Goal: Information Seeking & Learning: Learn about a topic

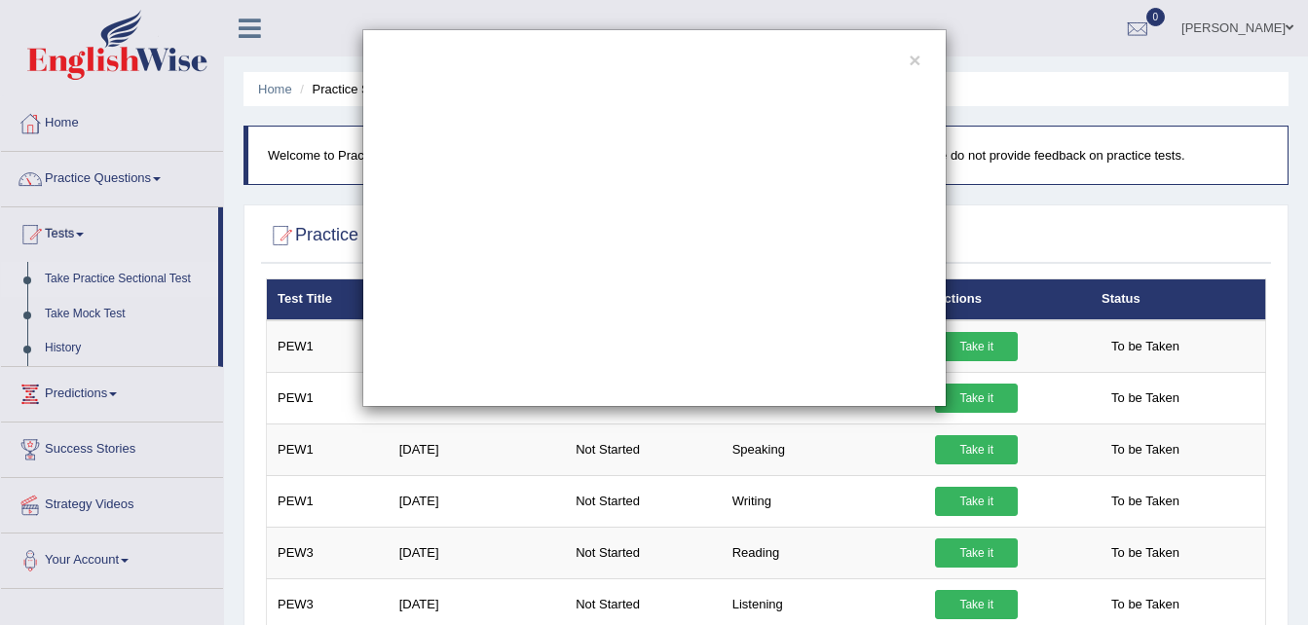
scroll to position [231, 0]
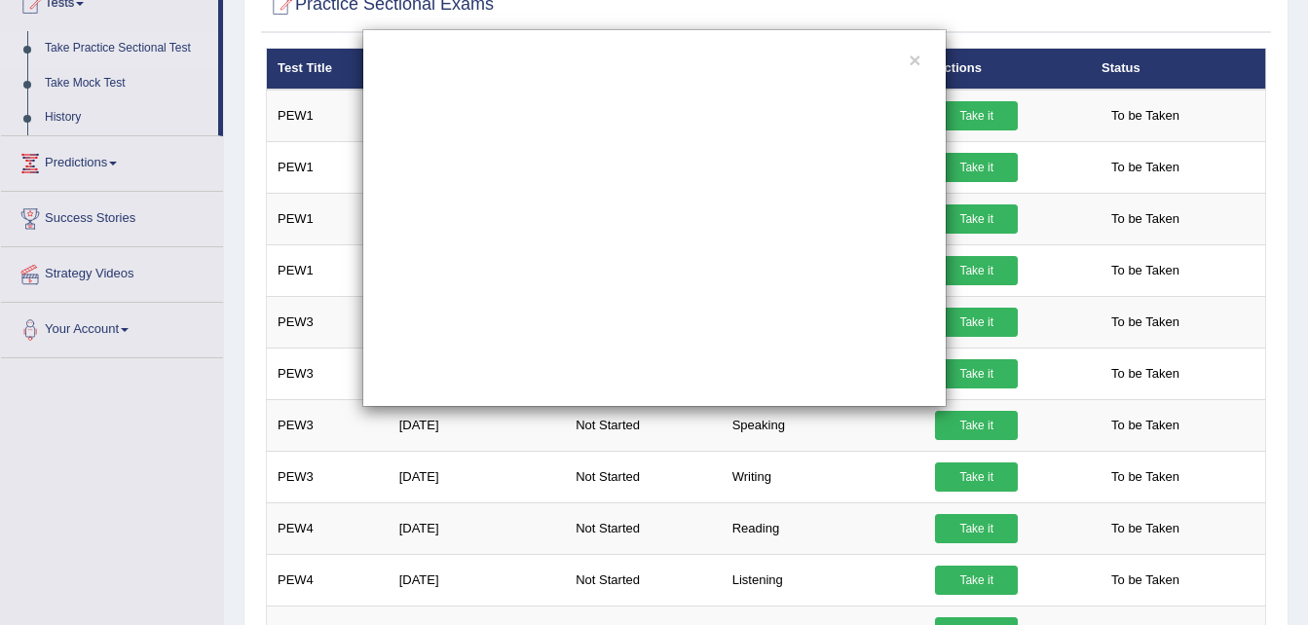
drag, startPoint x: 0, startPoint y: 0, endPoint x: 918, endPoint y: 73, distance: 921.3
click at [918, 73] on div "×" at bounding box center [654, 218] width 584 height 378
click at [914, 64] on button "×" at bounding box center [915, 60] width 12 height 20
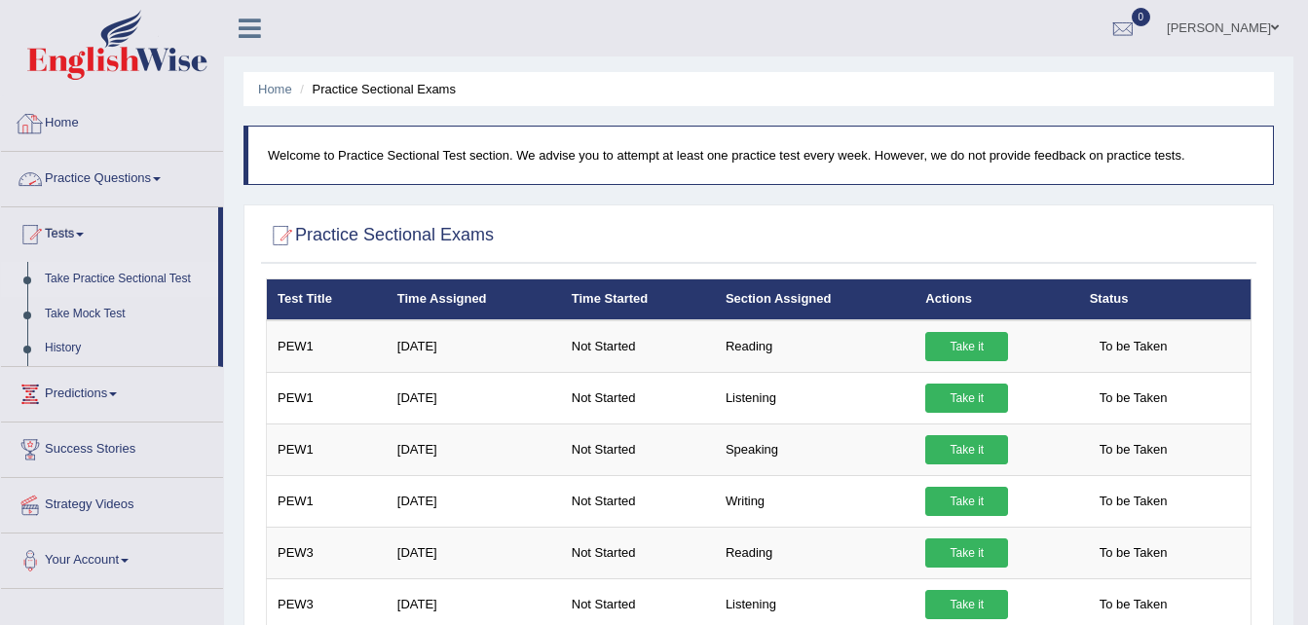
click at [74, 130] on link "Home" at bounding box center [112, 120] width 222 height 49
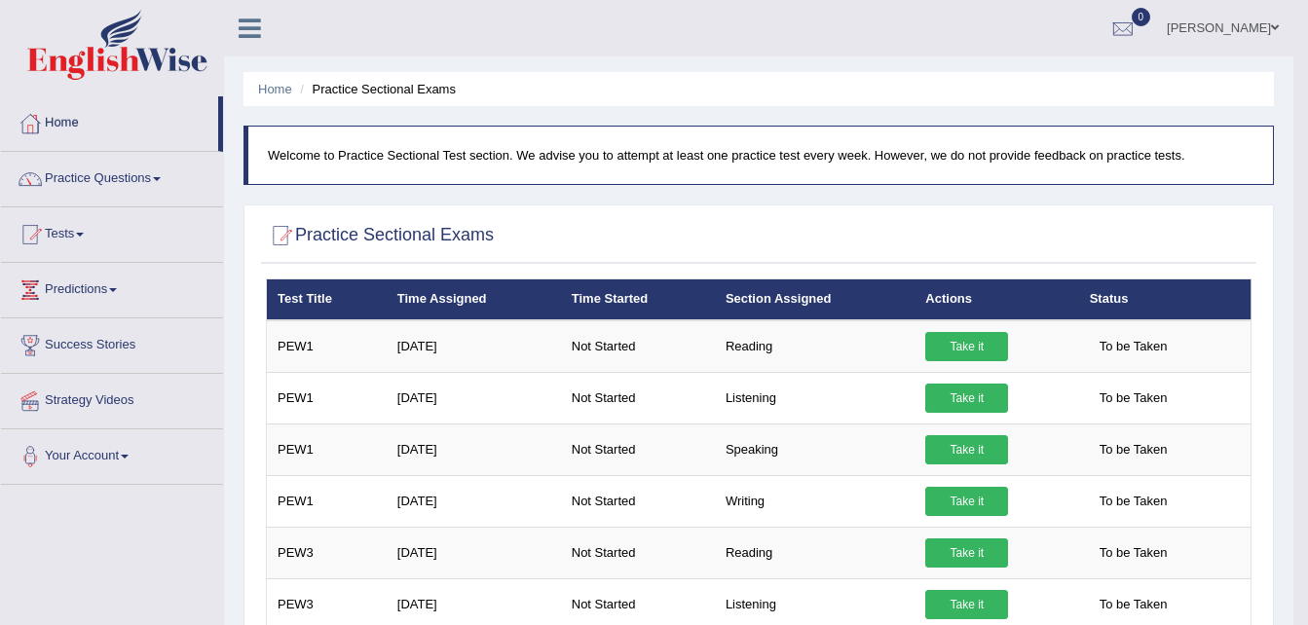
click at [74, 130] on link "Home" at bounding box center [109, 120] width 217 height 49
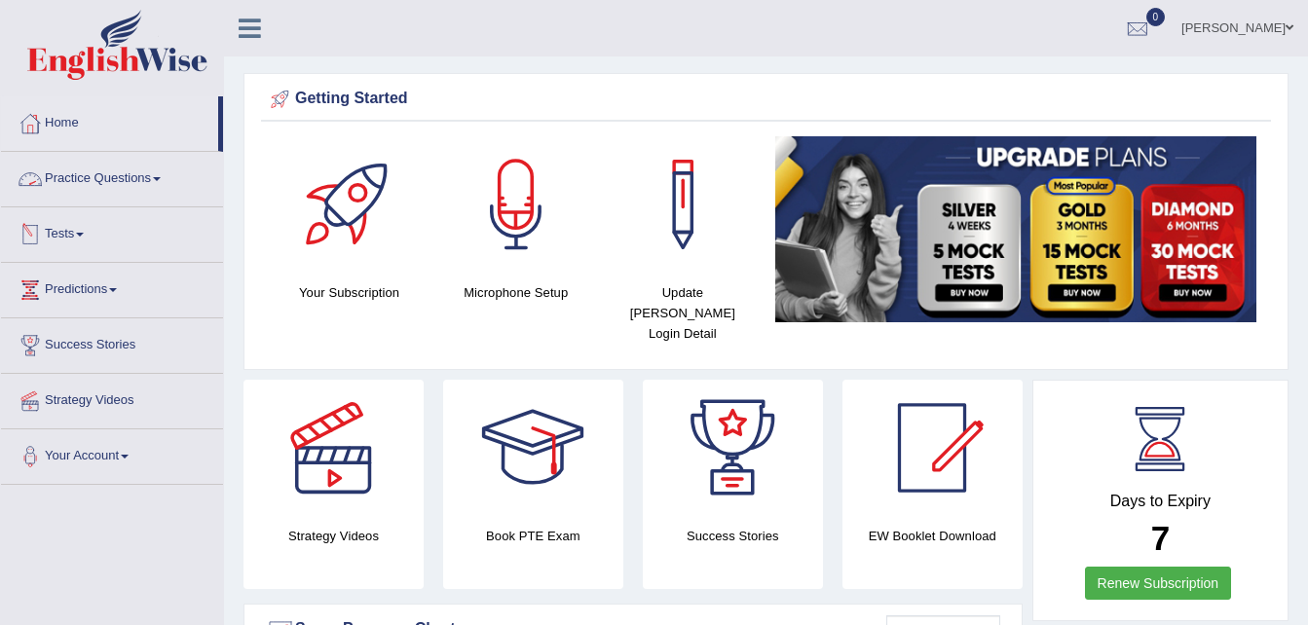
click at [155, 190] on link "Practice Questions" at bounding box center [112, 176] width 222 height 49
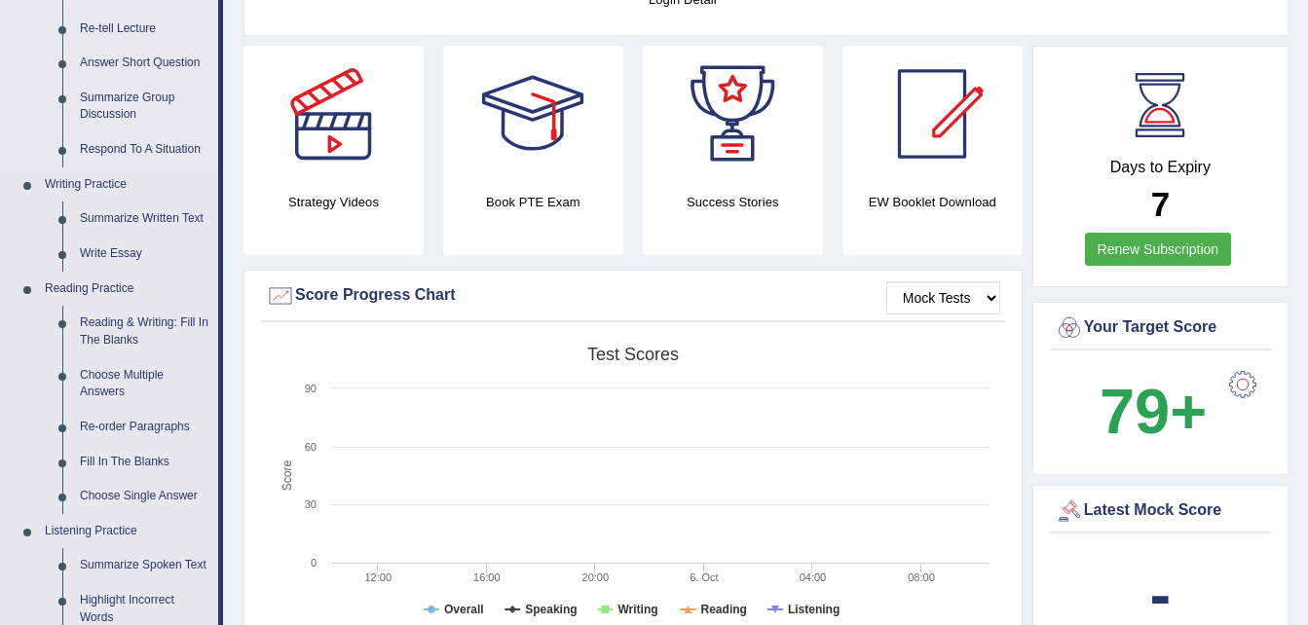
scroll to position [335, 0]
click at [115, 378] on link "Choose Multiple Answers" at bounding box center [144, 383] width 147 height 52
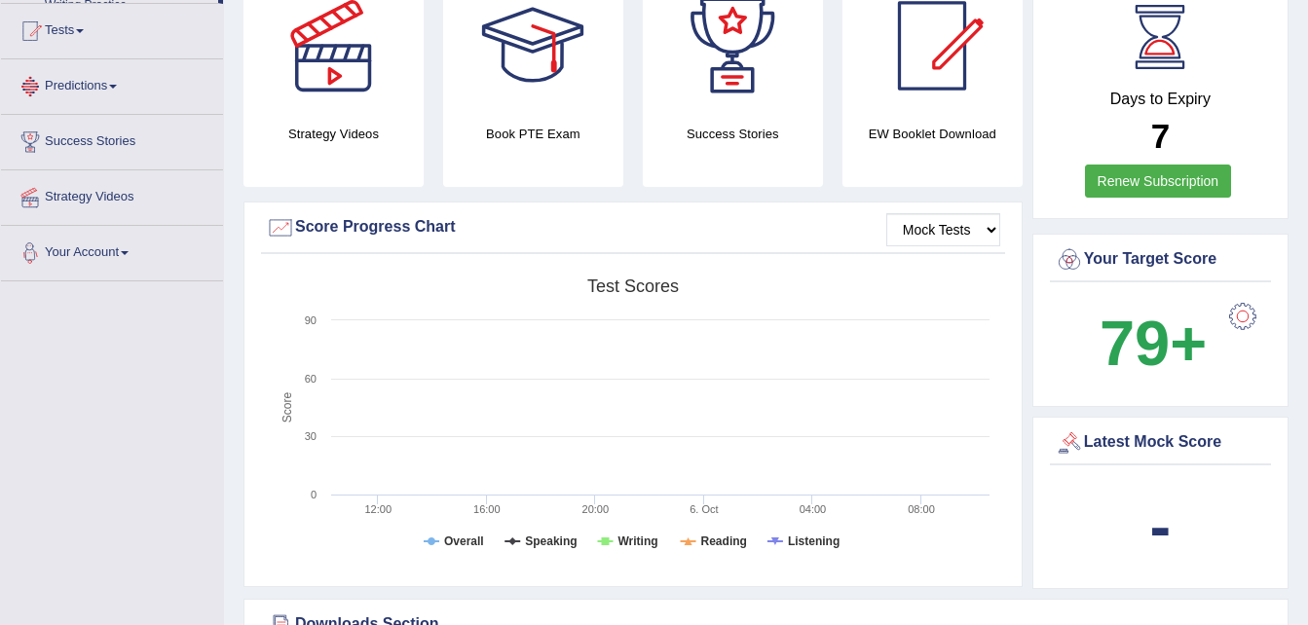
scroll to position [669, 0]
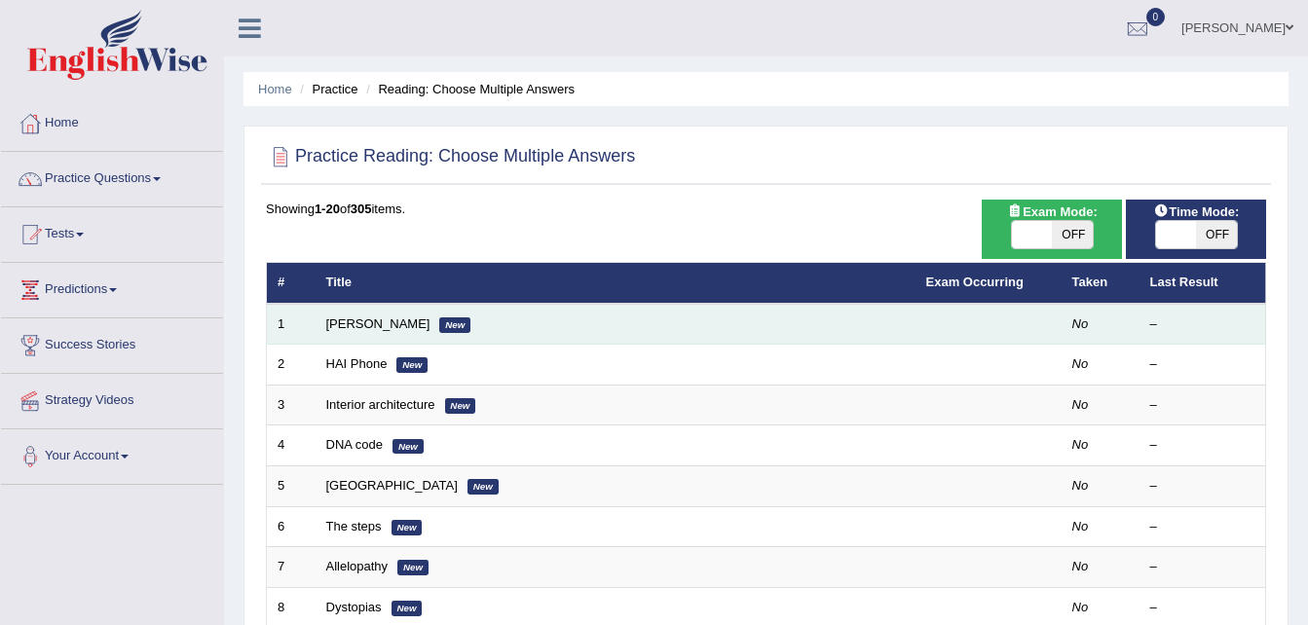
click at [387, 338] on td "Damian Scarf New" at bounding box center [616, 324] width 600 height 41
click at [373, 313] on td "Damian Scarf New" at bounding box center [616, 324] width 600 height 41
click at [370, 315] on td "Damian Scarf New" at bounding box center [616, 324] width 600 height 41
click at [373, 318] on link "Damian Scarf" at bounding box center [378, 324] width 104 height 15
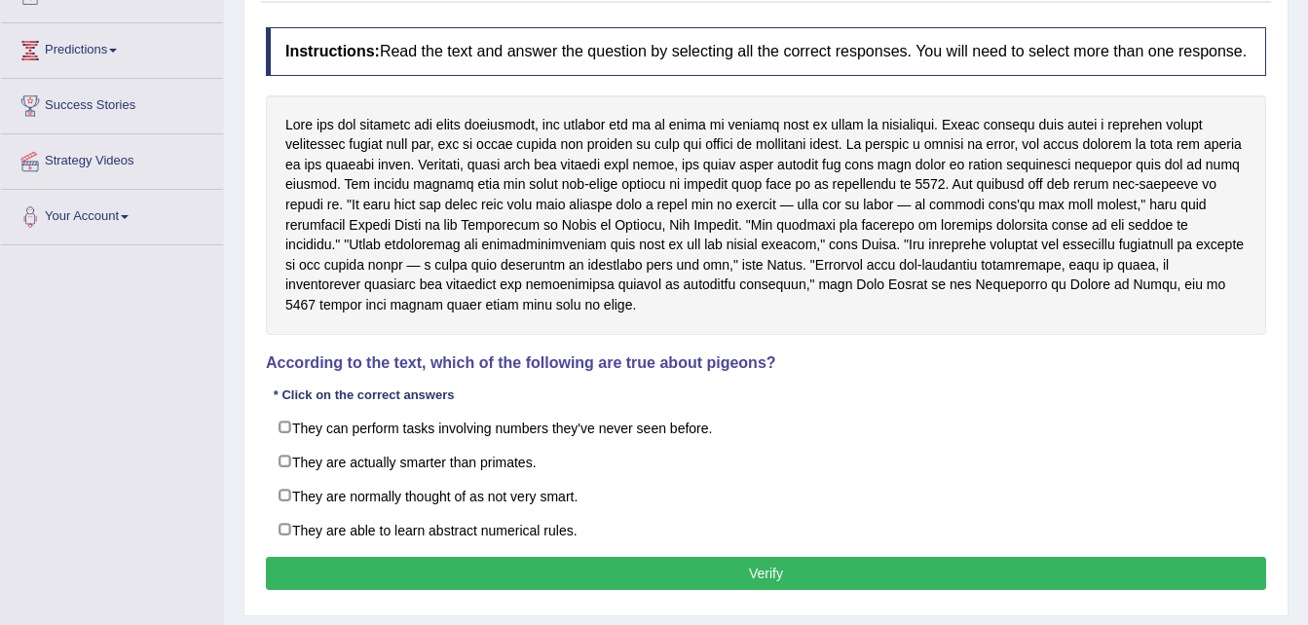
scroll to position [241, 0]
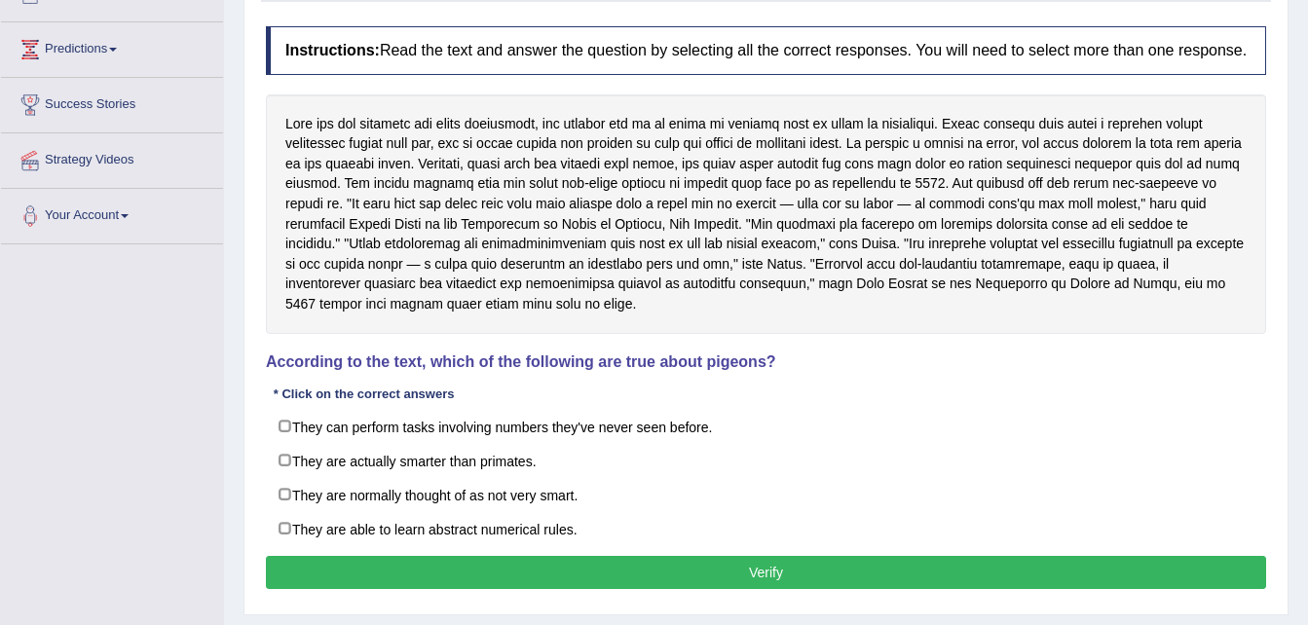
click at [686, 315] on div at bounding box center [766, 214] width 1000 height 240
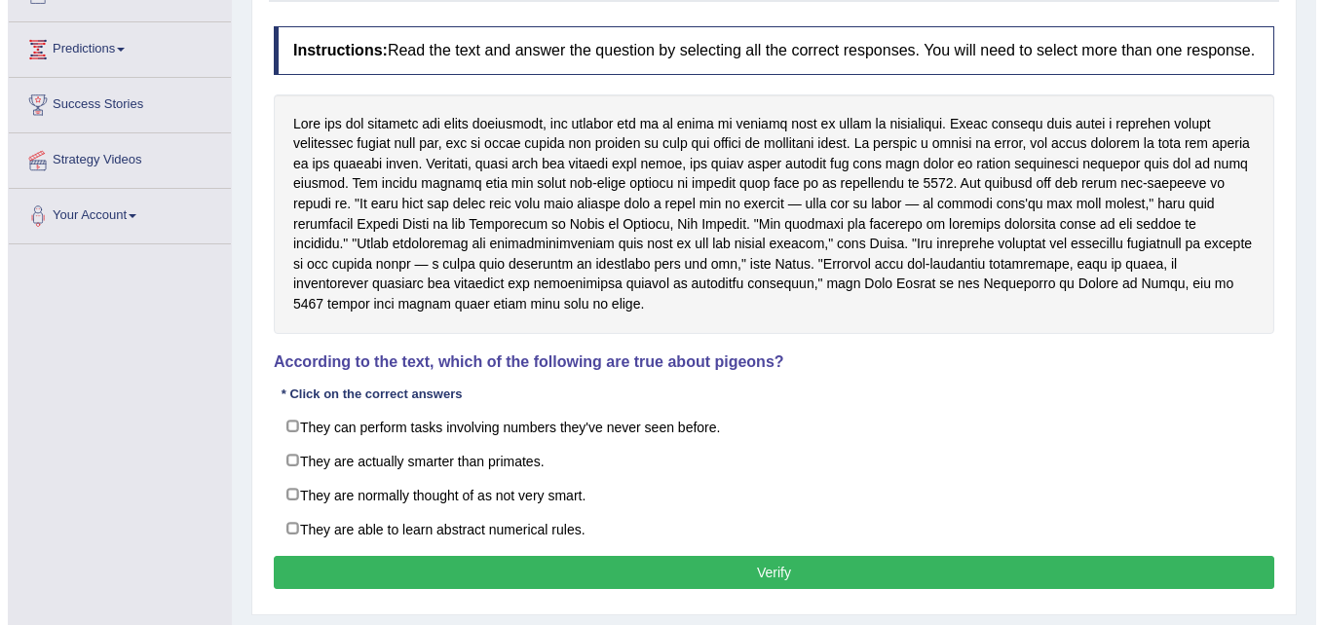
scroll to position [238, 0]
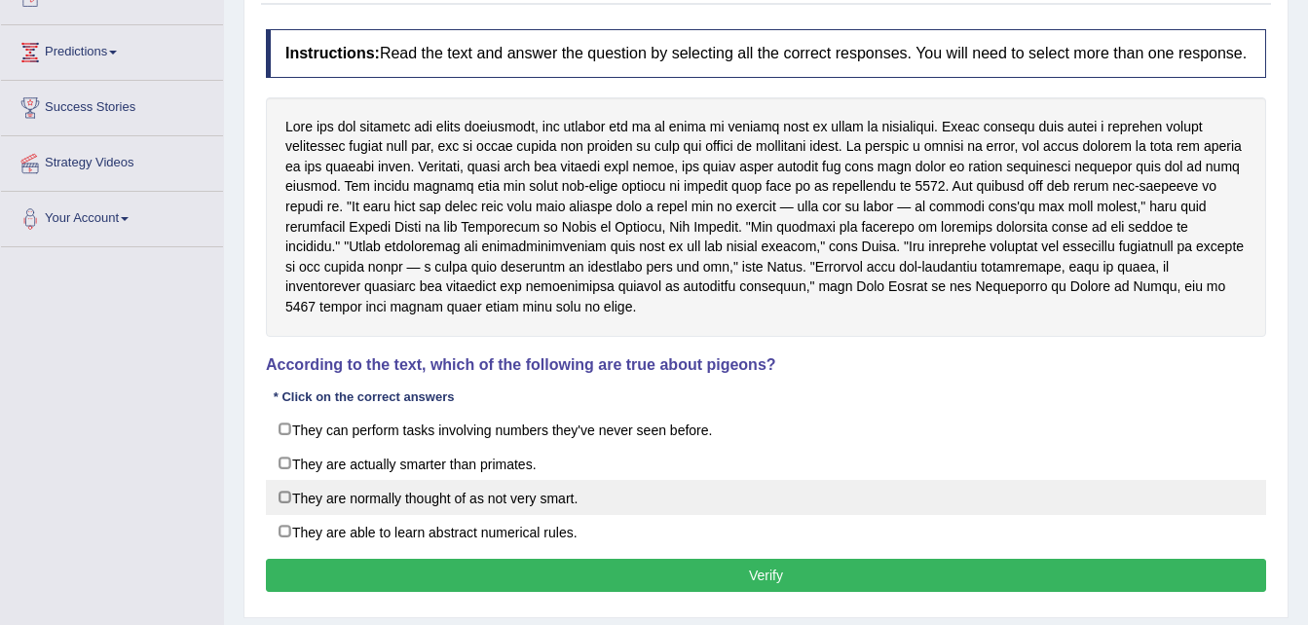
click at [296, 496] on label "They are normally thought of as not very smart." at bounding box center [766, 497] width 1000 height 35
checkbox input "true"
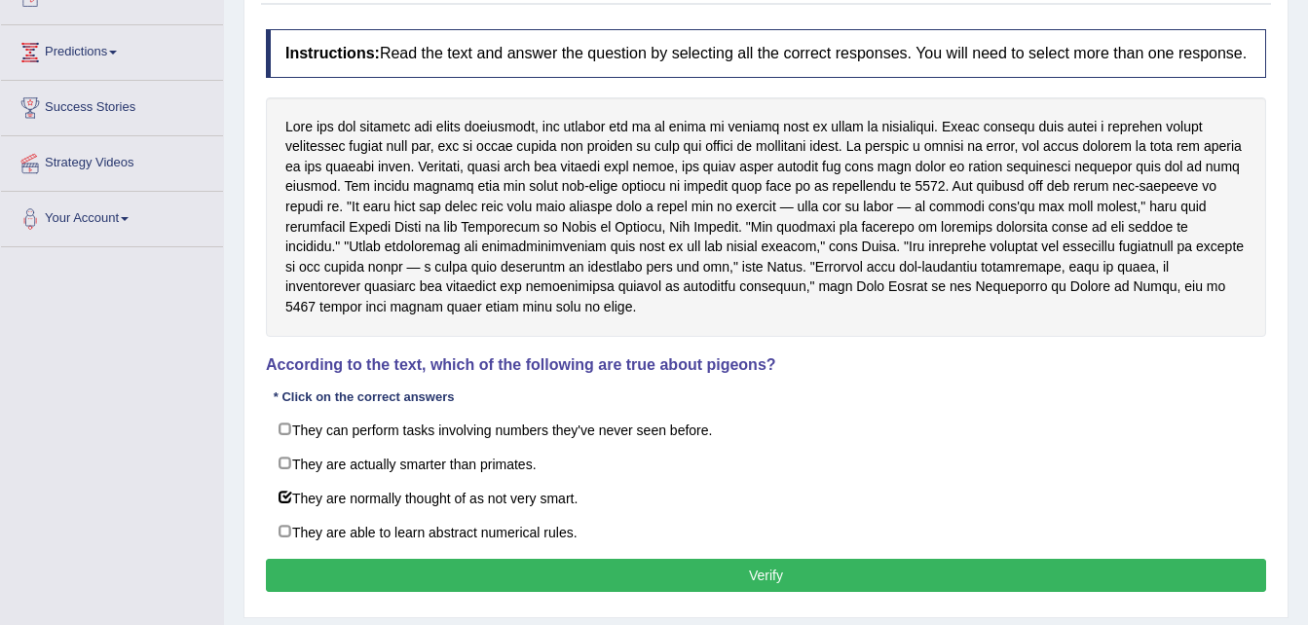
click at [411, 578] on button "Verify" at bounding box center [766, 575] width 1000 height 33
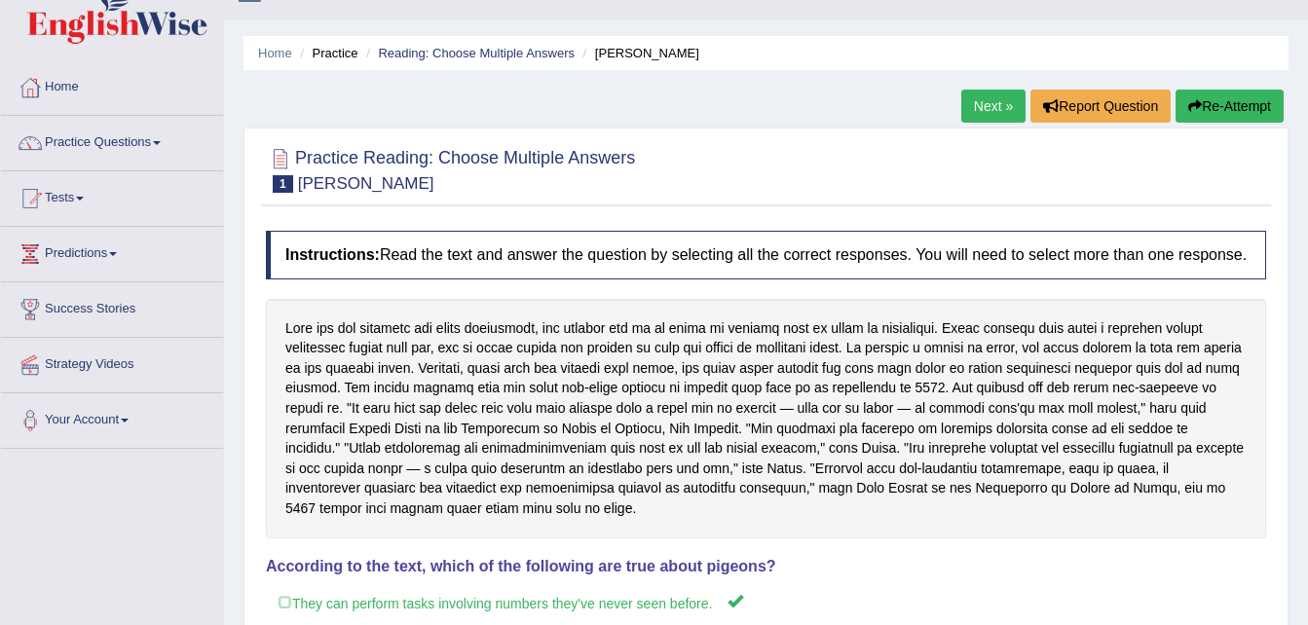
scroll to position [37, 0]
click at [995, 99] on link "Next »" at bounding box center [993, 105] width 64 height 33
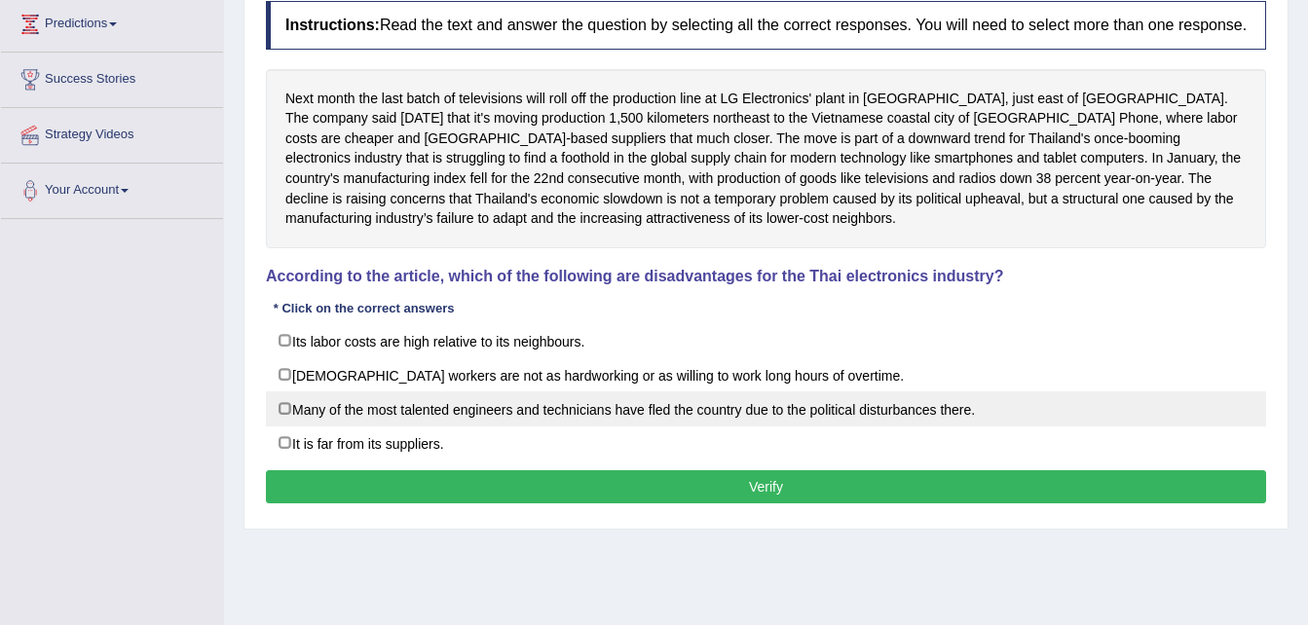
scroll to position [267, 0]
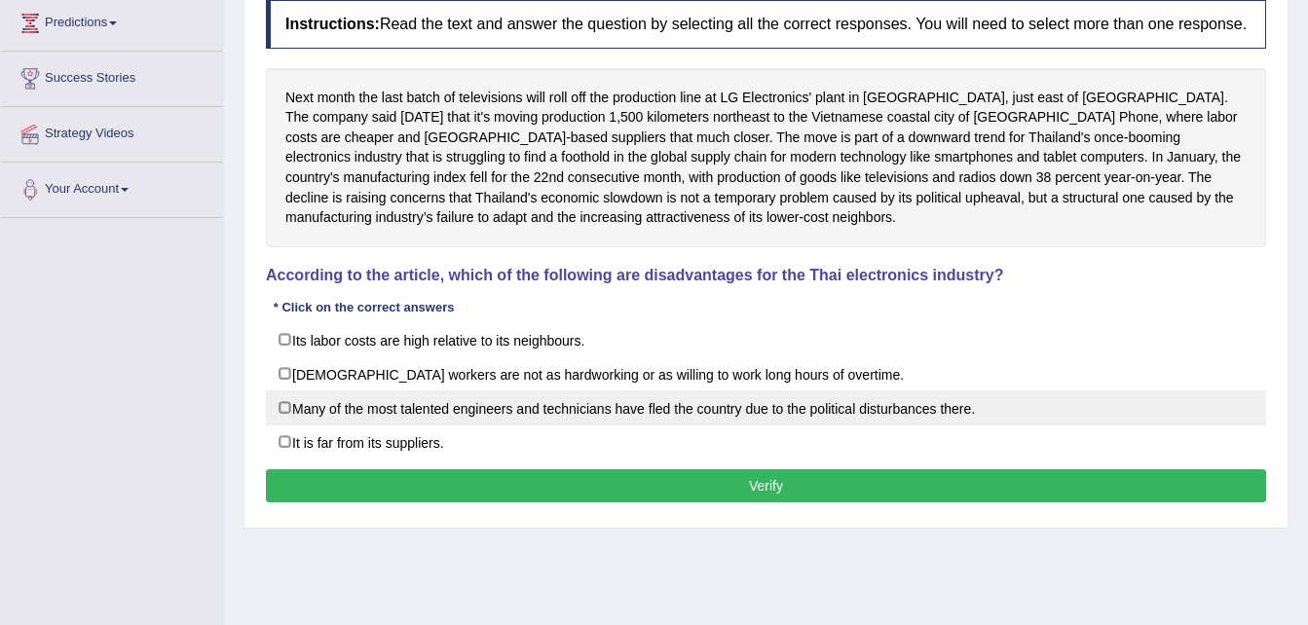
click at [297, 408] on label "Many of the most talented engineers and technicians have fled the country due t…" at bounding box center [766, 408] width 1000 height 35
checkbox input "true"
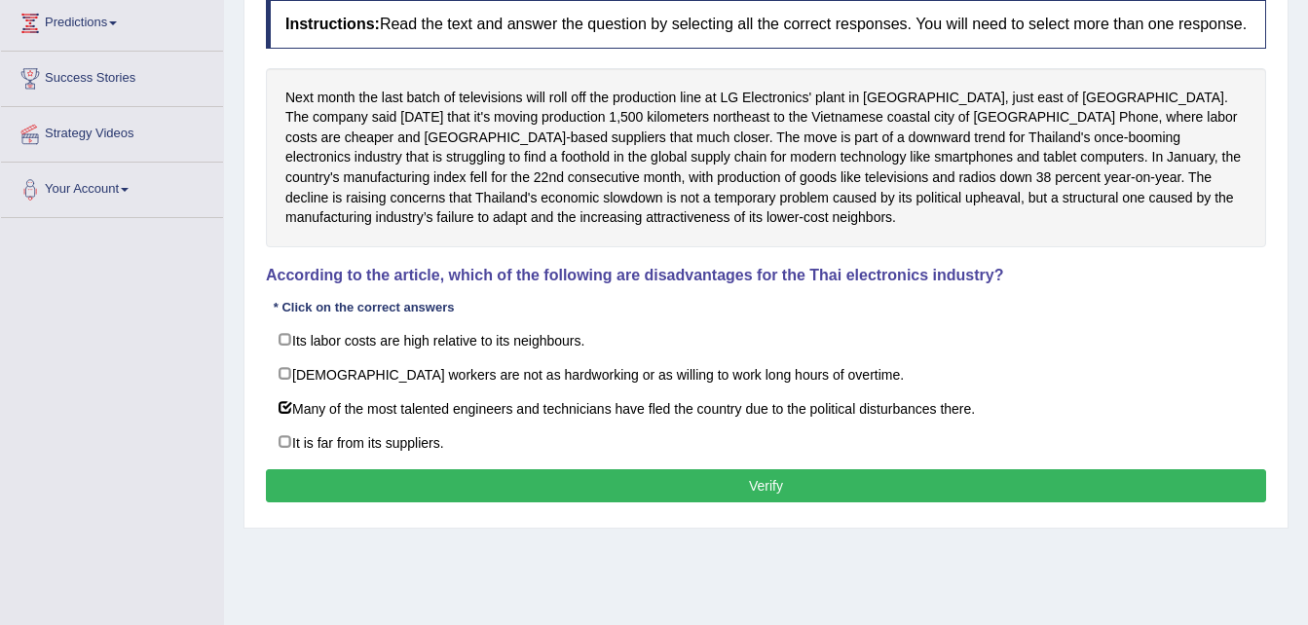
click at [416, 479] on button "Verify" at bounding box center [766, 485] width 1000 height 33
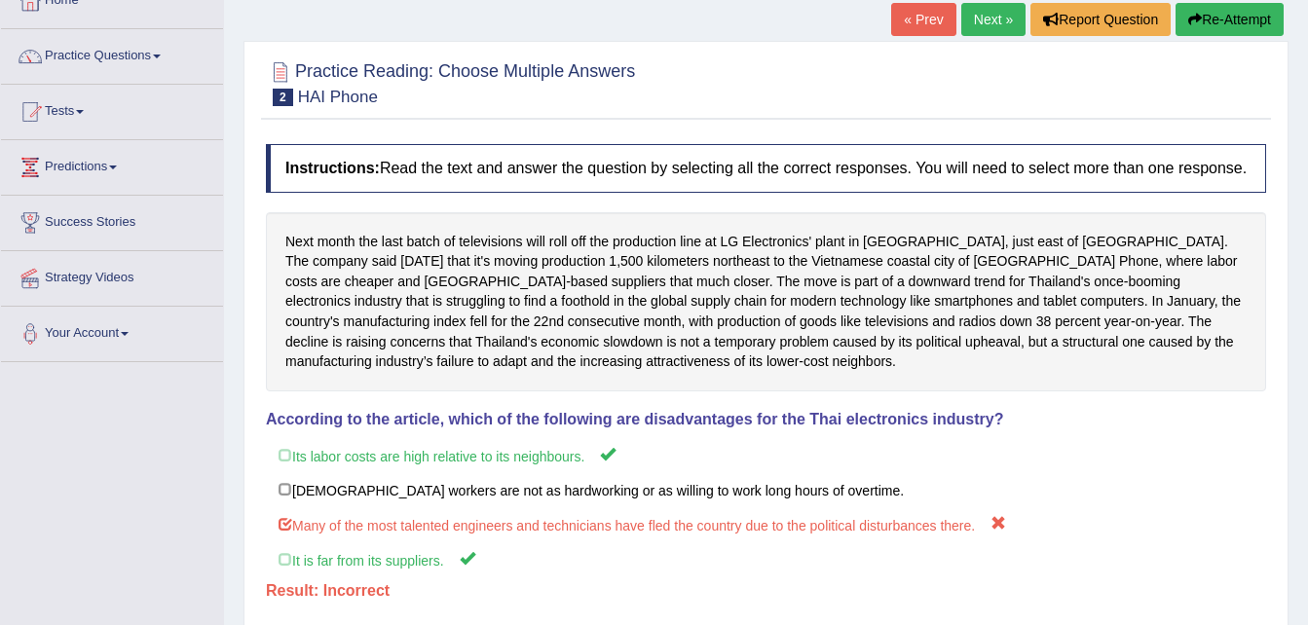
scroll to position [0, 0]
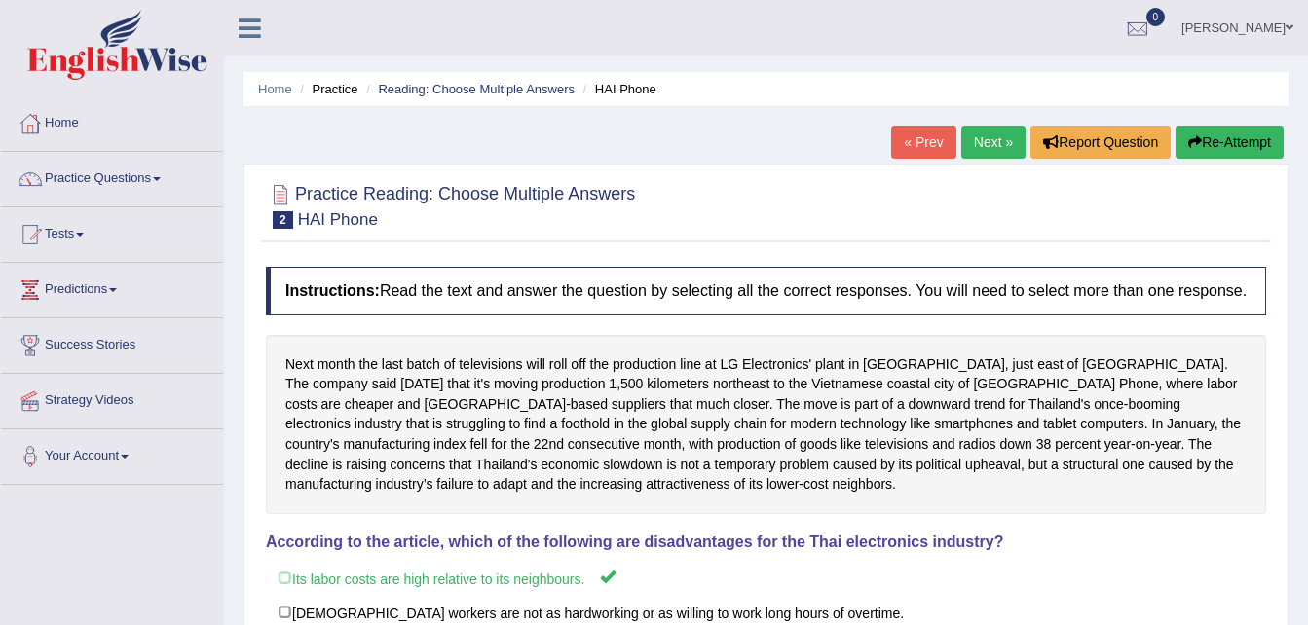
click at [988, 152] on link "Next »" at bounding box center [993, 142] width 64 height 33
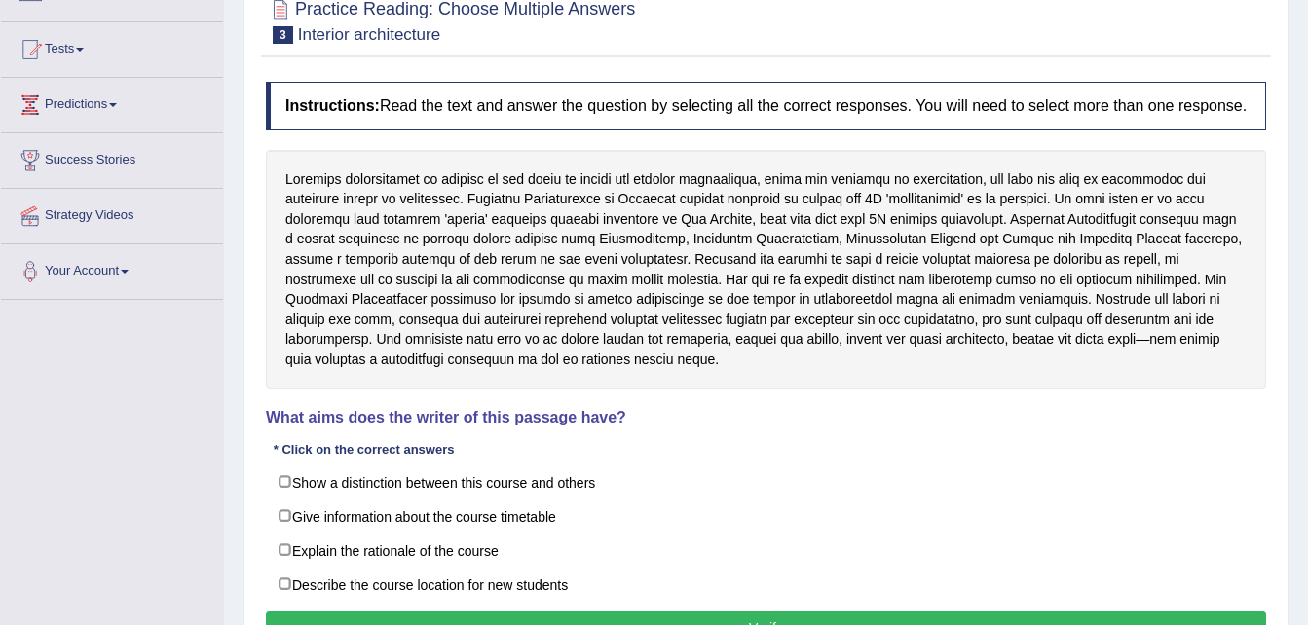
scroll to position [186, 0]
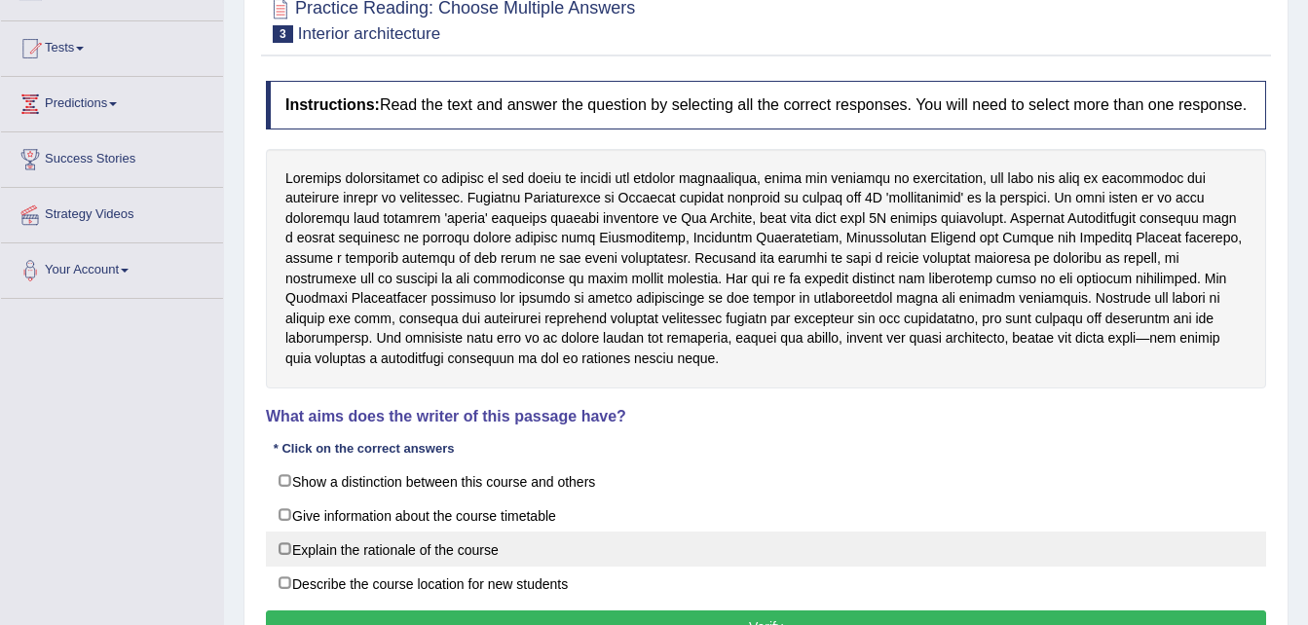
click at [409, 559] on label "Explain the rationale of the course" at bounding box center [766, 549] width 1000 height 35
checkbox input "true"
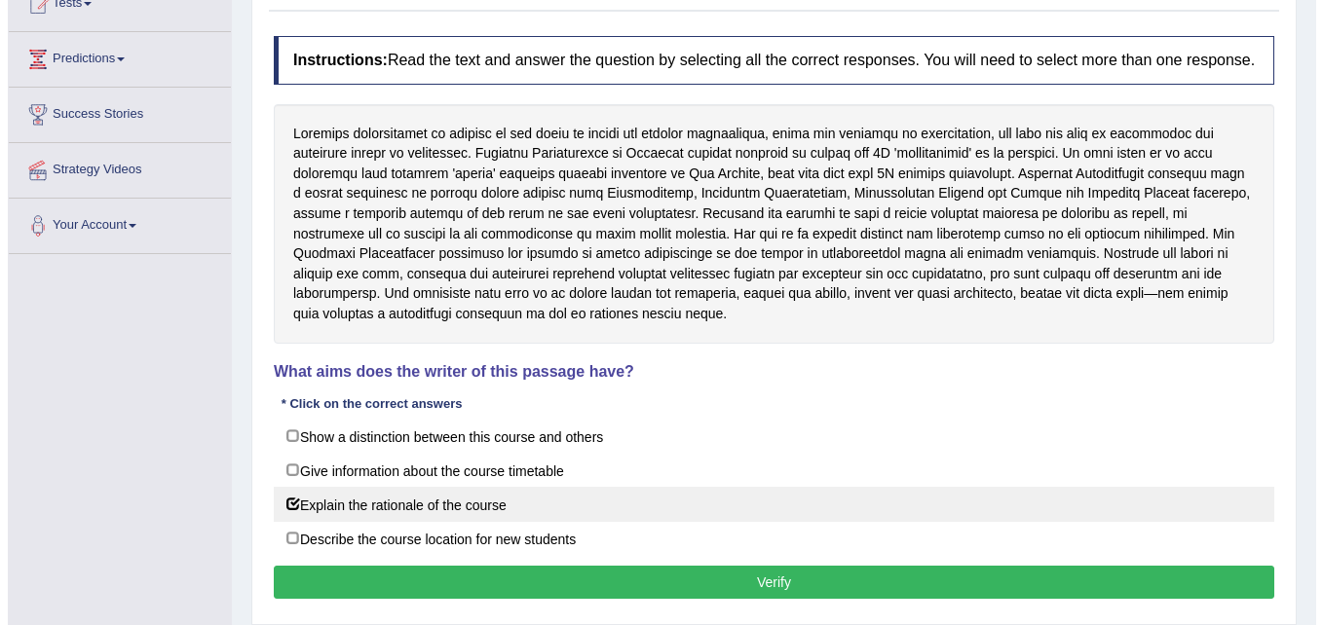
scroll to position [234, 0]
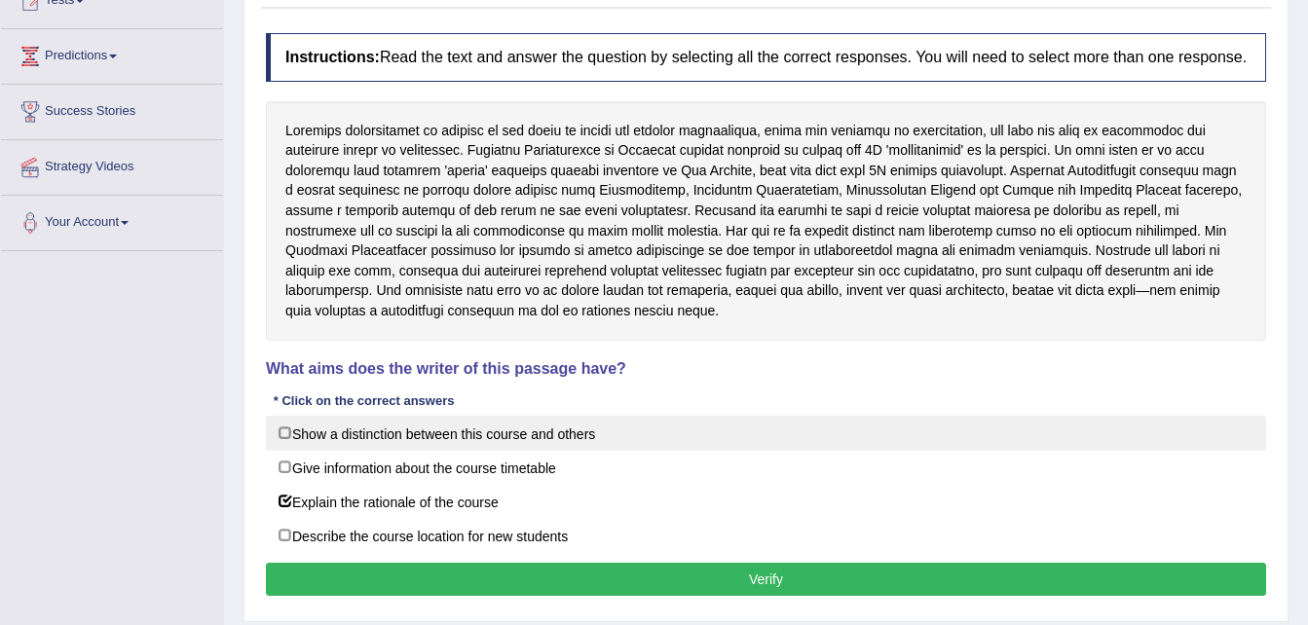
click at [388, 427] on label "Show a distinction between this course and others" at bounding box center [766, 433] width 1000 height 35
checkbox input "true"
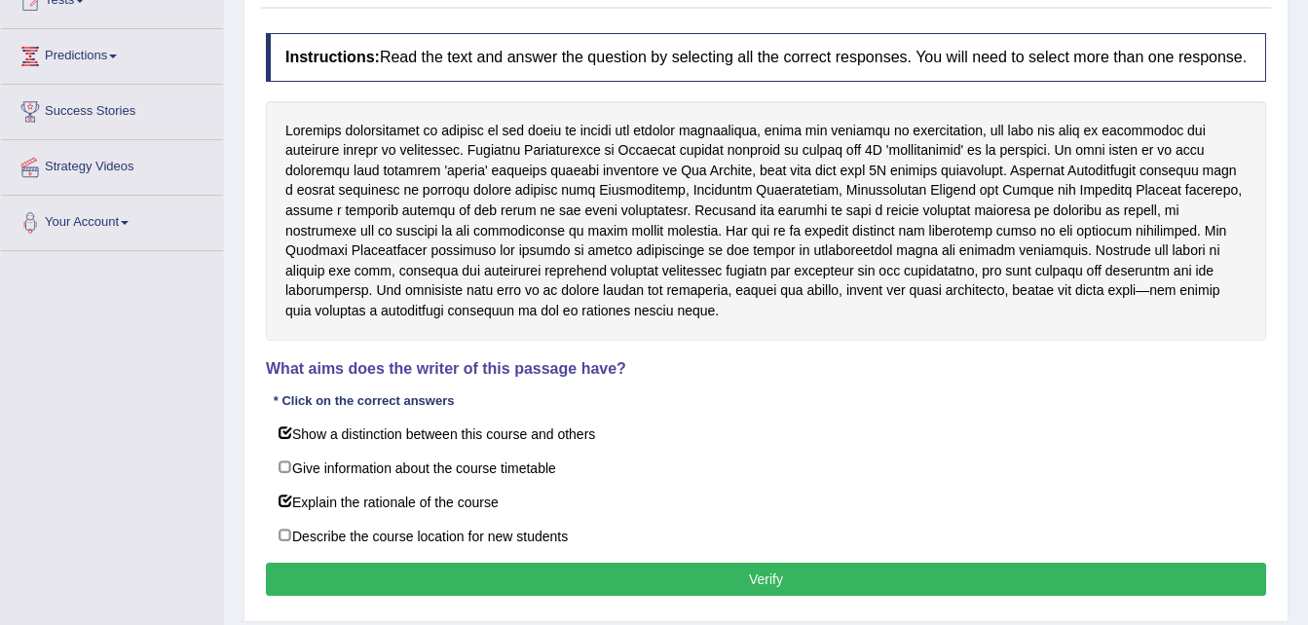
click at [417, 582] on button "Verify" at bounding box center [766, 579] width 1000 height 33
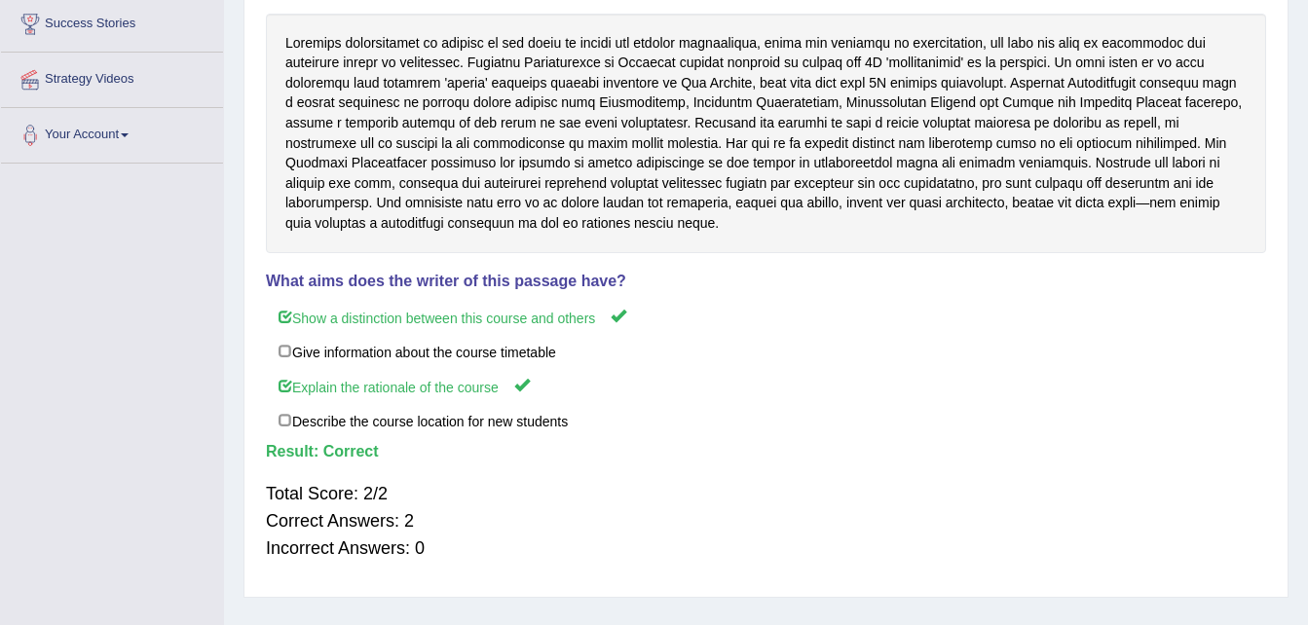
scroll to position [397, 0]
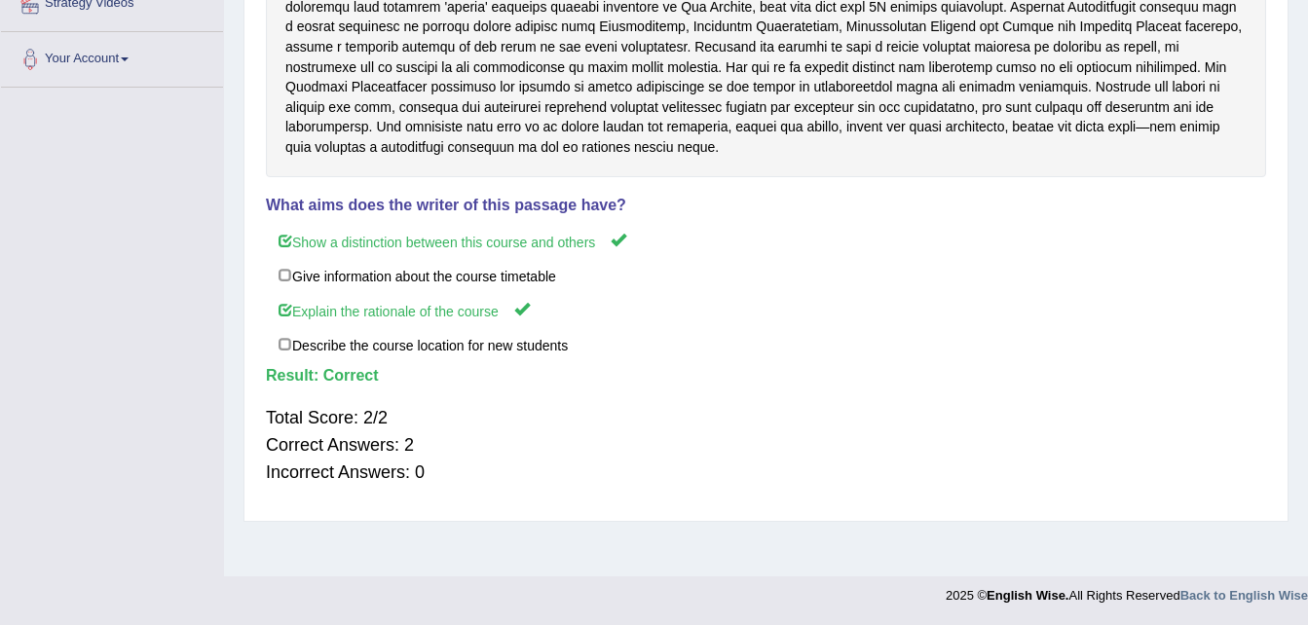
click at [417, 582] on div at bounding box center [654, 591] width 1308 height 28
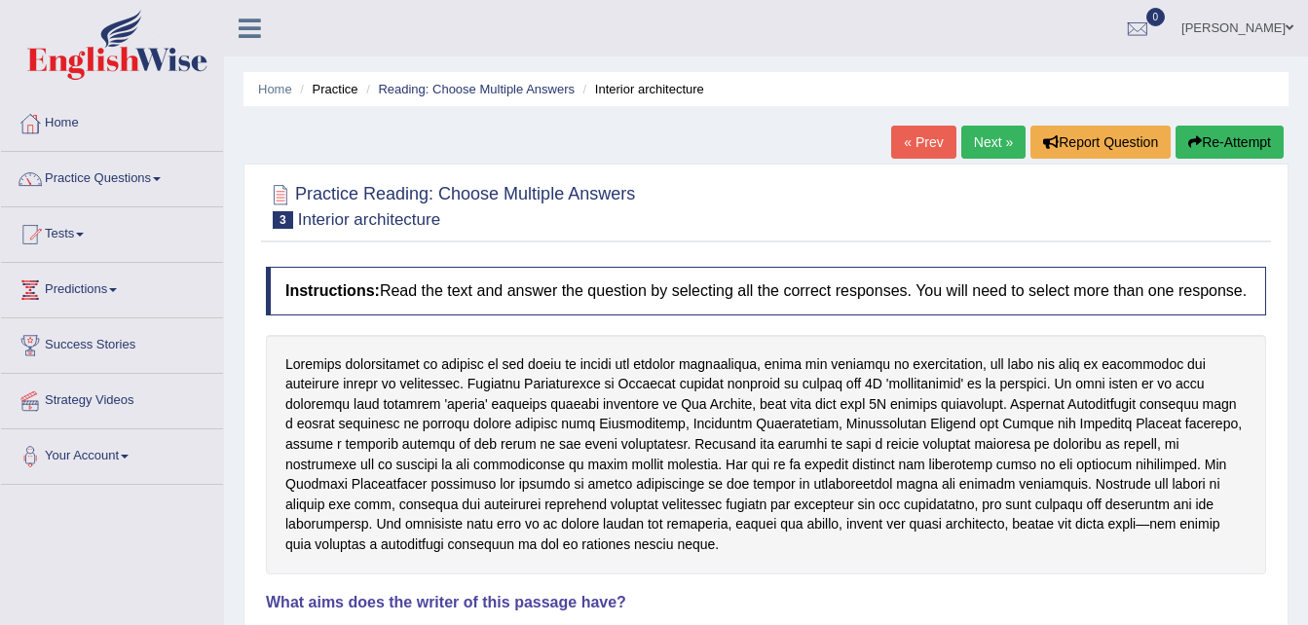
click at [929, 146] on link "« Prev" at bounding box center [923, 142] width 64 height 33
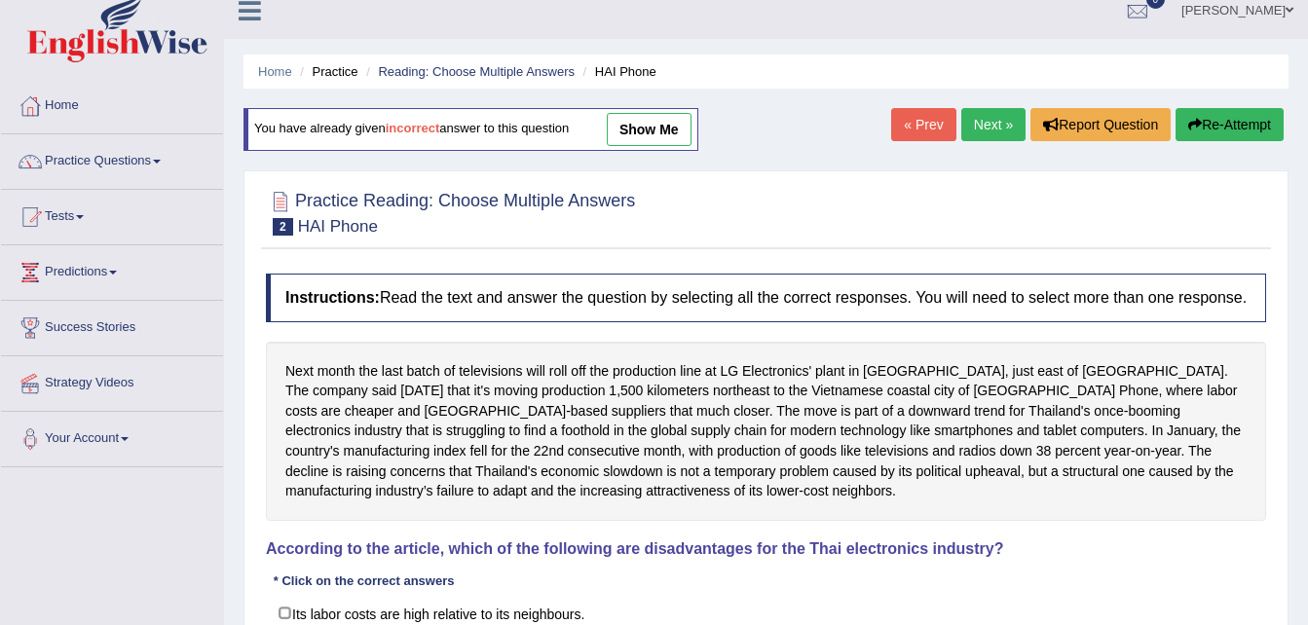
scroll to position [14, 0]
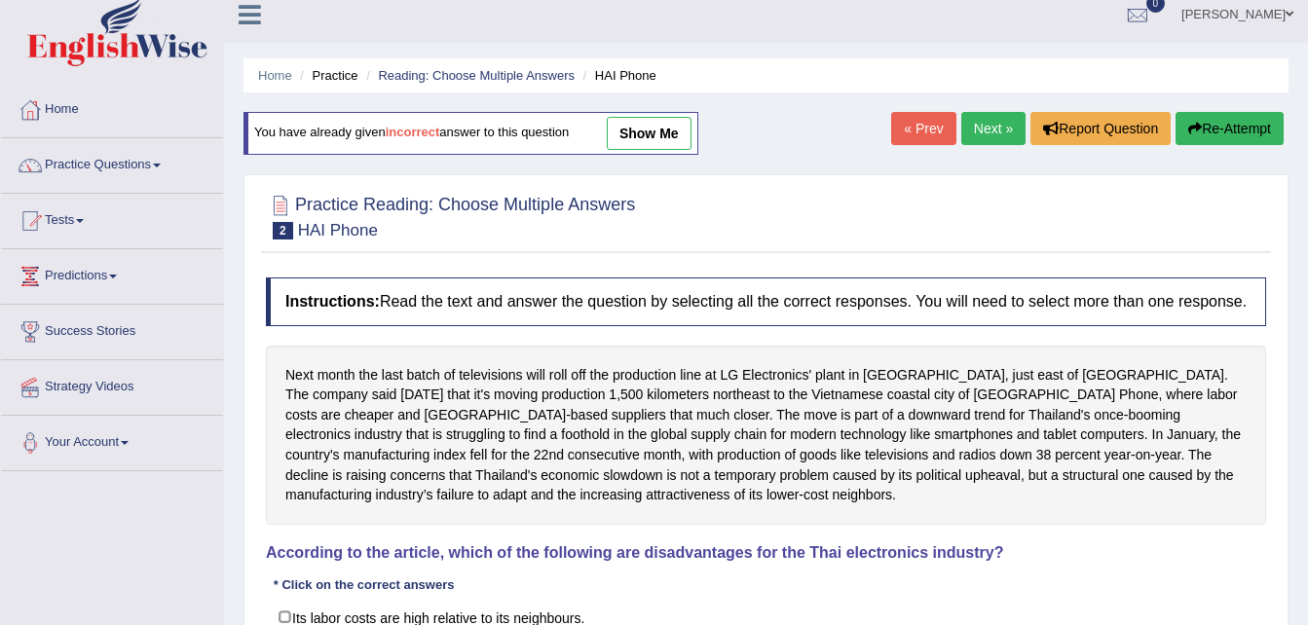
click at [672, 142] on link "show me" at bounding box center [649, 133] width 85 height 33
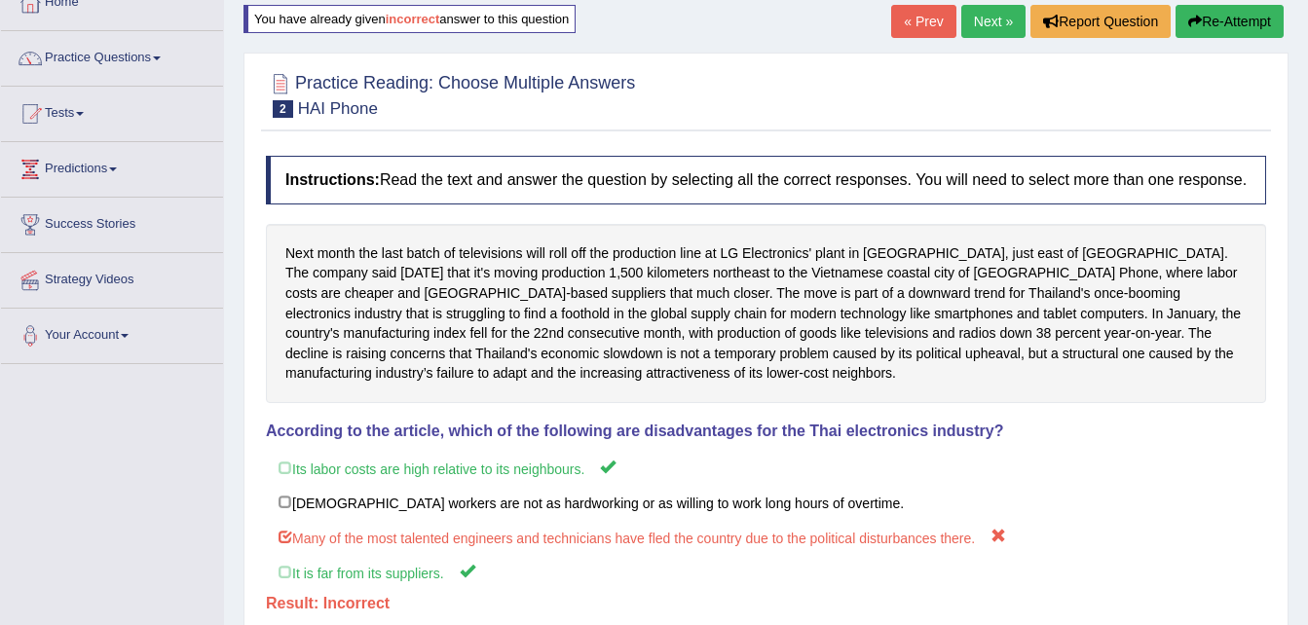
scroll to position [0, 0]
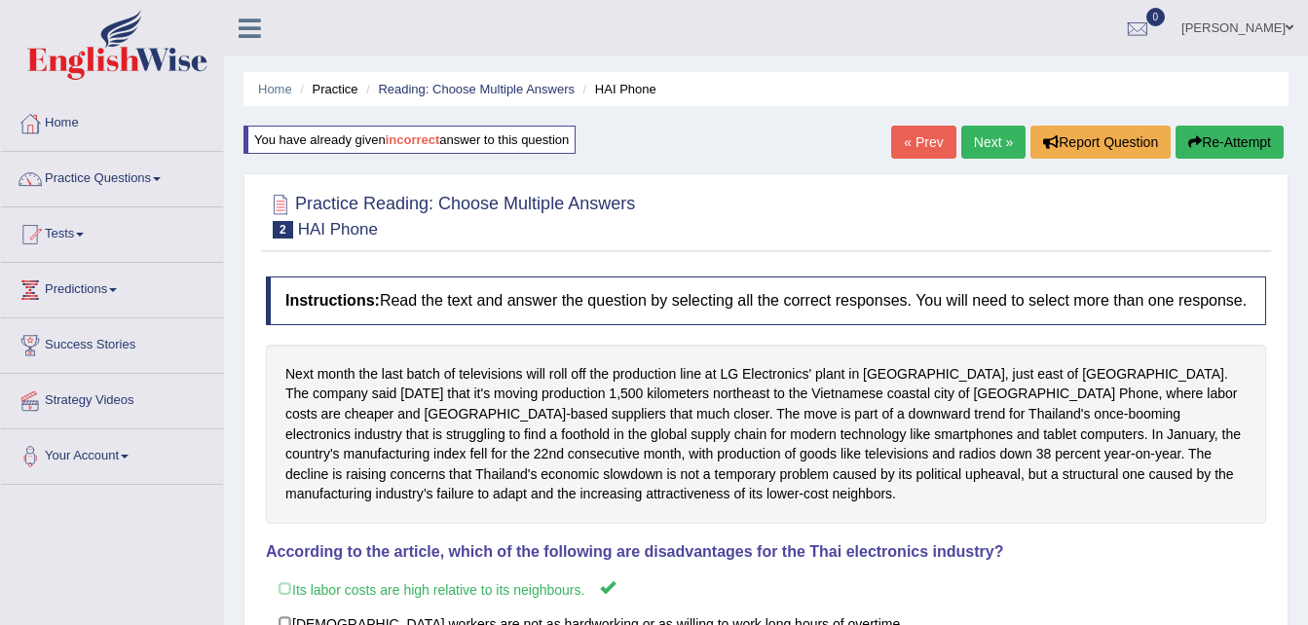
click at [983, 142] on link "Next »" at bounding box center [993, 142] width 64 height 33
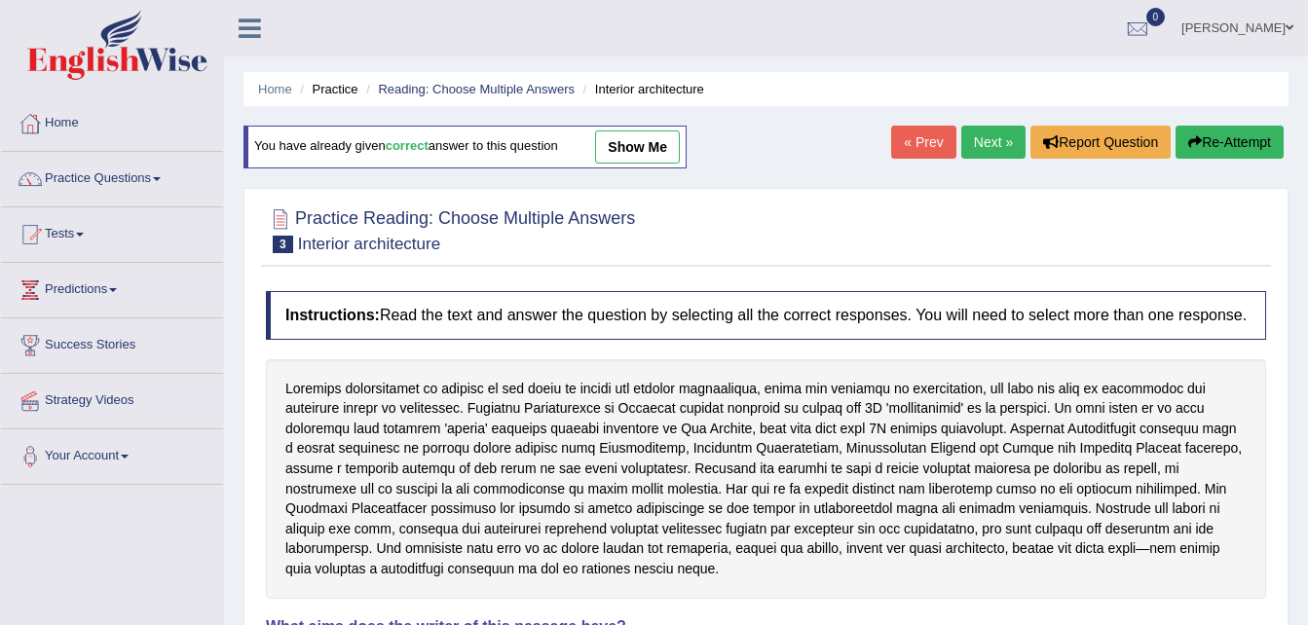
click at [983, 142] on link "Next »" at bounding box center [993, 142] width 64 height 33
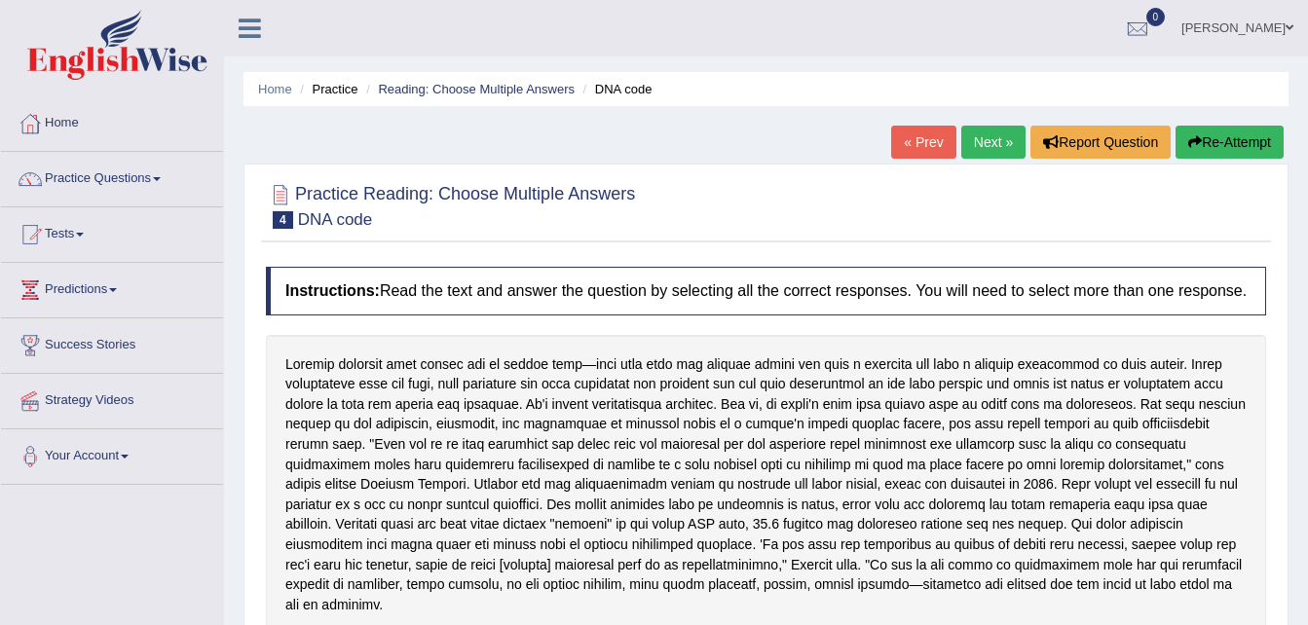
scroll to position [397, 0]
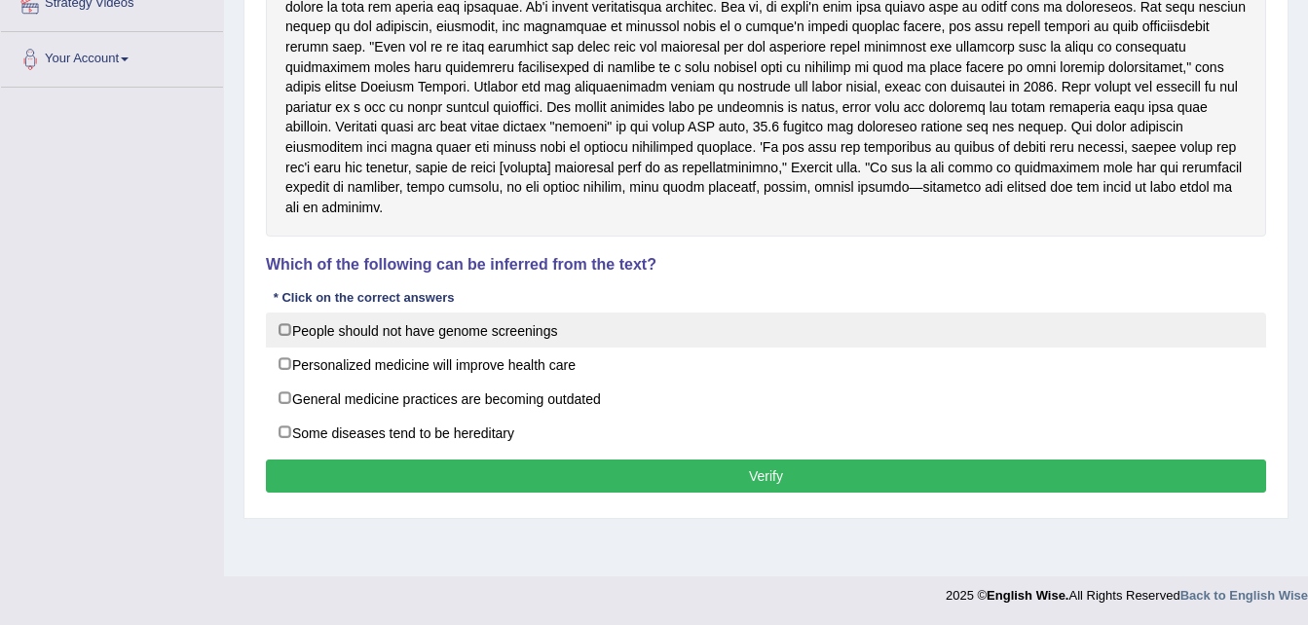
click at [366, 313] on label "People should not have genome screenings" at bounding box center [766, 330] width 1000 height 35
checkbox input "true"
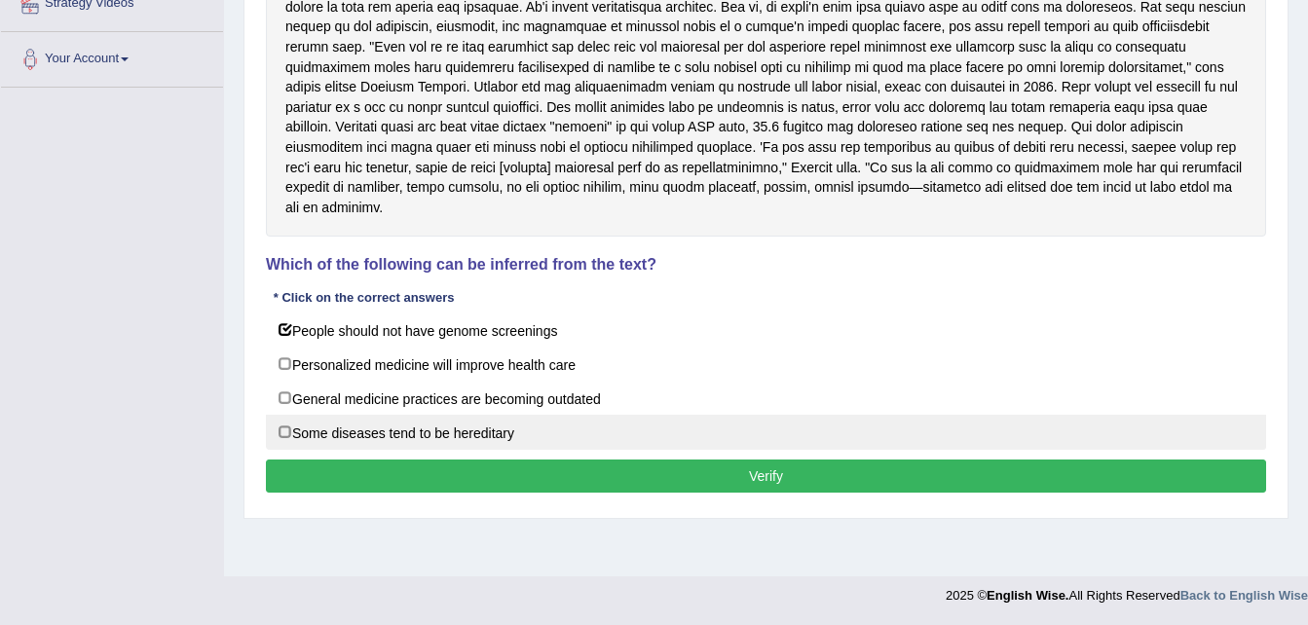
click at [368, 423] on label "Some diseases tend to be hereditary" at bounding box center [766, 432] width 1000 height 35
checkbox input "true"
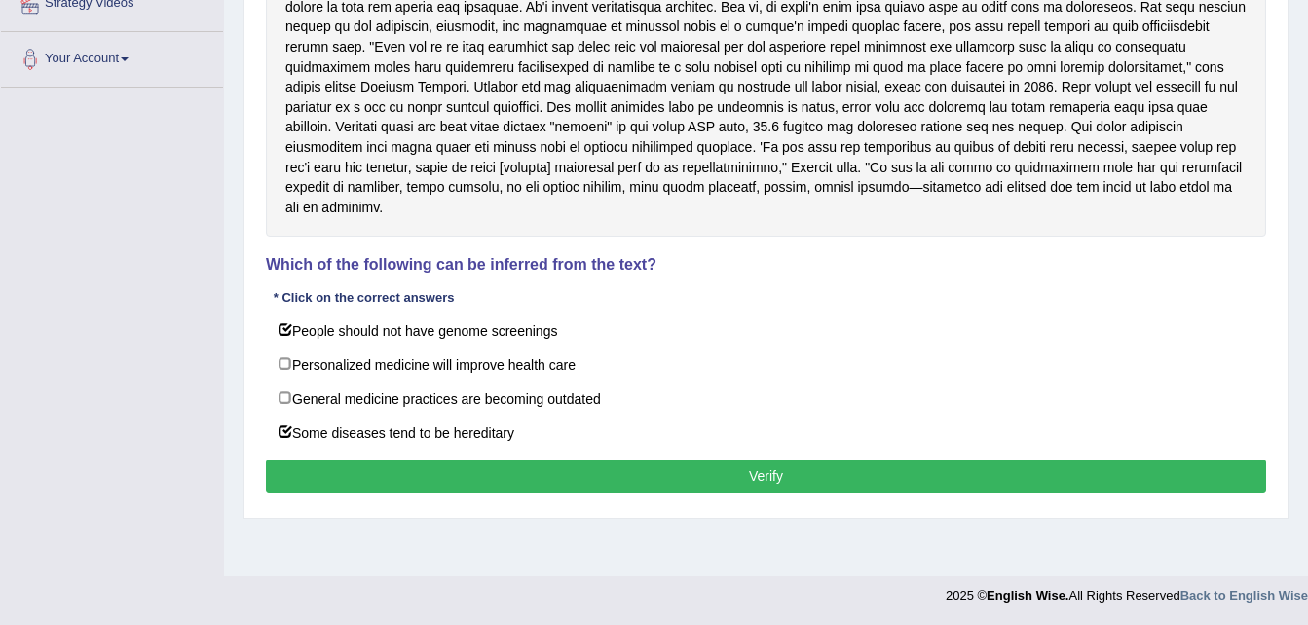
click at [399, 460] on button "Verify" at bounding box center [766, 476] width 1000 height 33
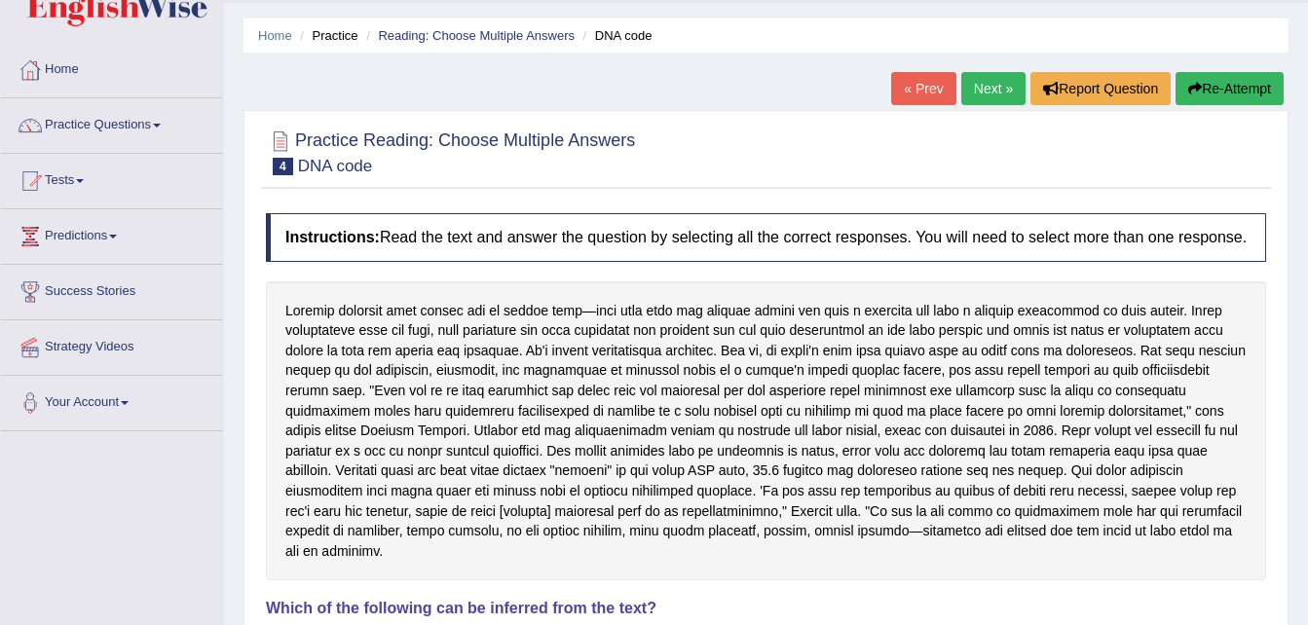
scroll to position [0, 0]
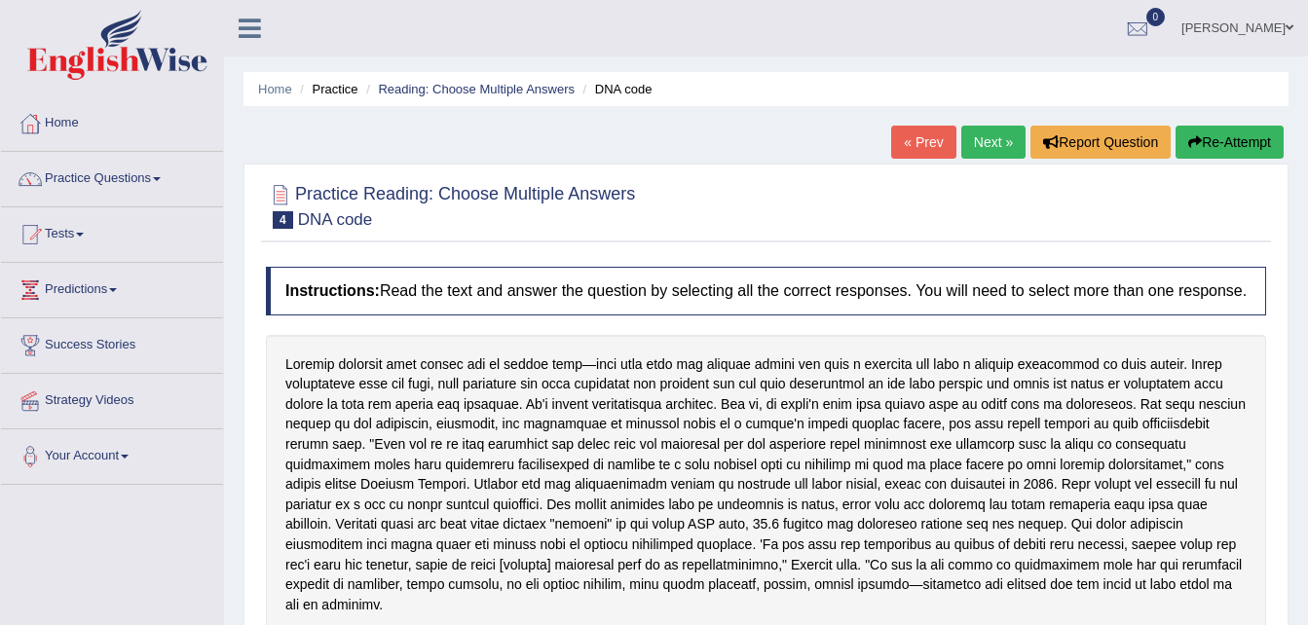
click at [992, 133] on link "Next »" at bounding box center [993, 142] width 64 height 33
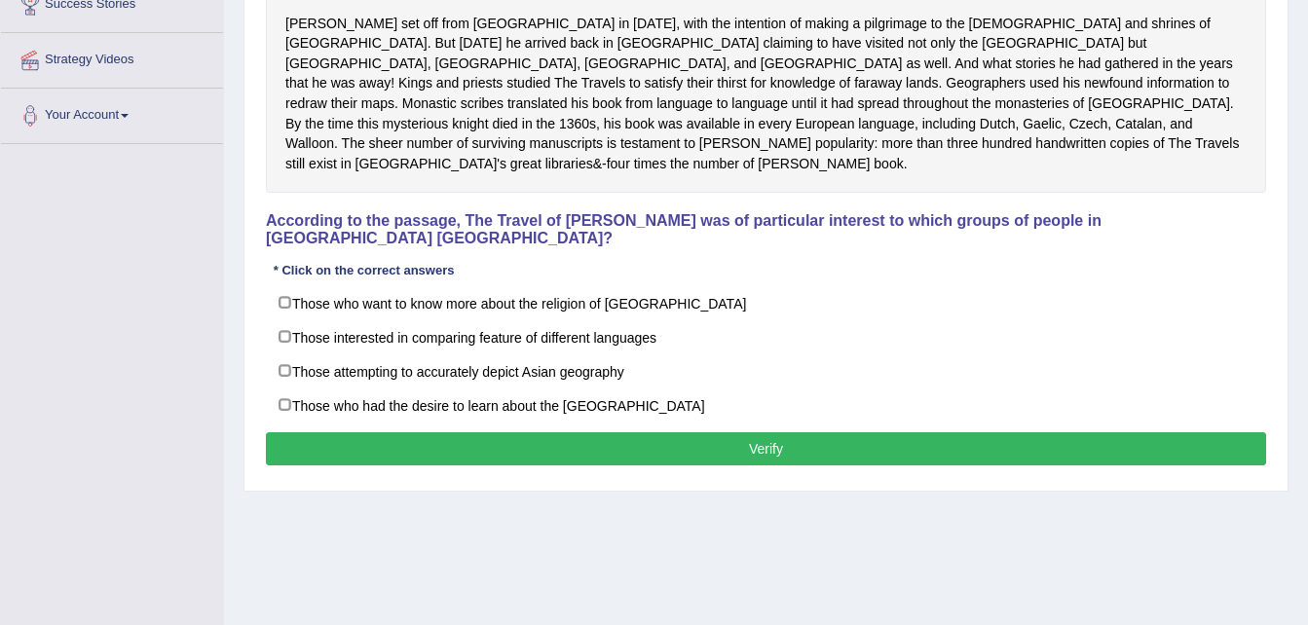
scroll to position [397, 0]
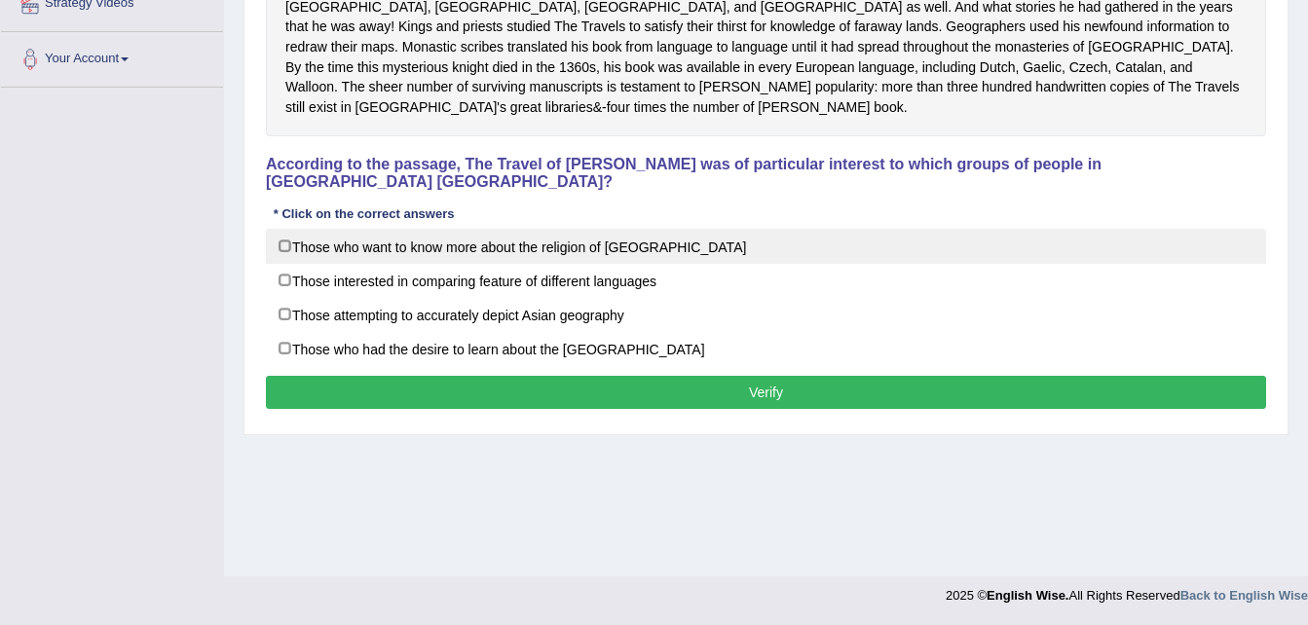
click at [340, 229] on label "Those who want to know more about the religion of [GEOGRAPHIC_DATA]" at bounding box center [766, 246] width 1000 height 35
checkbox input "true"
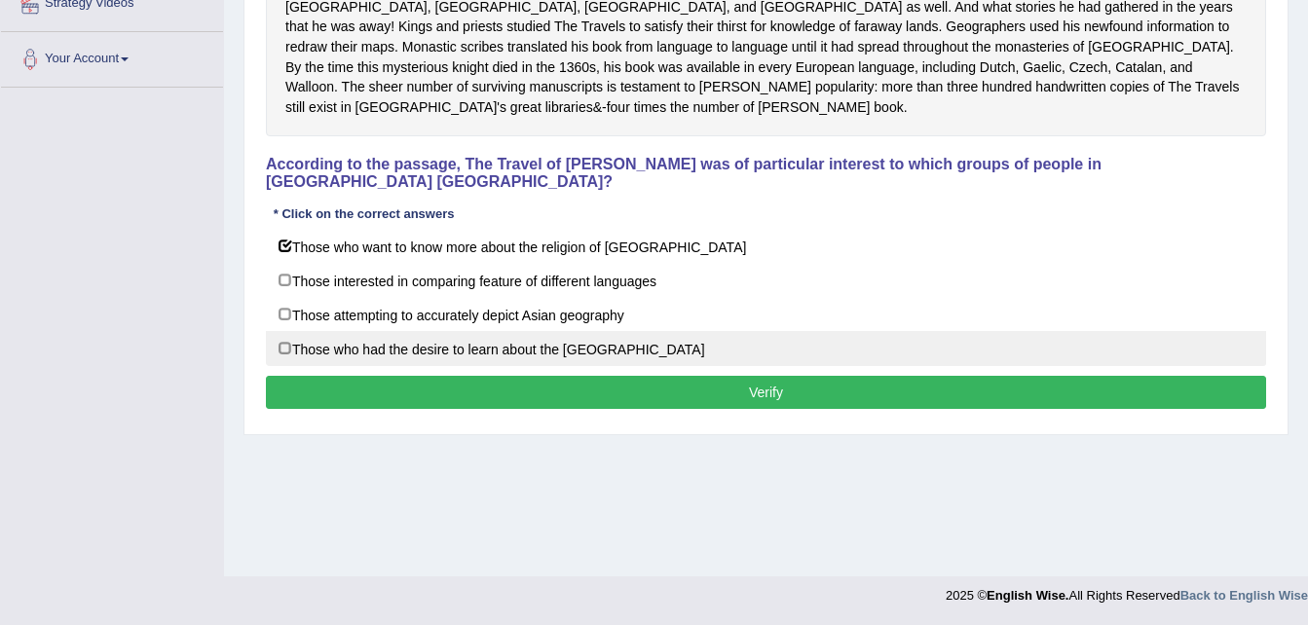
click at [338, 331] on label "Those who had the desire to learn about the [GEOGRAPHIC_DATA]" at bounding box center [766, 348] width 1000 height 35
checkbox input "true"
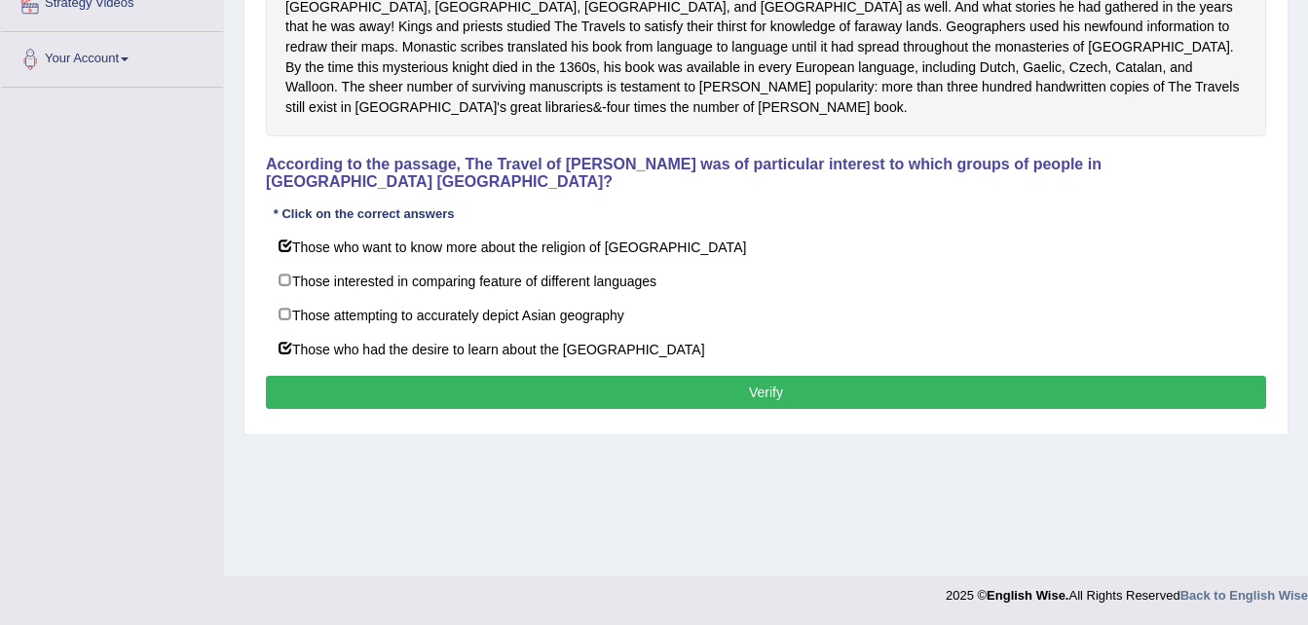
click at [419, 376] on button "Verify" at bounding box center [766, 392] width 1000 height 33
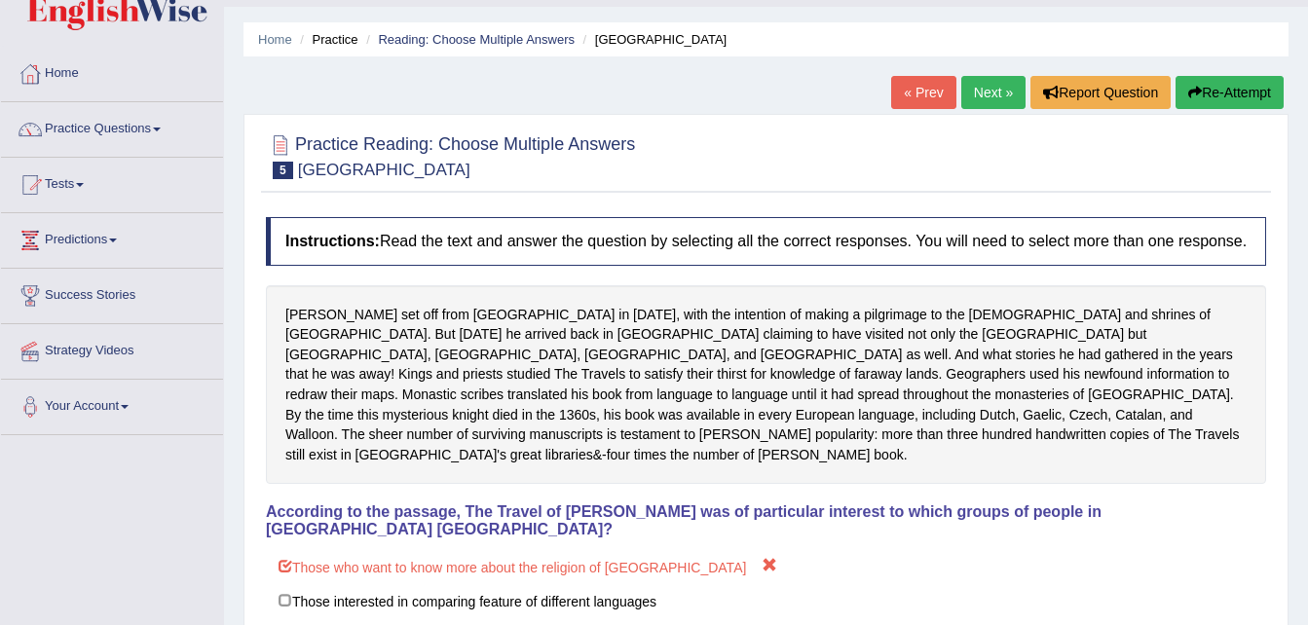
scroll to position [49, 0]
click at [995, 93] on link "Next »" at bounding box center [993, 93] width 64 height 33
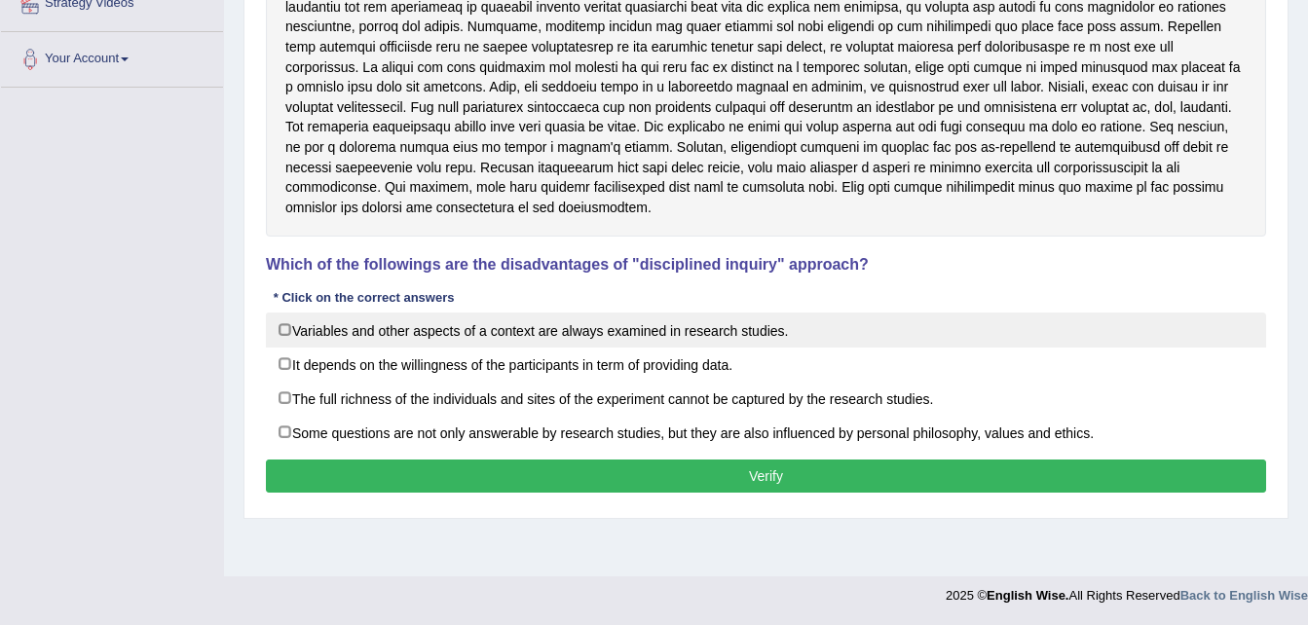
click at [407, 328] on label "Variables and other aspects of a context are always examined in research studie…" at bounding box center [766, 330] width 1000 height 35
checkbox input "true"
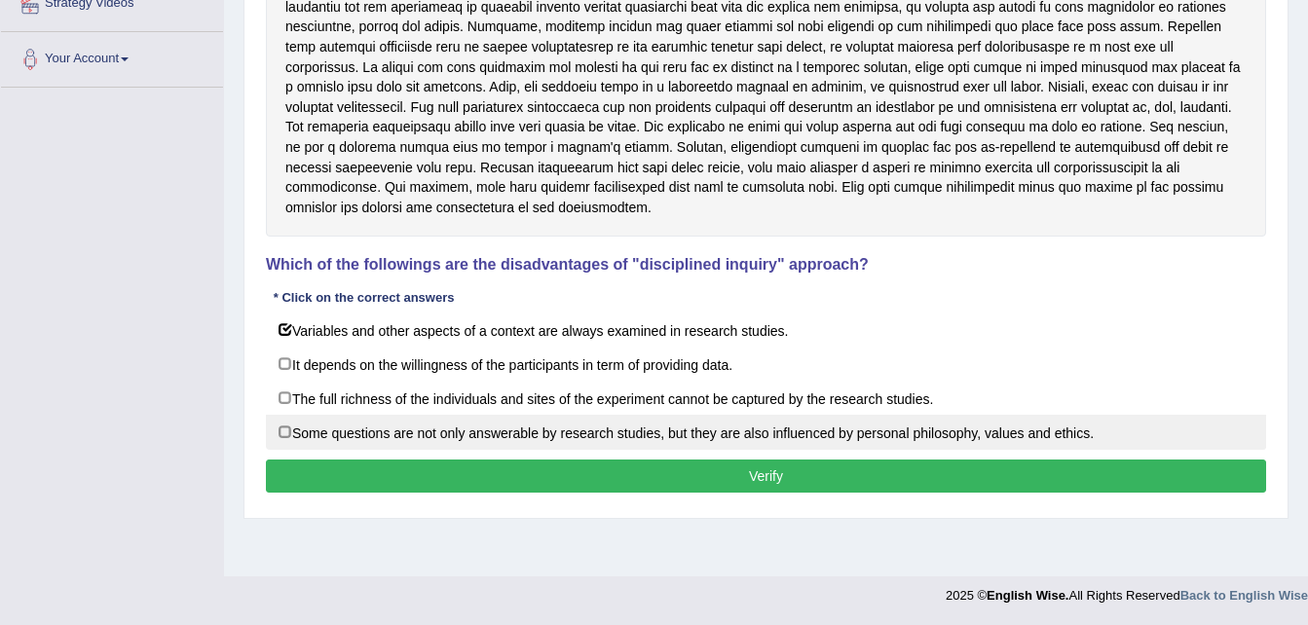
click at [393, 432] on label "Some questions are not only answerable by research studies, but they are also i…" at bounding box center [766, 432] width 1000 height 35
checkbox input "true"
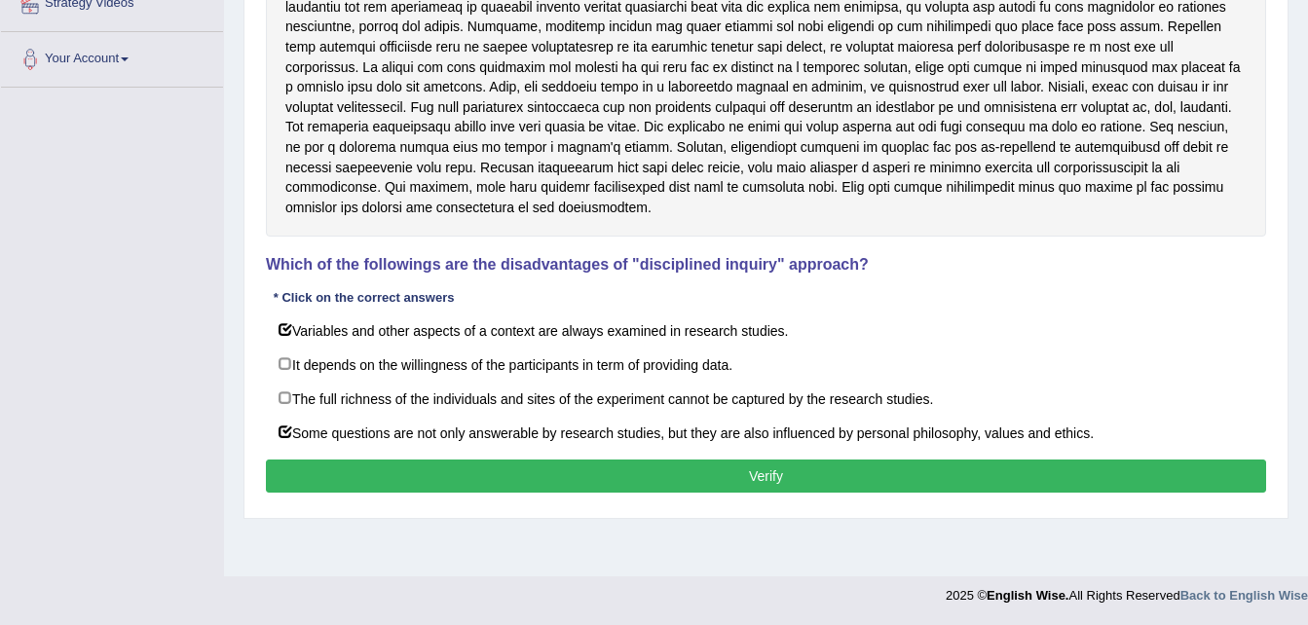
click at [445, 471] on button "Verify" at bounding box center [766, 476] width 1000 height 33
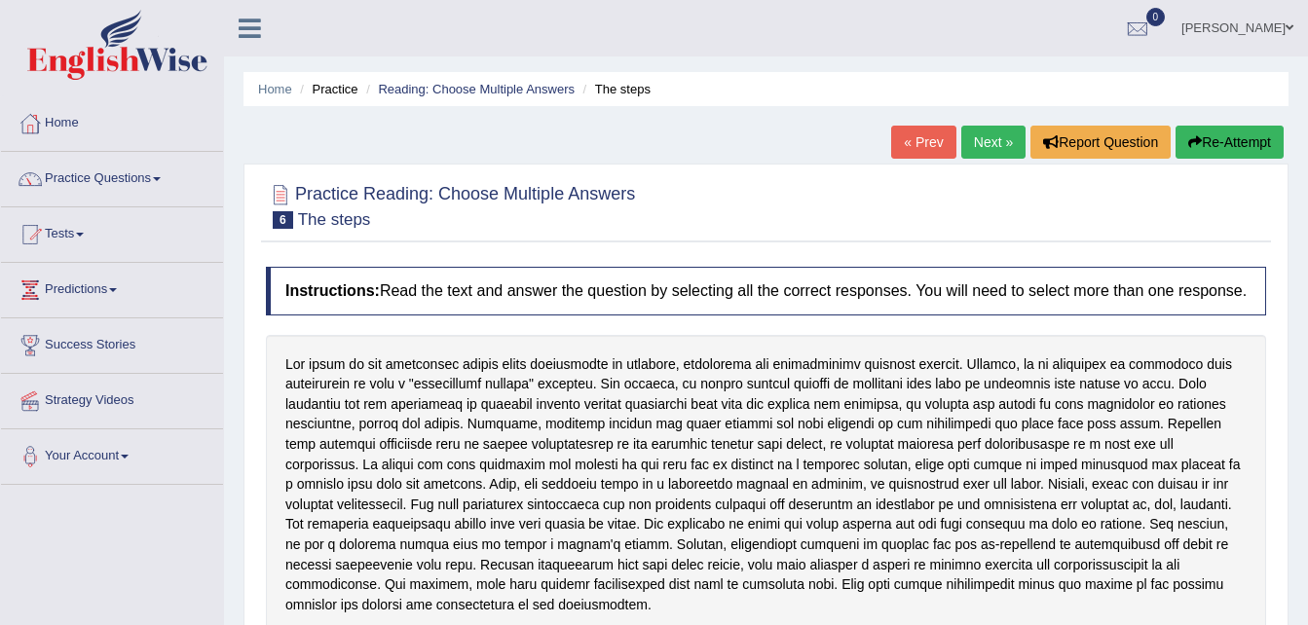
click at [988, 141] on link "Next »" at bounding box center [993, 142] width 64 height 33
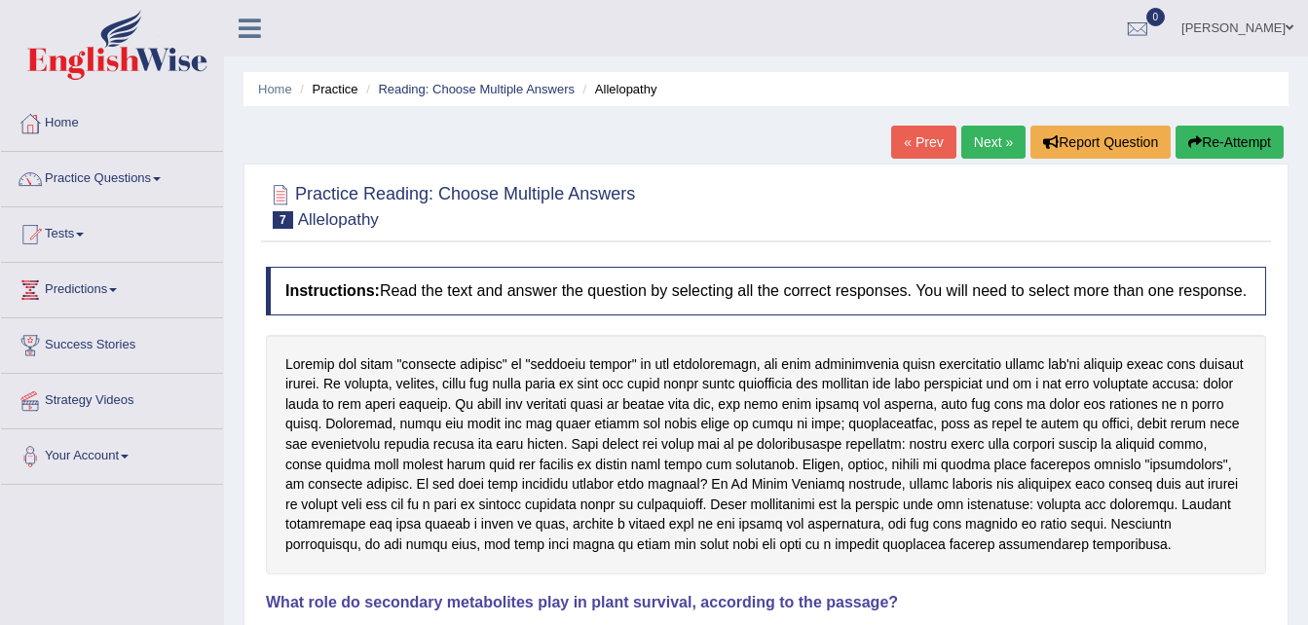
click at [935, 137] on link "« Prev" at bounding box center [923, 142] width 64 height 33
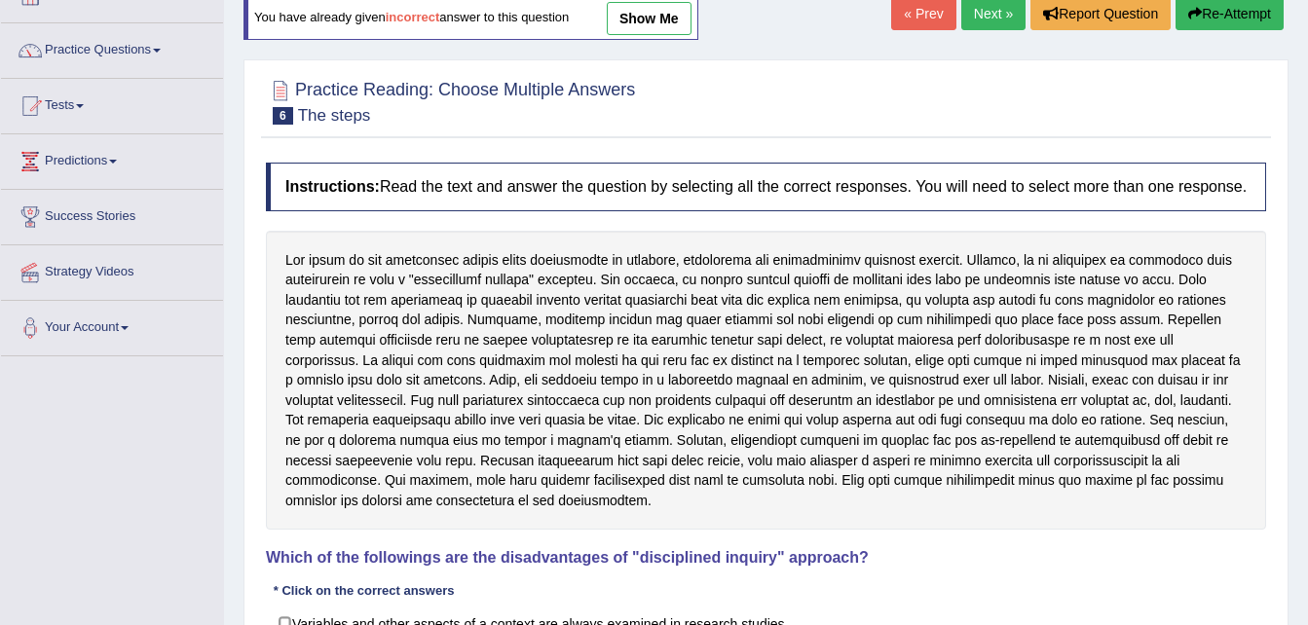
scroll to position [130, 0]
click at [651, 13] on link "show me" at bounding box center [649, 17] width 85 height 33
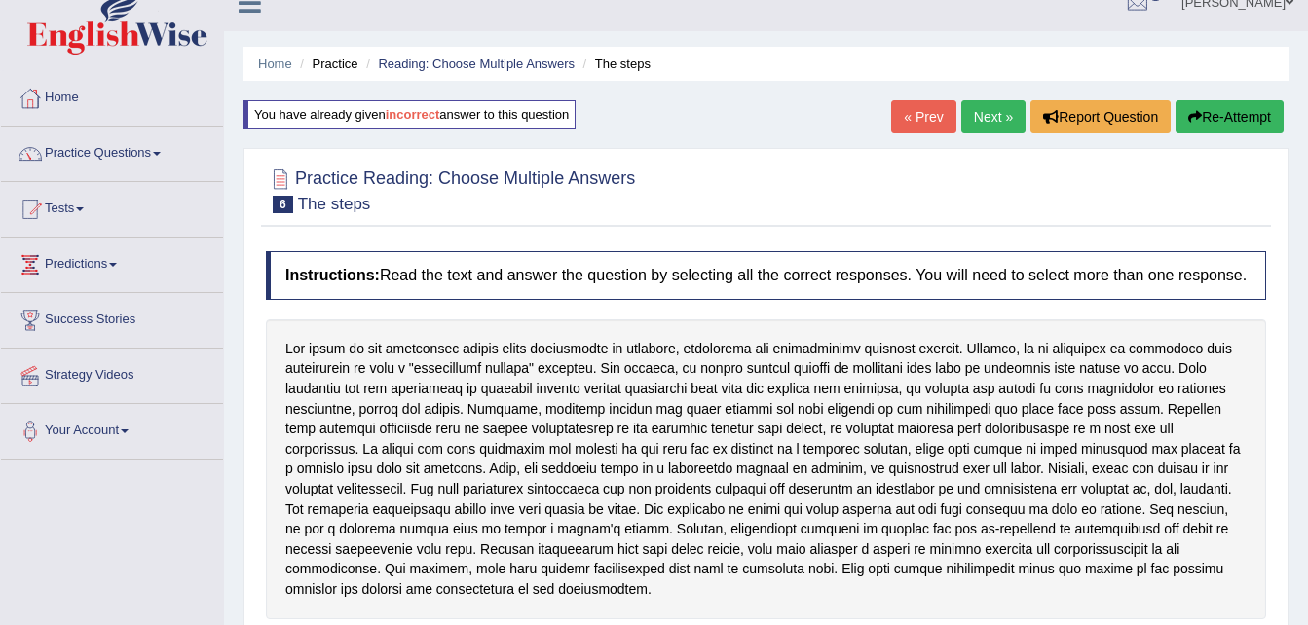
scroll to position [24, 0]
click at [920, 112] on link "« Prev" at bounding box center [923, 117] width 64 height 33
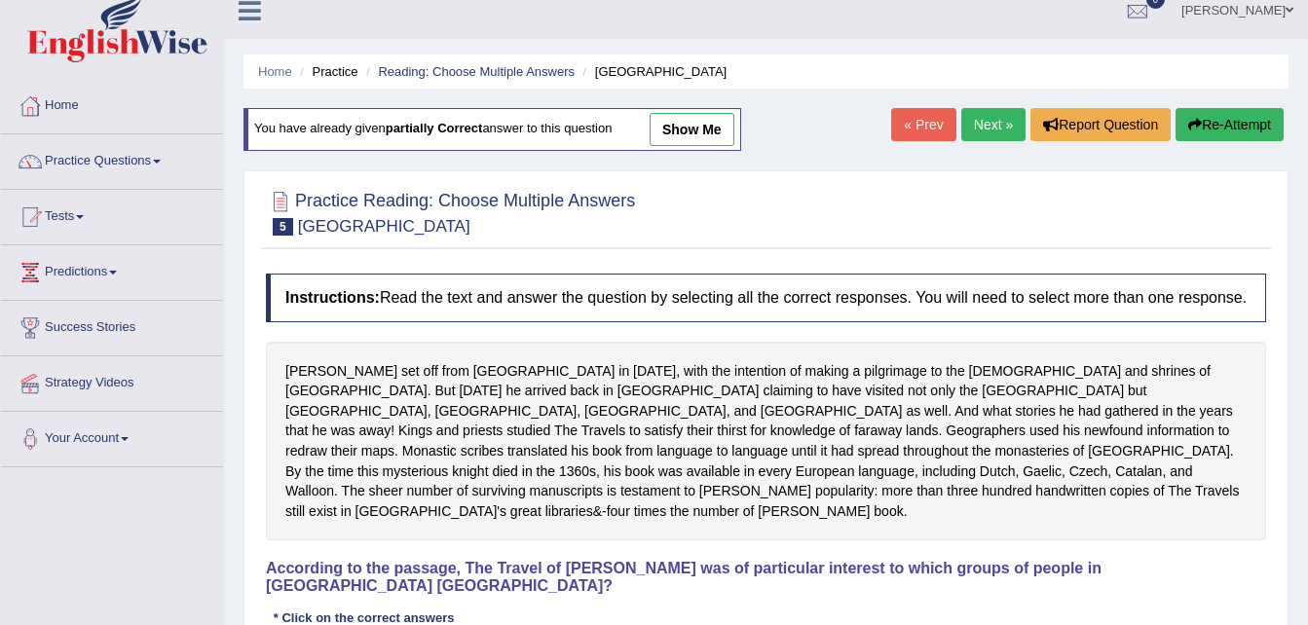
click at [675, 126] on link "show me" at bounding box center [692, 129] width 85 height 33
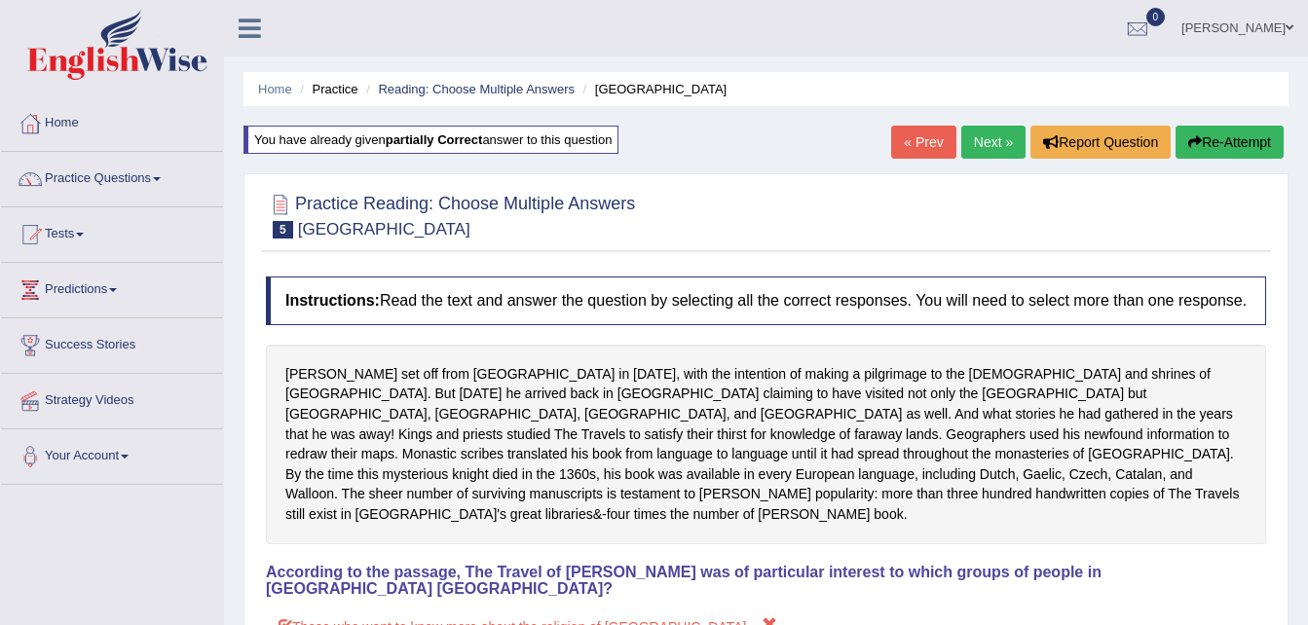
click at [920, 137] on link "« Prev" at bounding box center [923, 142] width 64 height 33
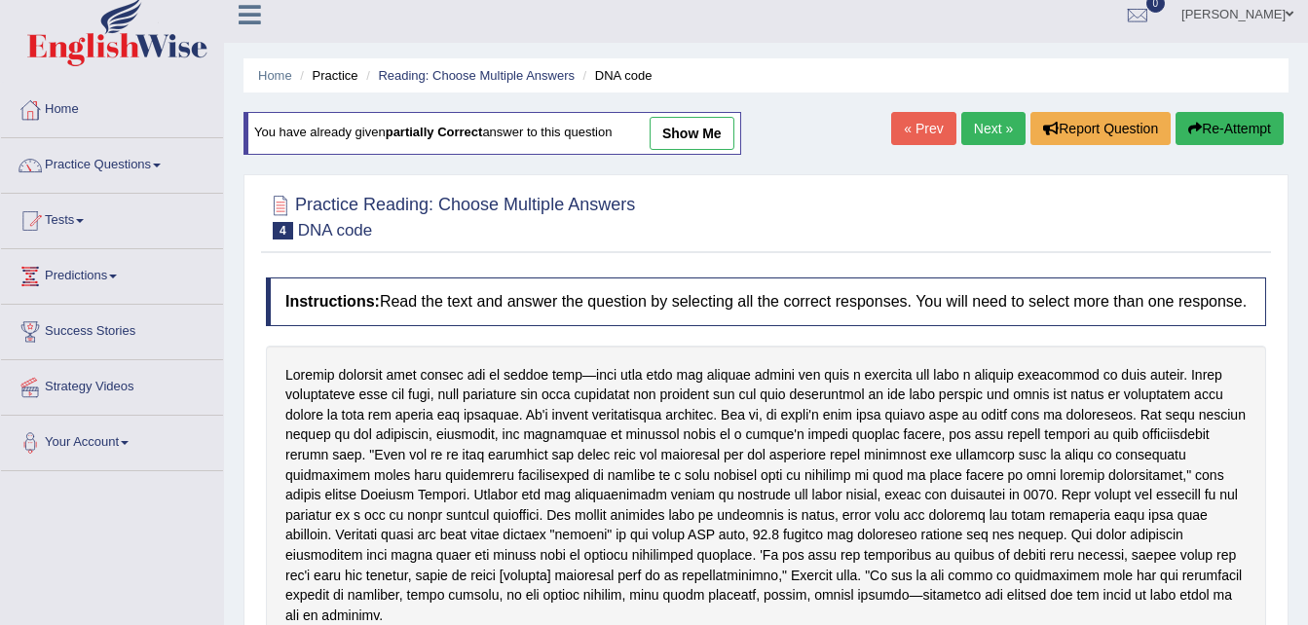
scroll to position [13, 0]
click at [693, 138] on link "show me" at bounding box center [692, 134] width 85 height 33
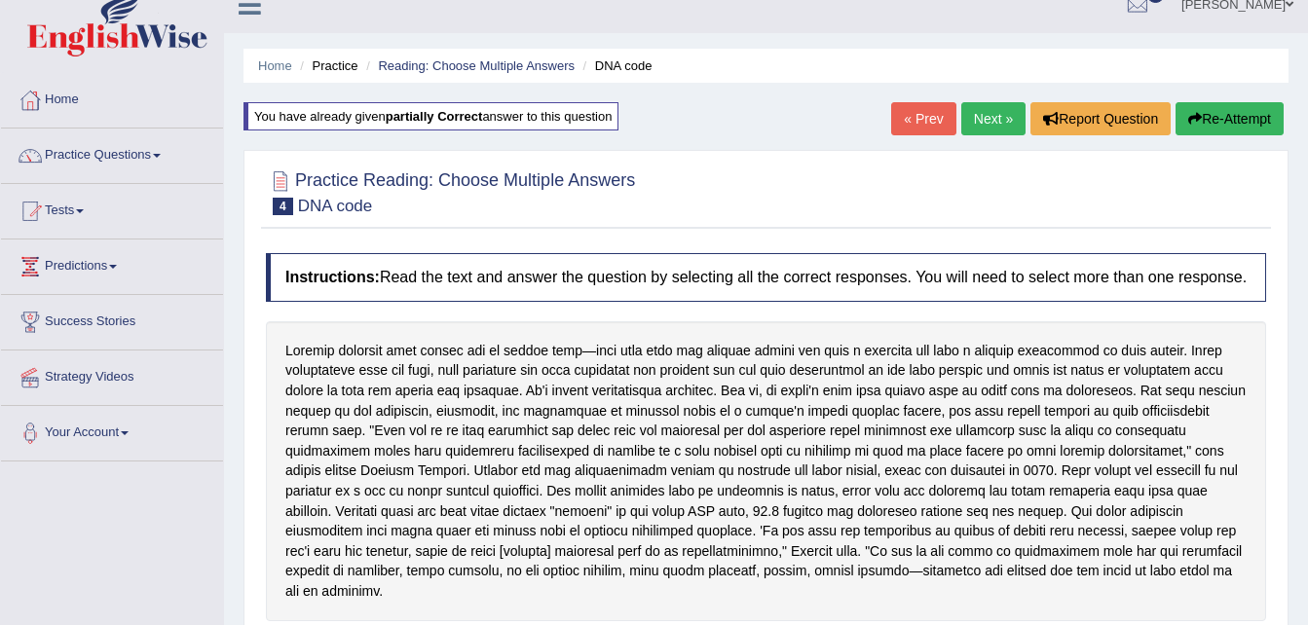
scroll to position [20, 0]
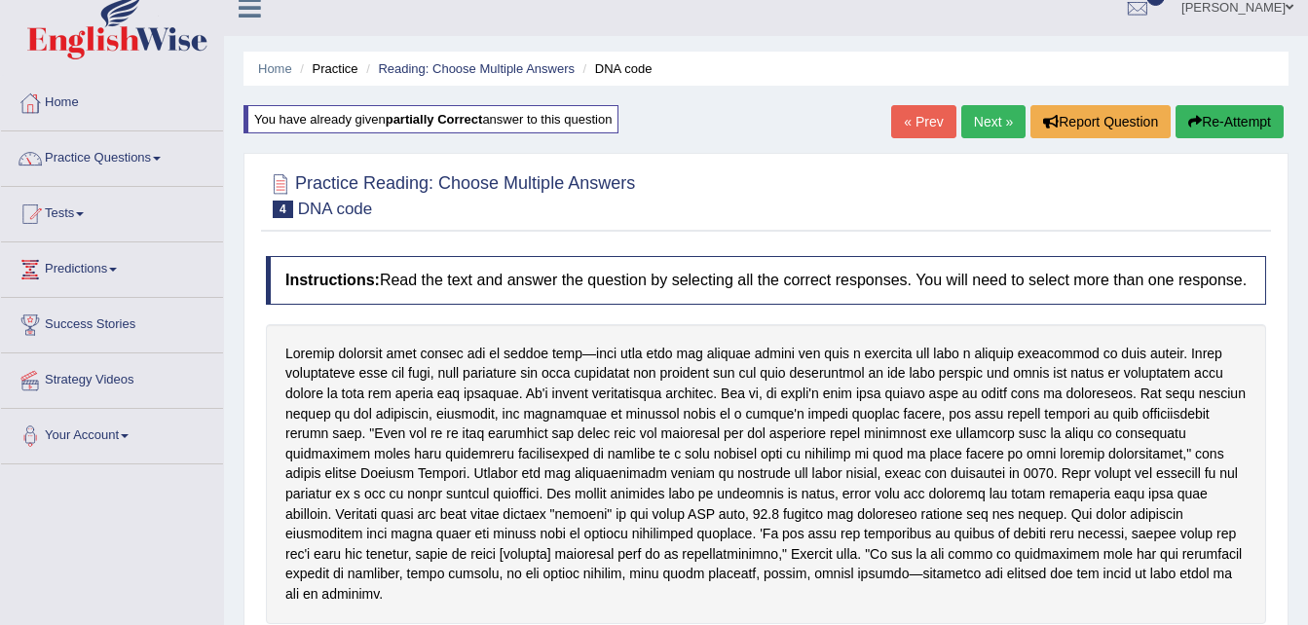
click at [988, 120] on link "Next »" at bounding box center [993, 121] width 64 height 33
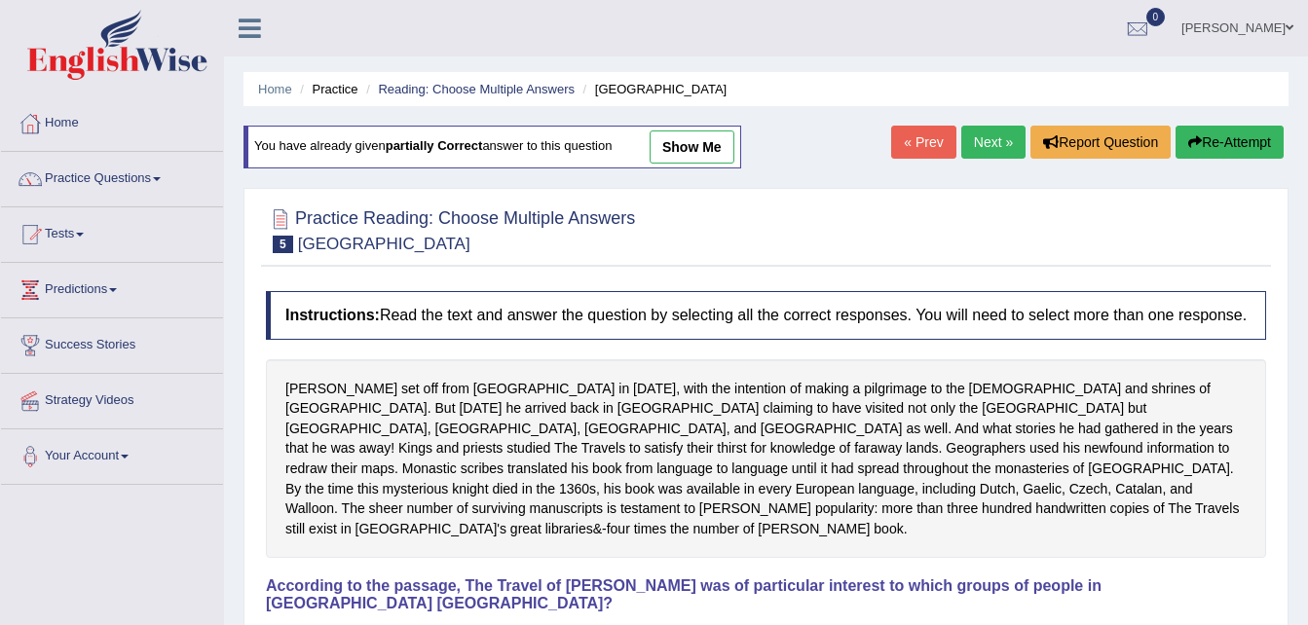
click at [988, 120] on div "Home Practice Reading: Choose Multiple Answers Mandeville You have already give…" at bounding box center [766, 487] width 1084 height 974
click at [1002, 130] on link "Next »" at bounding box center [993, 142] width 64 height 33
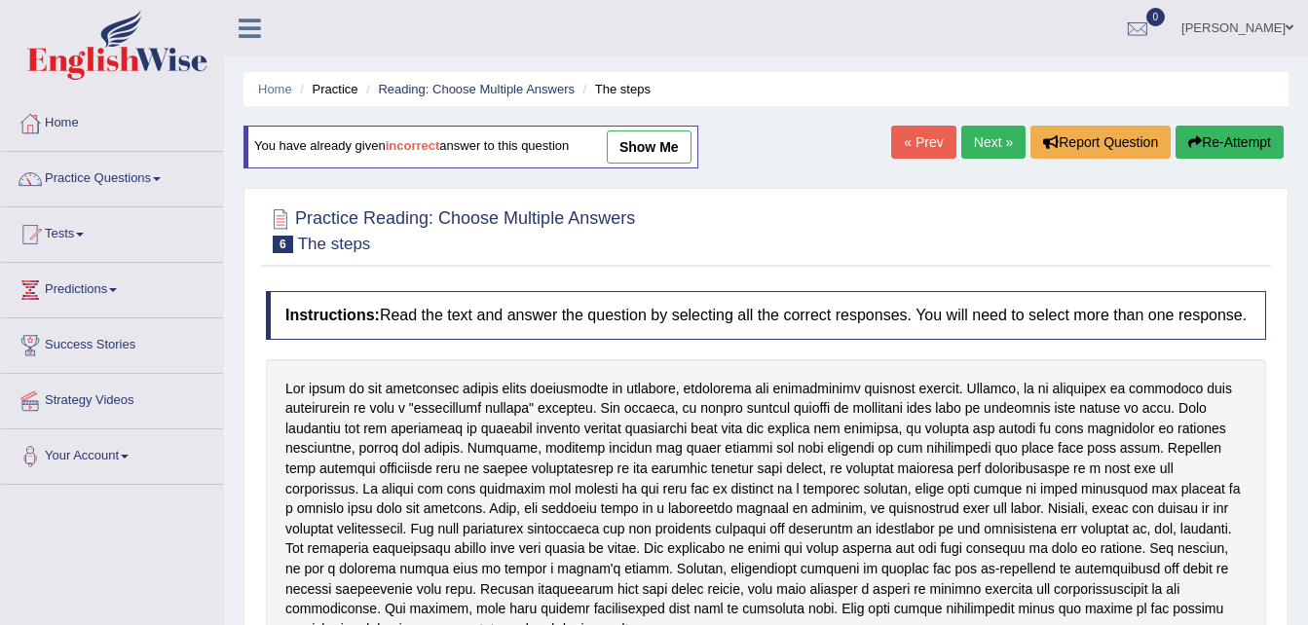
click at [642, 149] on link "show me" at bounding box center [649, 146] width 85 height 33
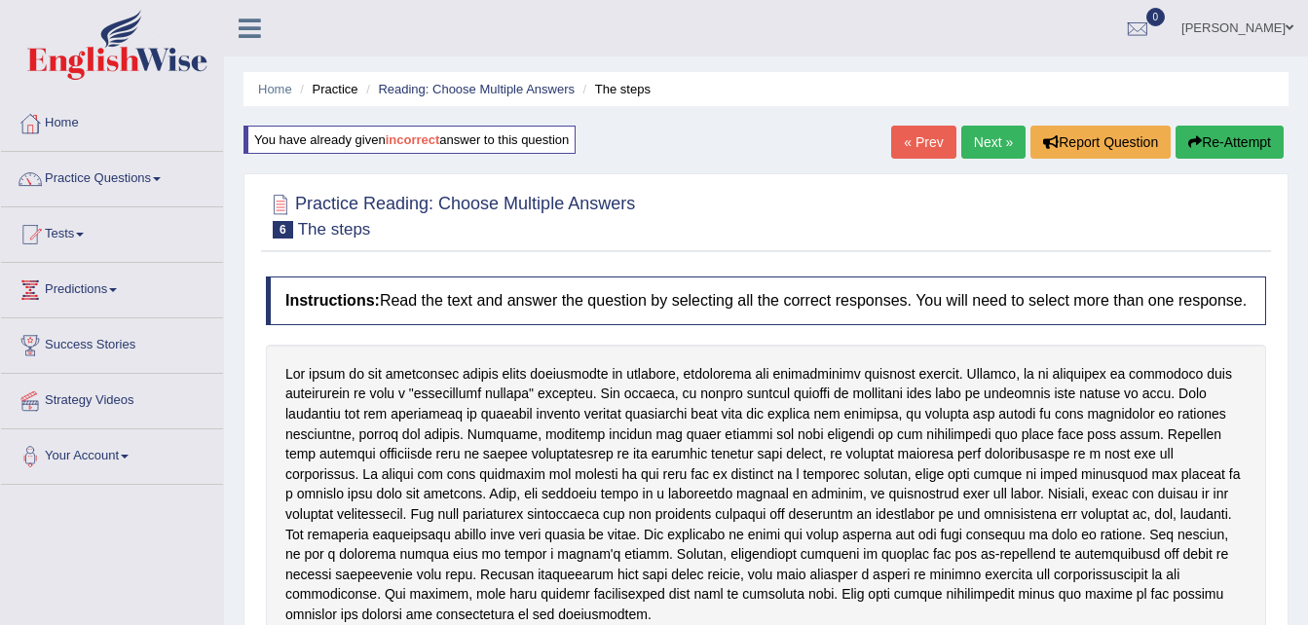
click at [988, 132] on link "Next »" at bounding box center [993, 142] width 64 height 33
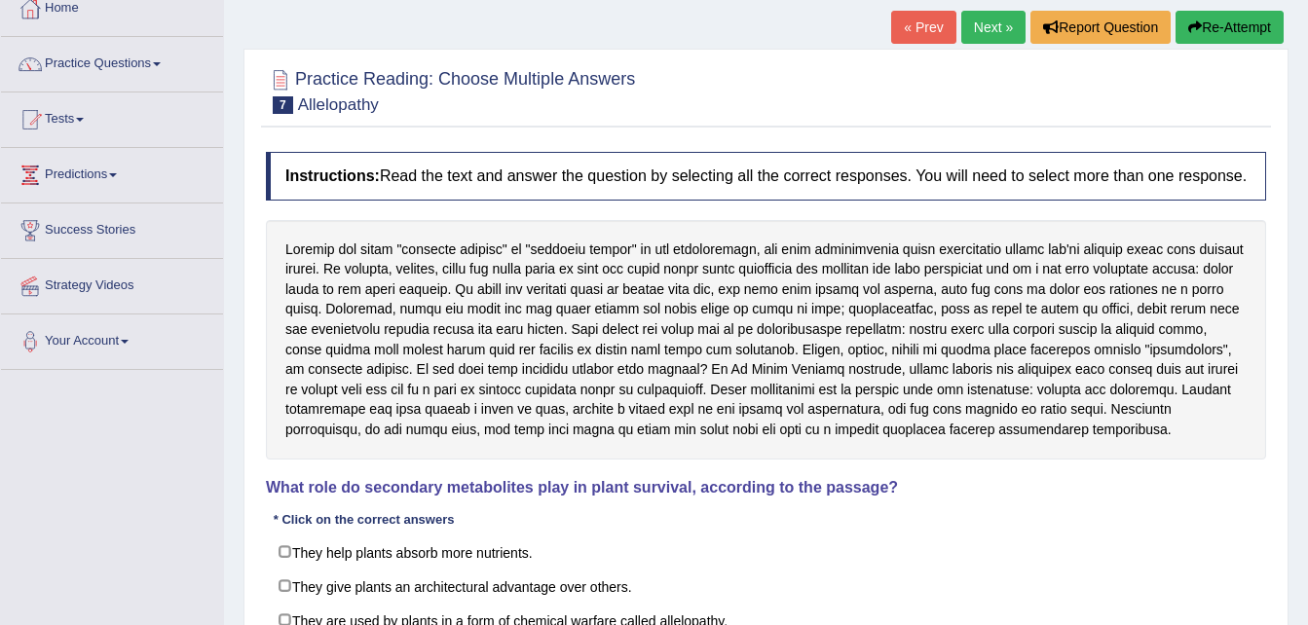
scroll to position [397, 0]
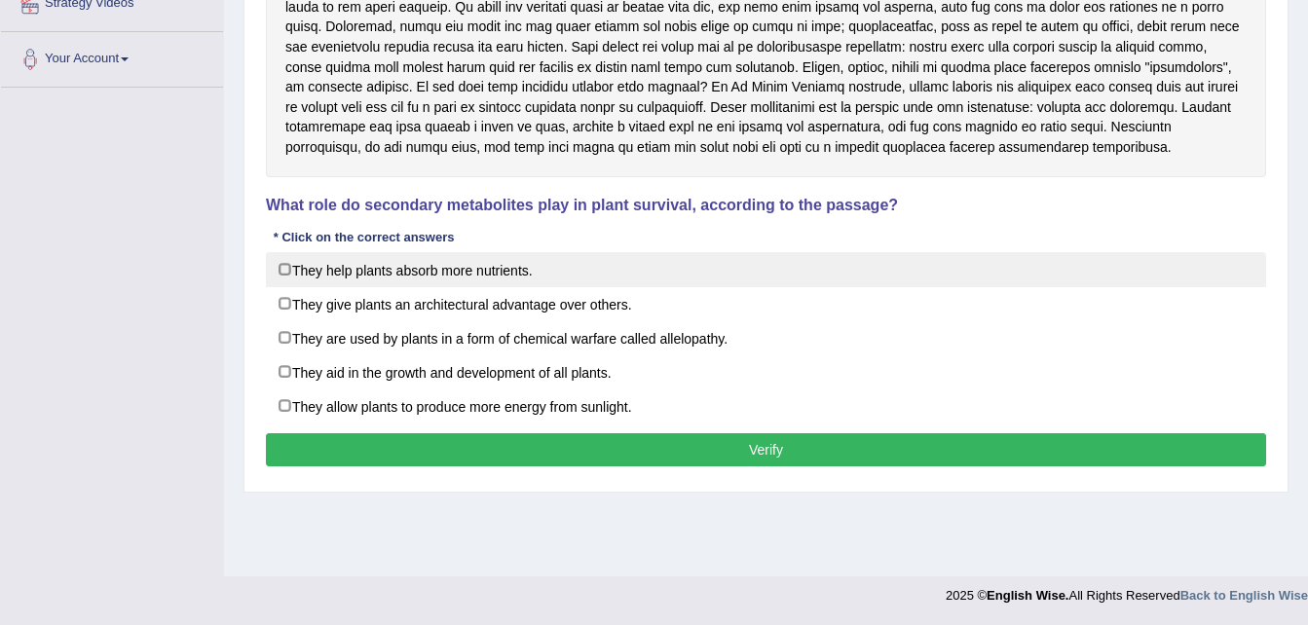
click at [477, 262] on label "They help plants absorb more nutrients." at bounding box center [766, 269] width 1000 height 35
checkbox input "true"
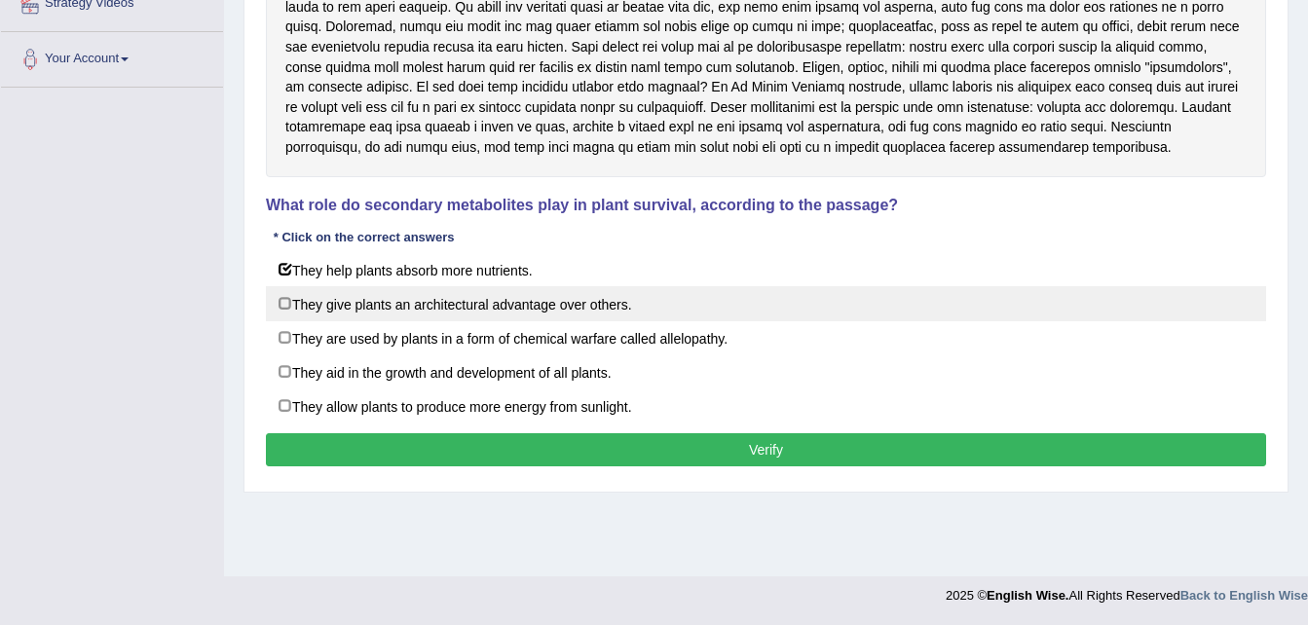
click at [479, 312] on label "They give plants an architectural advantage over others." at bounding box center [766, 303] width 1000 height 35
checkbox input "true"
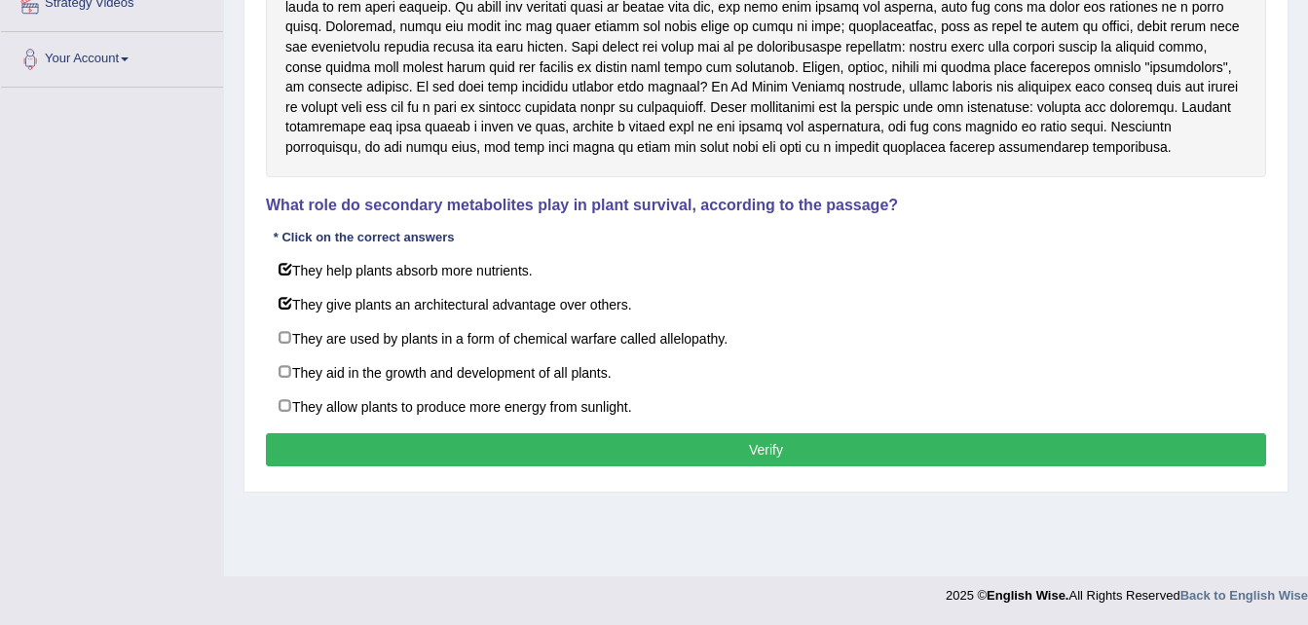
click at [476, 448] on button "Verify" at bounding box center [766, 449] width 1000 height 33
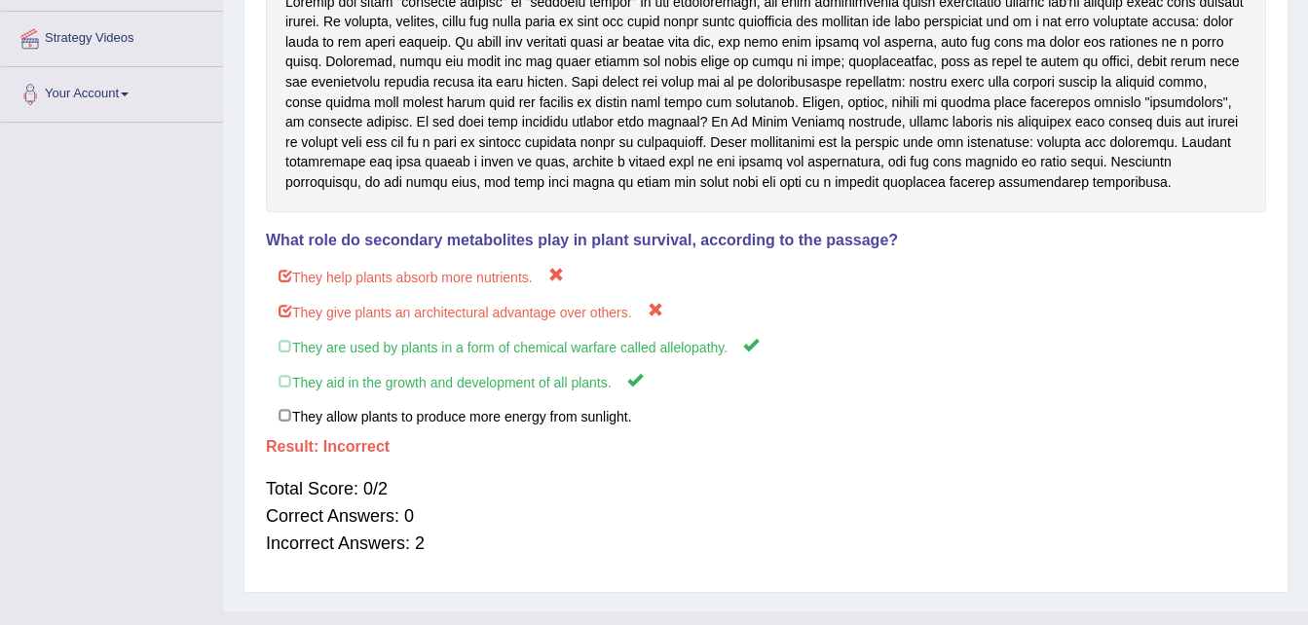
scroll to position [359, 0]
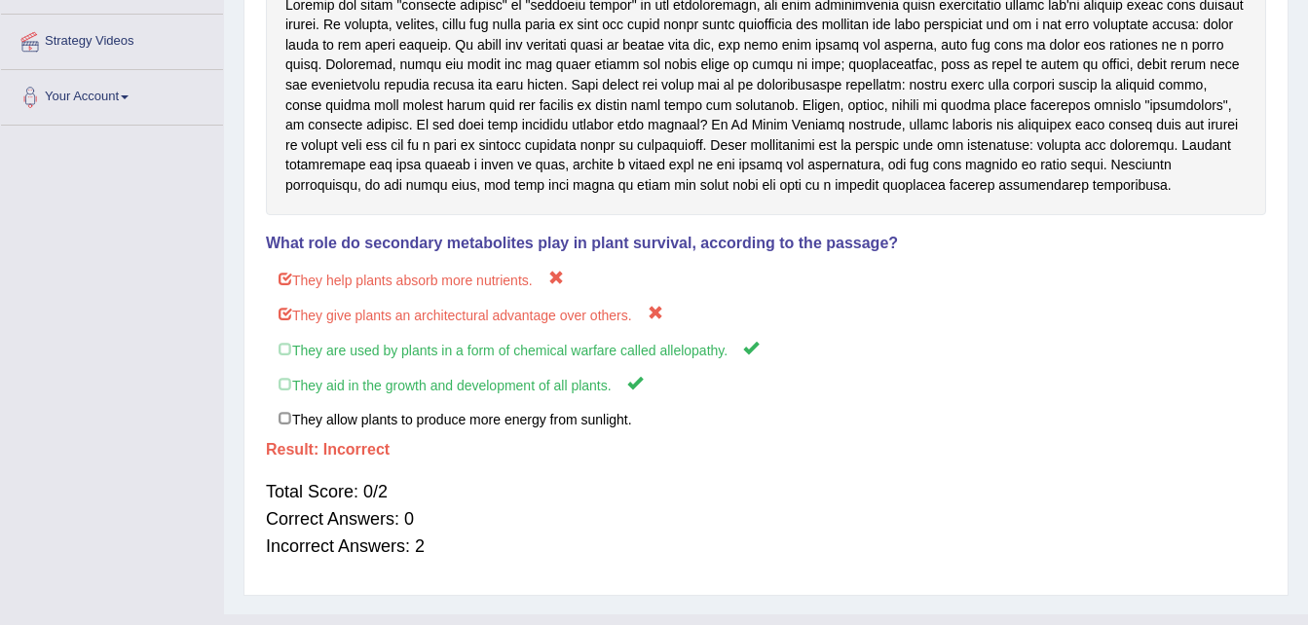
click at [946, 210] on div at bounding box center [766, 96] width 1000 height 240
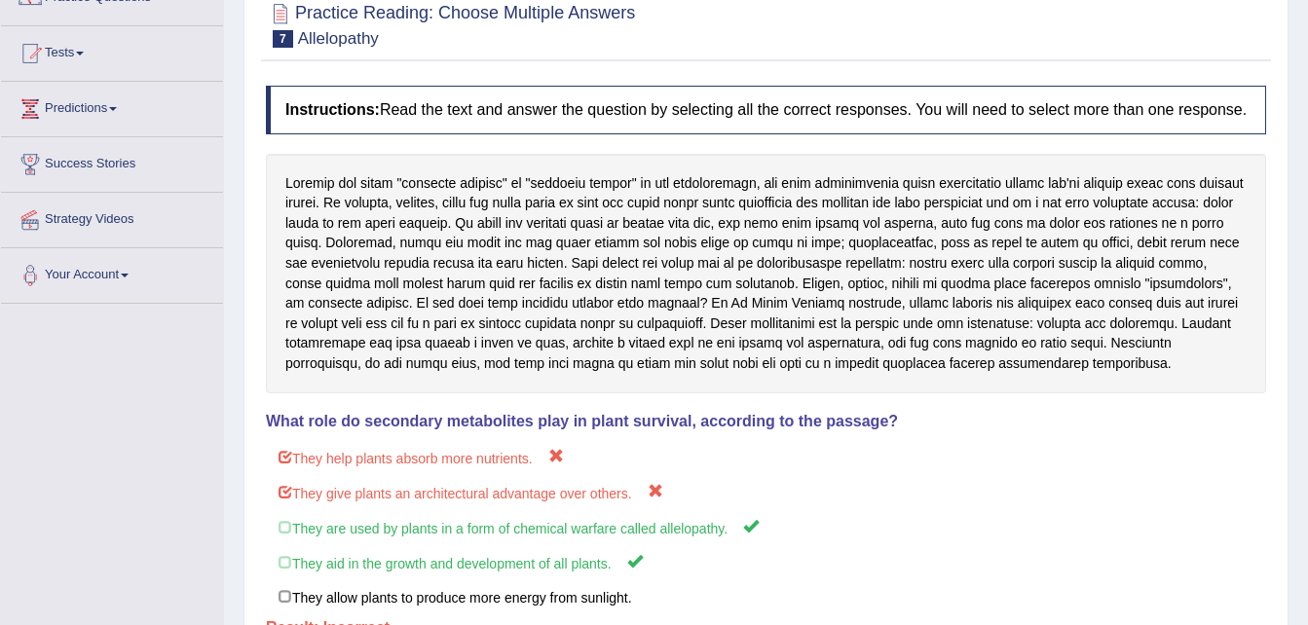
scroll to position [0, 0]
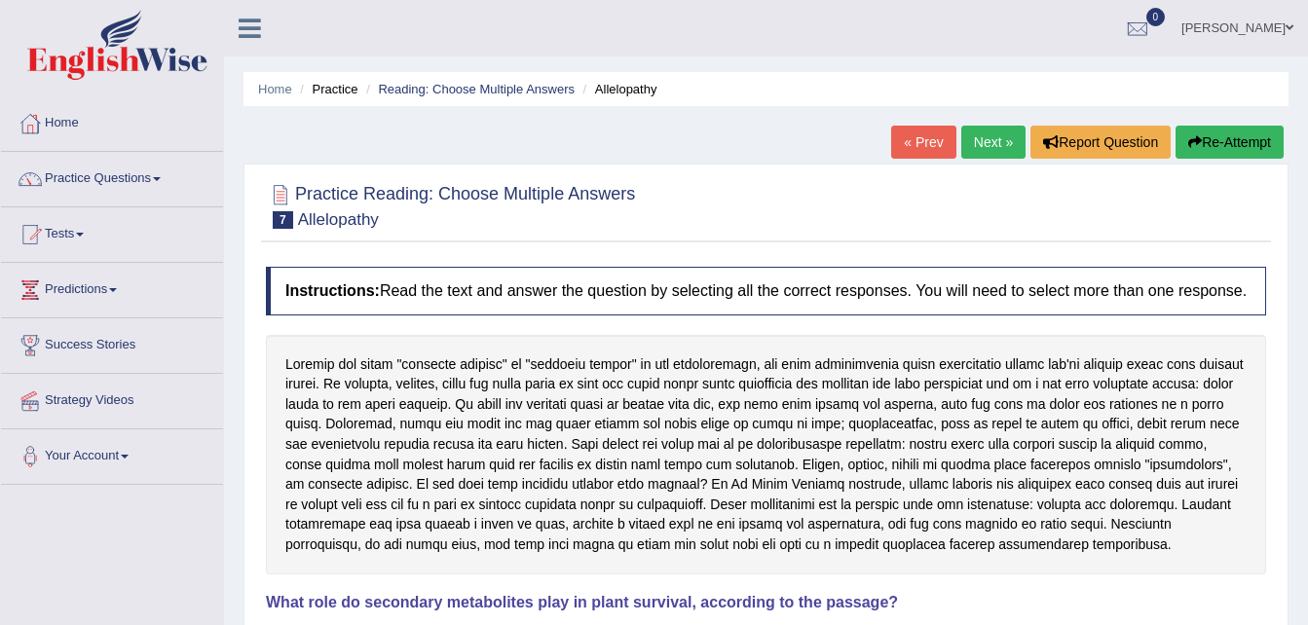
click at [991, 129] on link "Next »" at bounding box center [993, 142] width 64 height 33
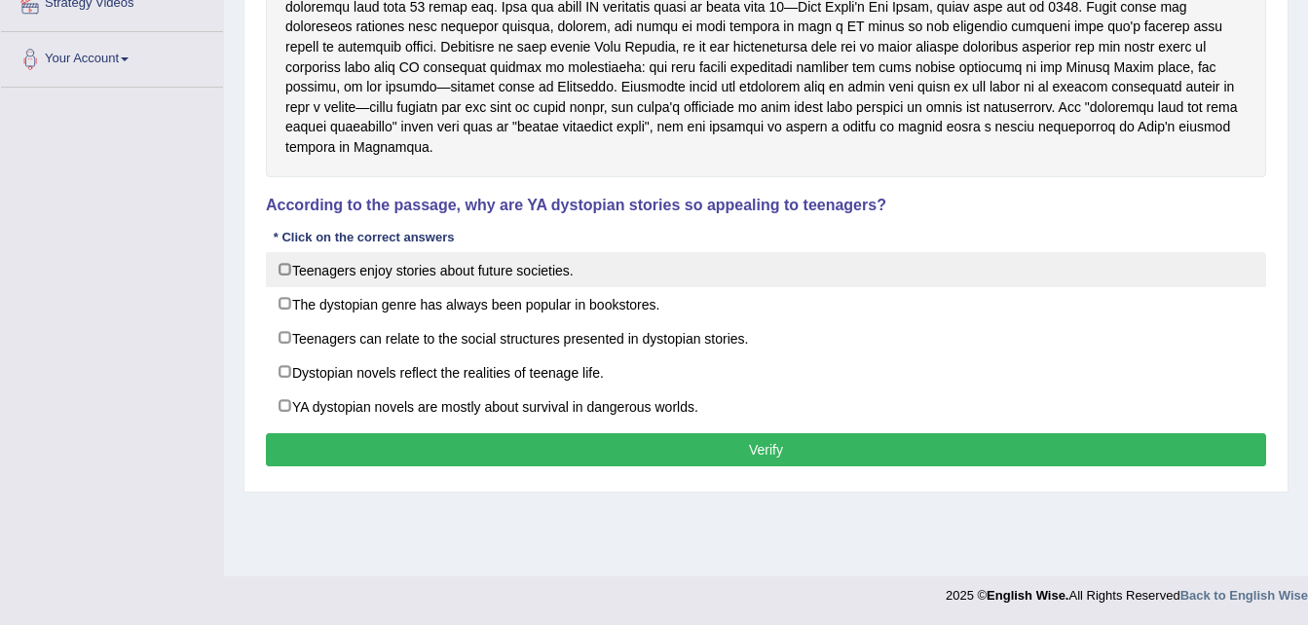
click at [511, 252] on label "Teenagers enjoy stories about future societies." at bounding box center [766, 269] width 1000 height 35
checkbox input "true"
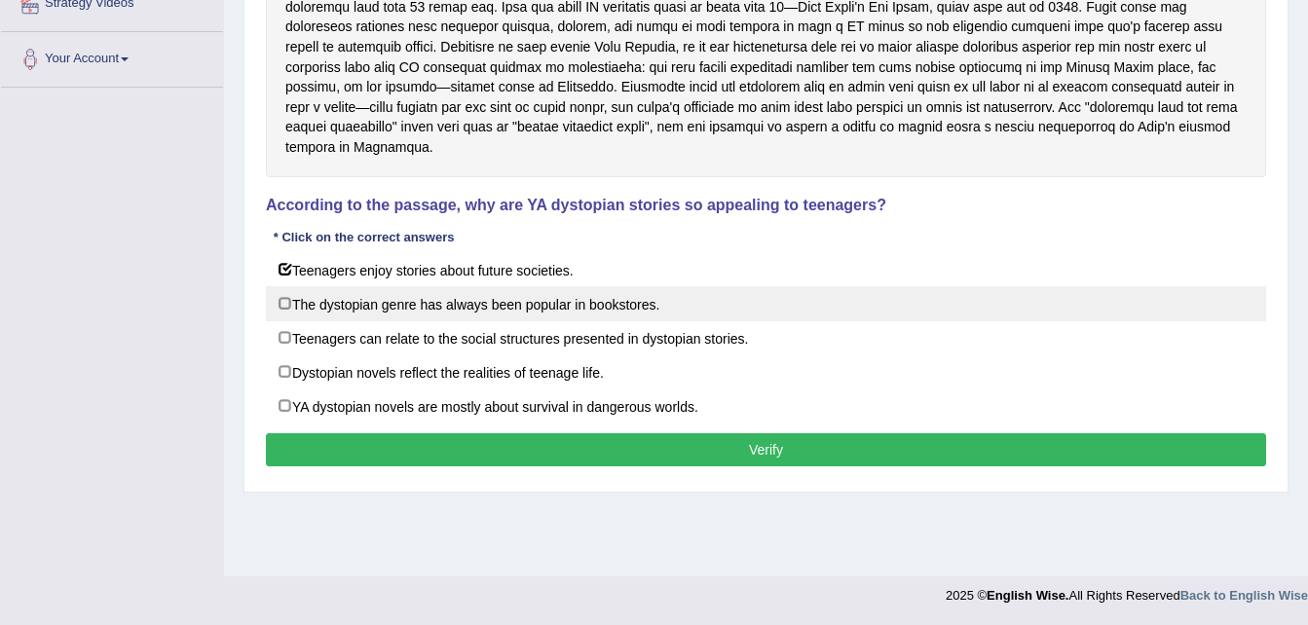
click at [514, 296] on label "The dystopian genre has always been popular in bookstores." at bounding box center [766, 303] width 1000 height 35
checkbox input "true"
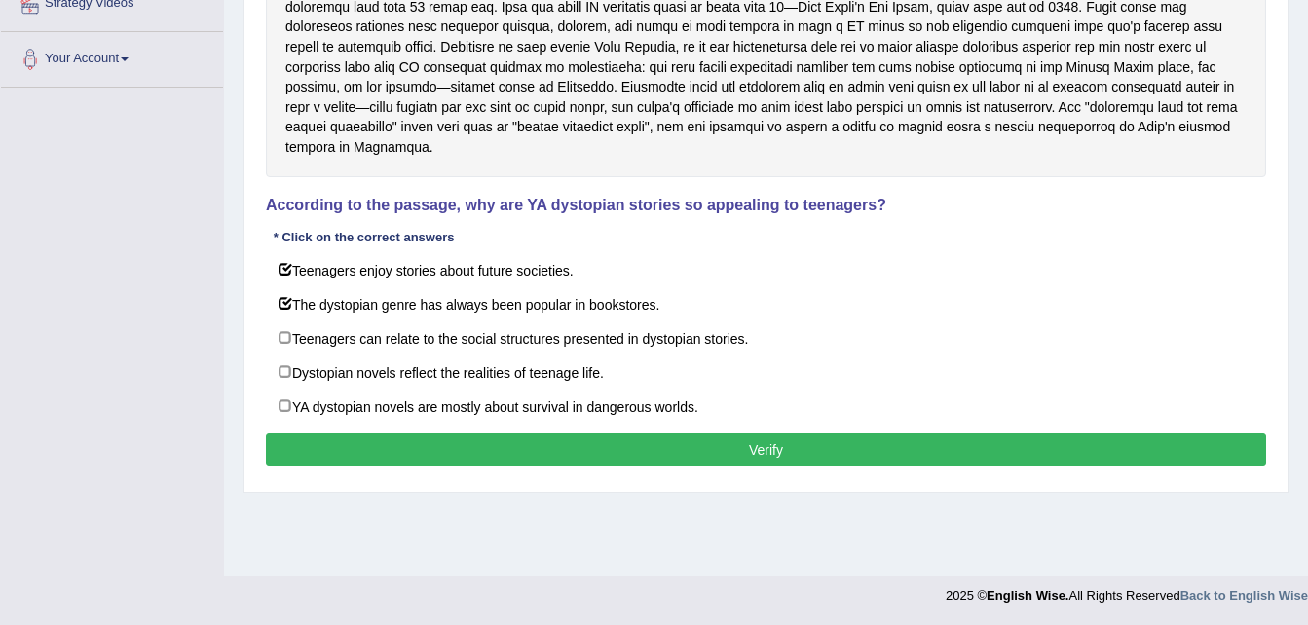
click at [549, 436] on button "Verify" at bounding box center [766, 449] width 1000 height 33
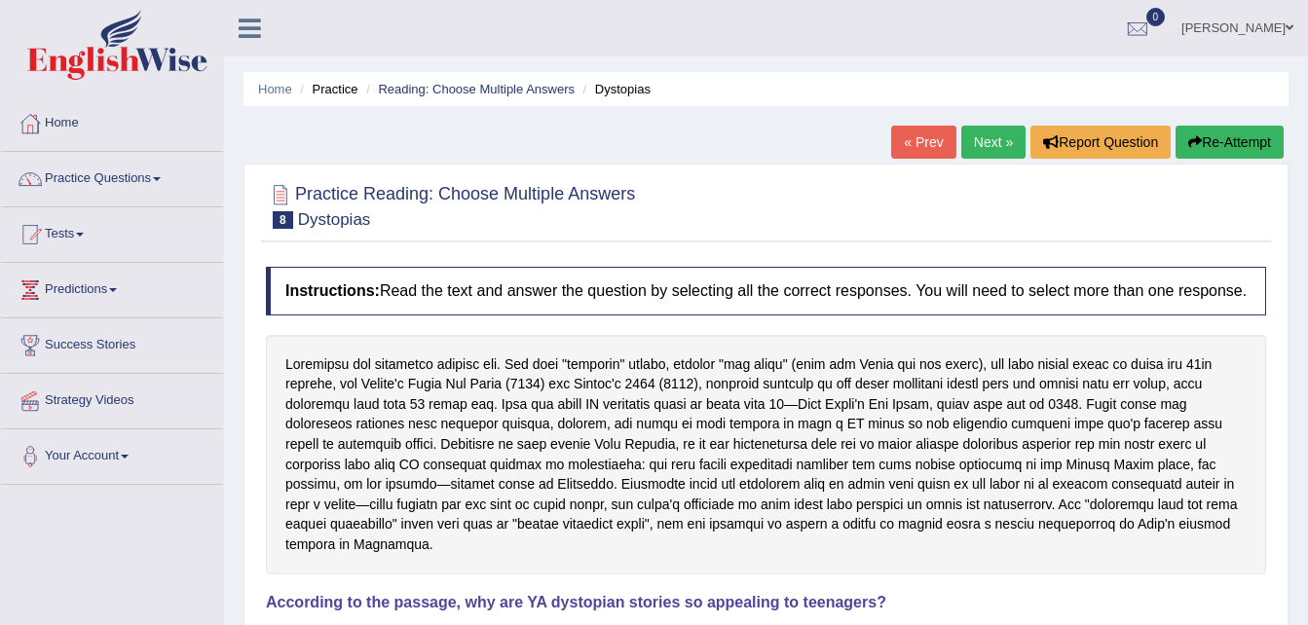
click at [990, 141] on link "Next »" at bounding box center [993, 142] width 64 height 33
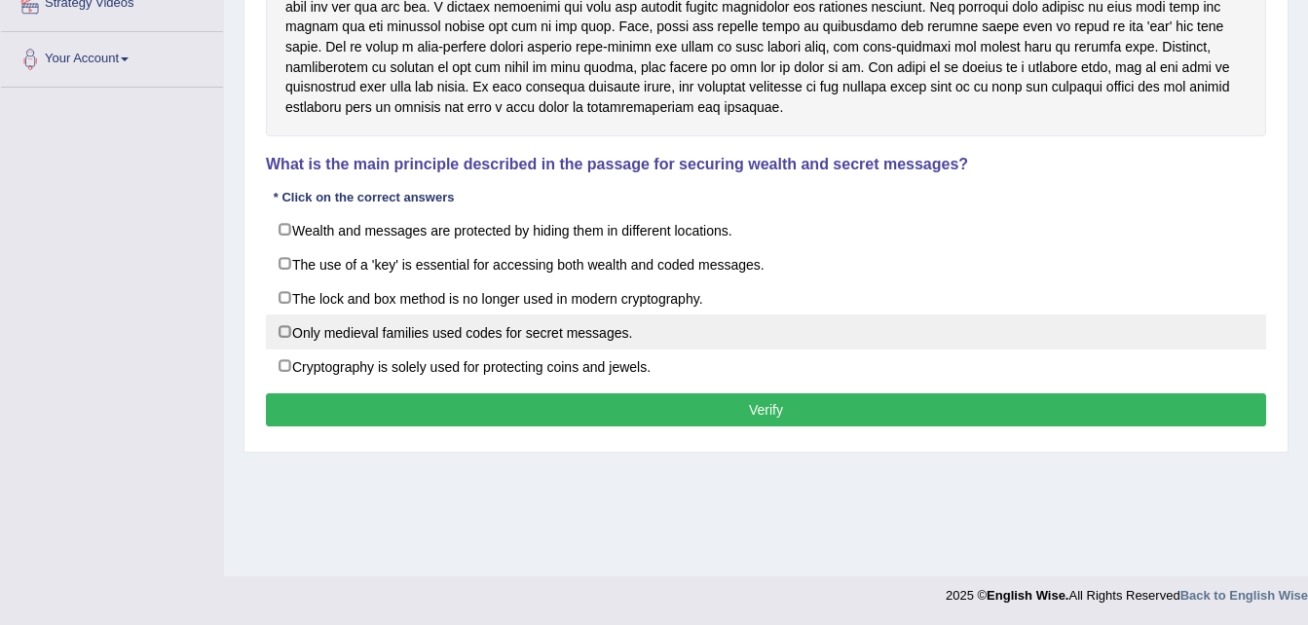
click at [746, 324] on label "Only medieval families used codes for secret messages." at bounding box center [766, 332] width 1000 height 35
checkbox input "true"
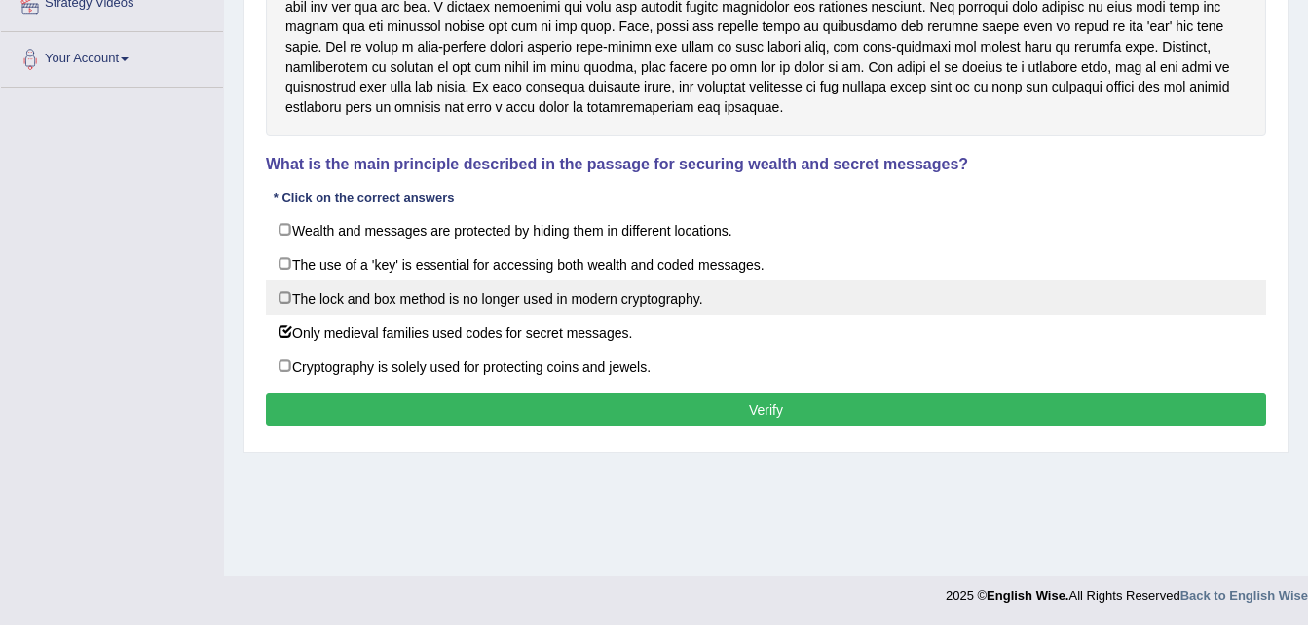
click at [748, 307] on label "The lock and box method is no longer used in modern cryptography." at bounding box center [766, 297] width 1000 height 35
checkbox input "true"
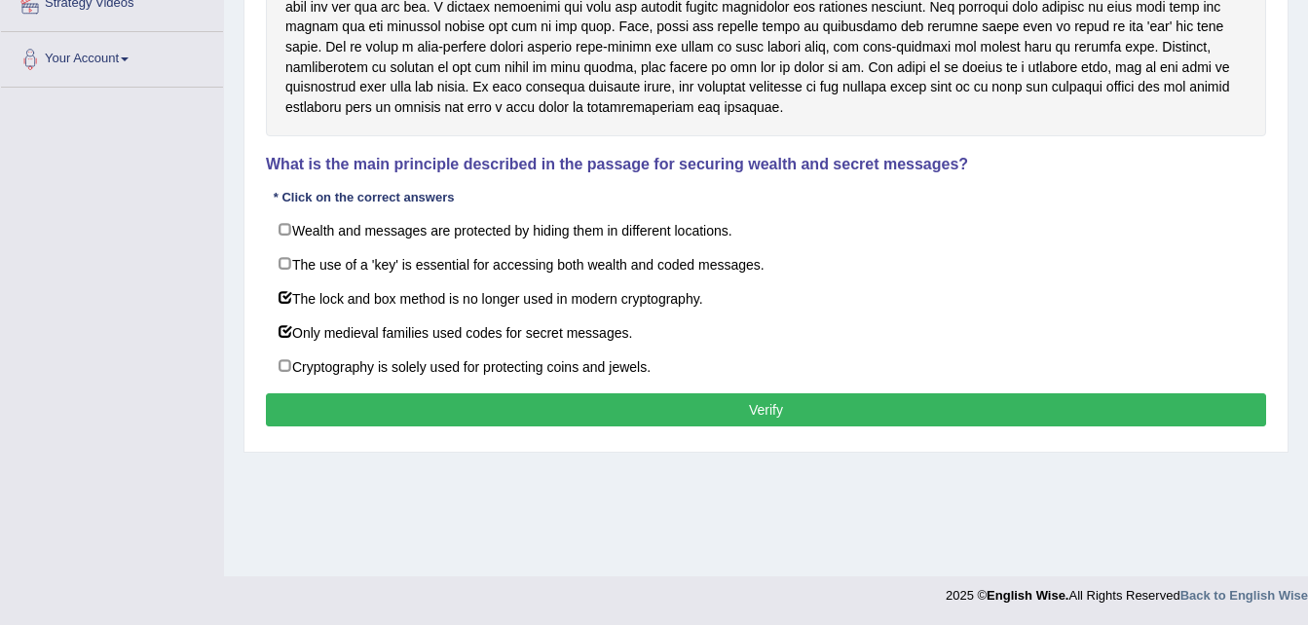
click at [766, 401] on button "Verify" at bounding box center [766, 409] width 1000 height 33
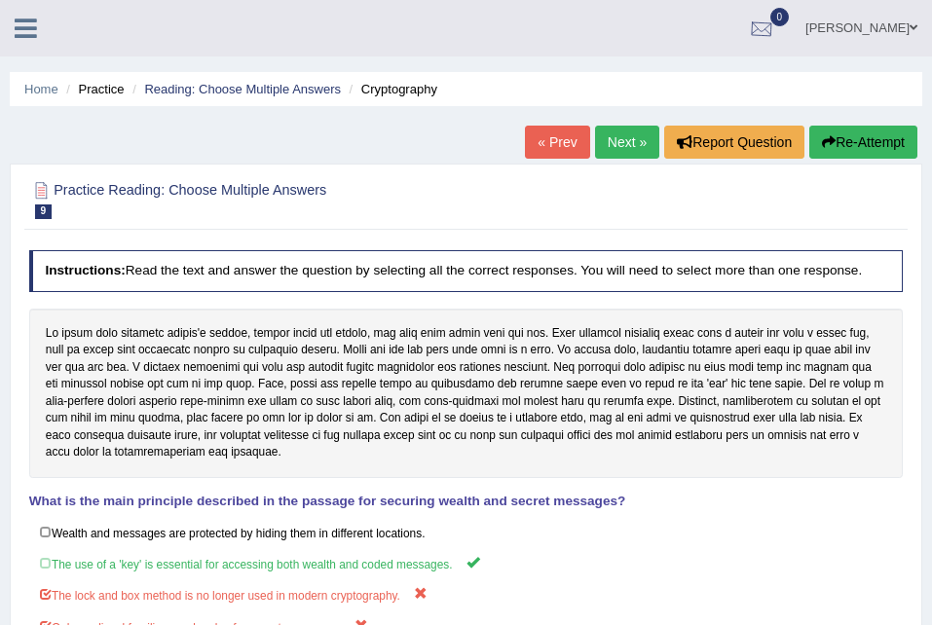
click at [757, 18] on div at bounding box center [761, 29] width 29 height 29
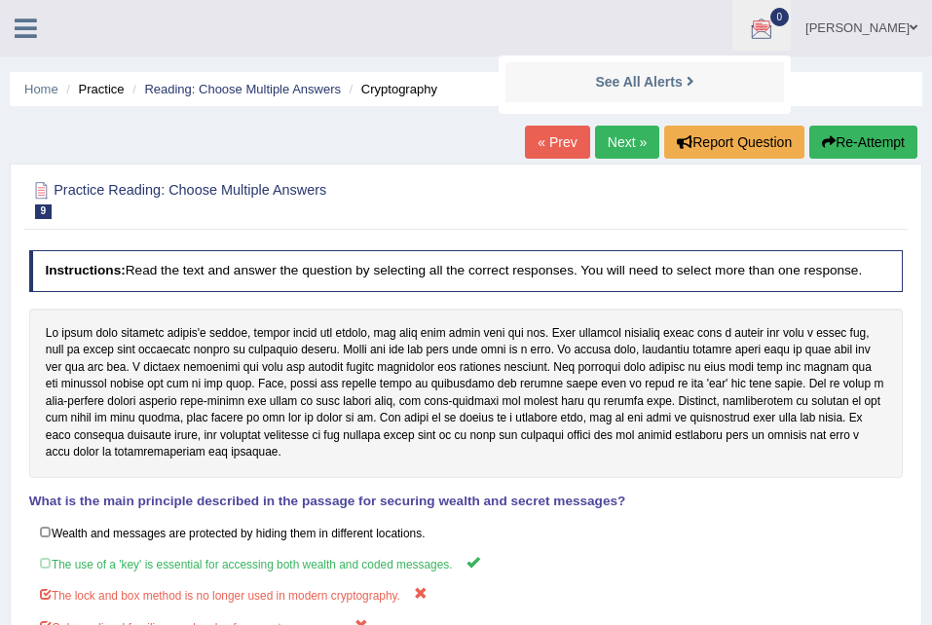
click at [755, 25] on div at bounding box center [761, 29] width 29 height 29
click at [747, 37] on div at bounding box center [761, 29] width 29 height 29
click at [687, 83] on icon at bounding box center [691, 81] width 8 height 15
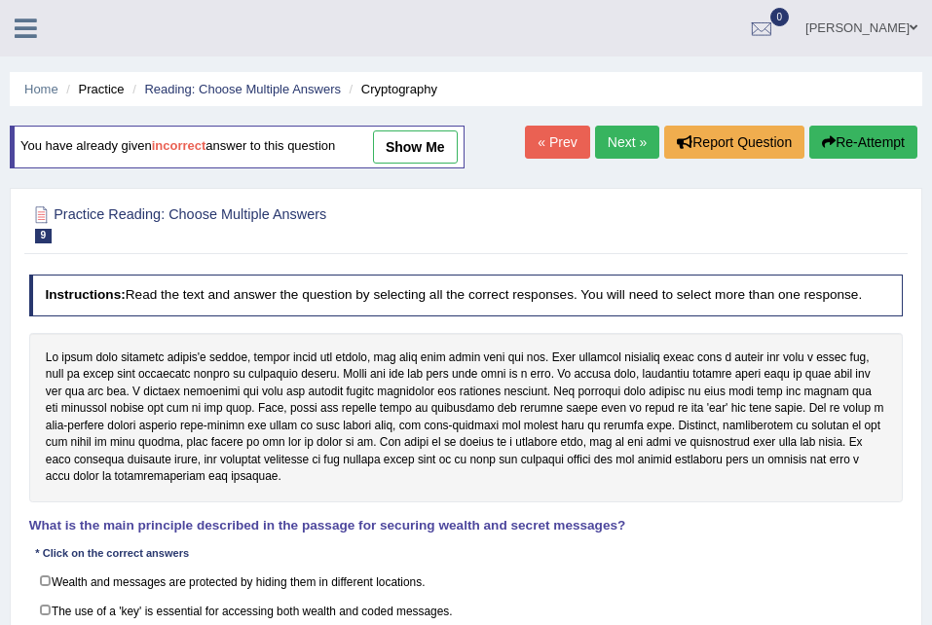
click at [256, 145] on div "You have already given incorrect answer to this question show me" at bounding box center [237, 147] width 455 height 43
click at [20, 25] on icon at bounding box center [26, 28] width 22 height 25
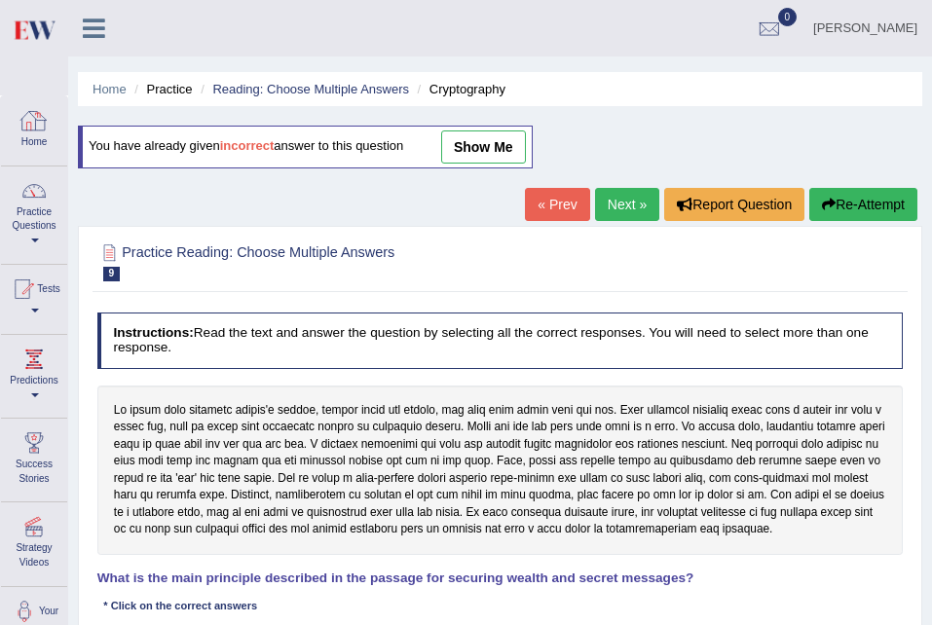
click at [40, 134] on div at bounding box center [33, 120] width 29 height 29
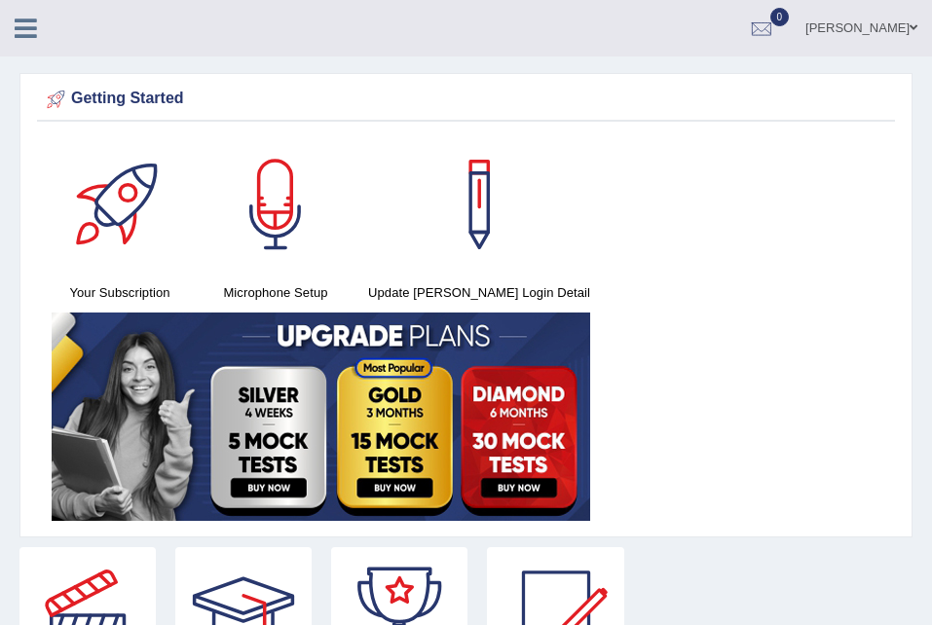
click at [26, 24] on icon at bounding box center [26, 28] width 22 height 25
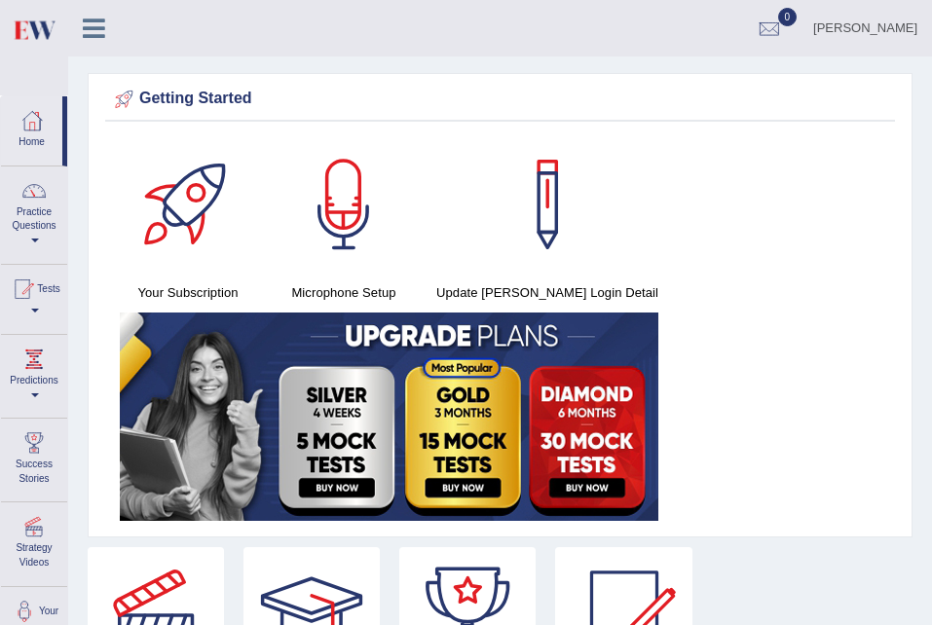
click at [26, 24] on img at bounding box center [34, 30] width 44 height 40
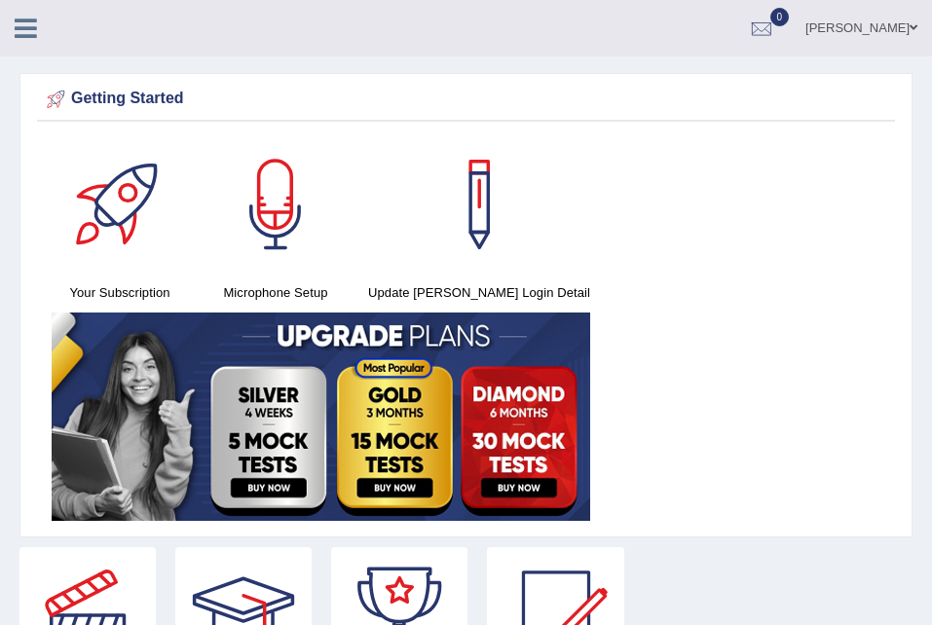
click at [32, 29] on icon at bounding box center [26, 28] width 22 height 25
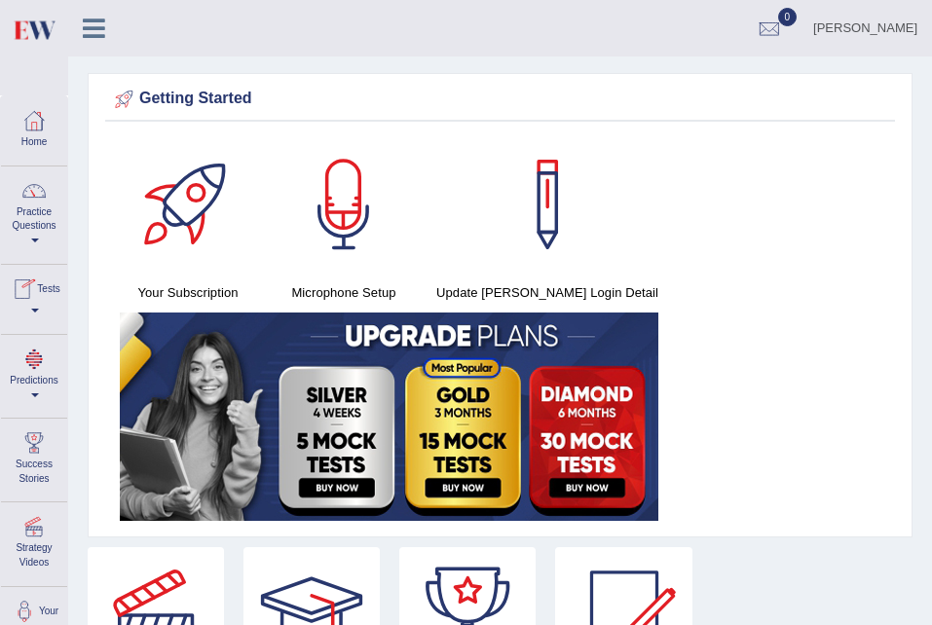
click at [39, 315] on link "Tests" at bounding box center [34, 296] width 66 height 63
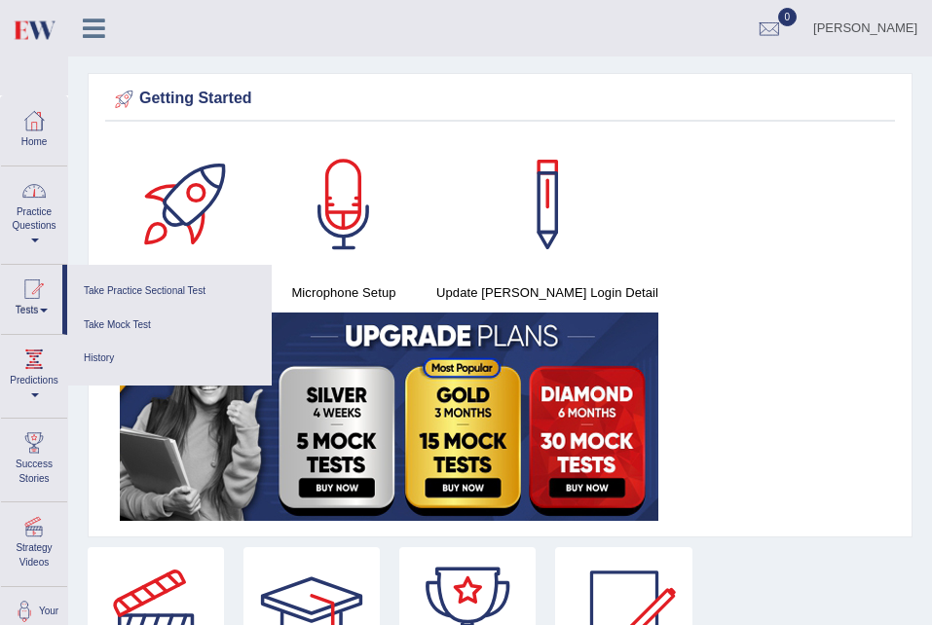
click at [51, 126] on link "Home" at bounding box center [34, 127] width 66 height 63
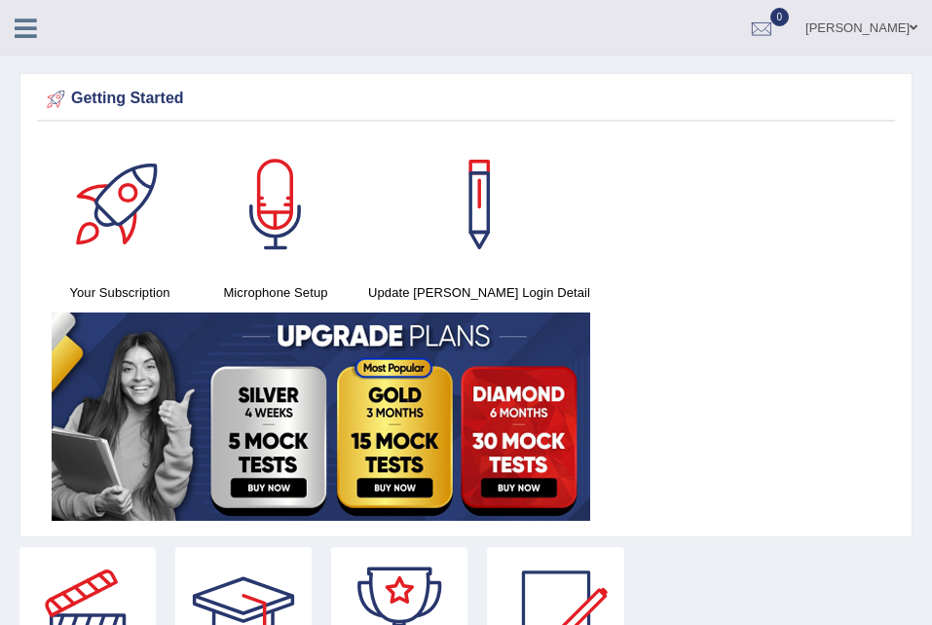
click at [21, 36] on icon at bounding box center [26, 28] width 22 height 25
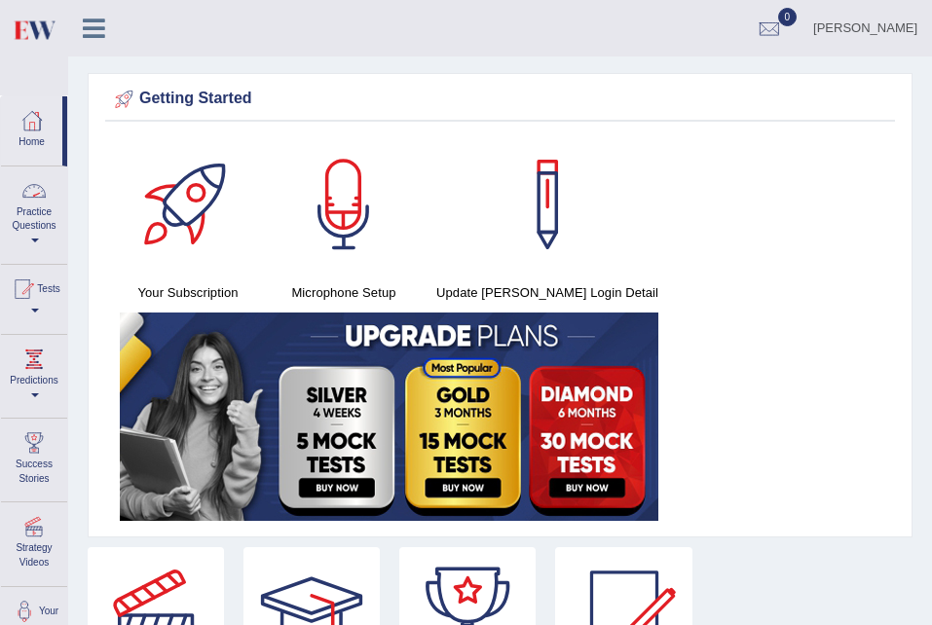
click at [41, 197] on div at bounding box center [33, 190] width 29 height 29
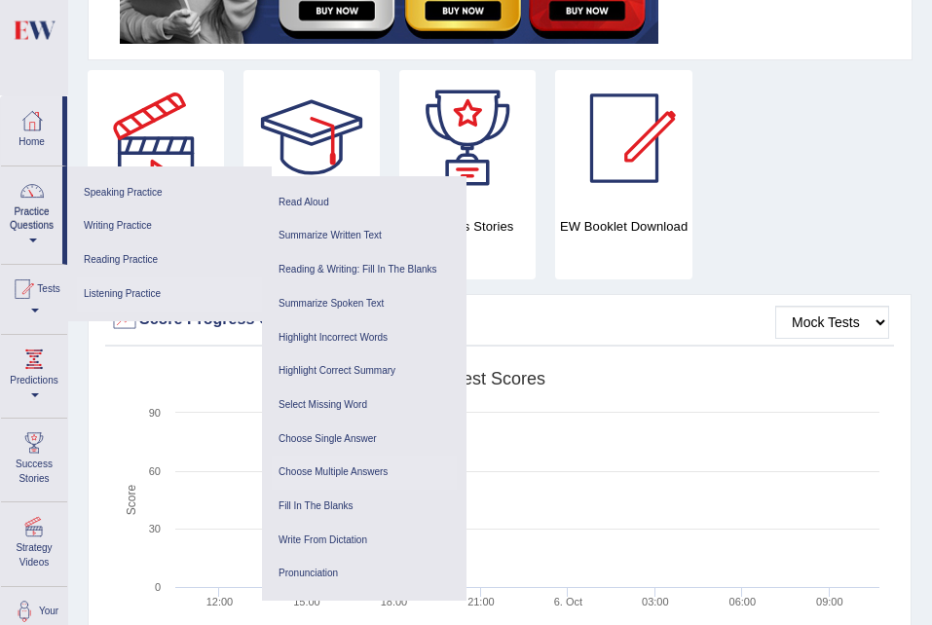
scroll to position [485, 0]
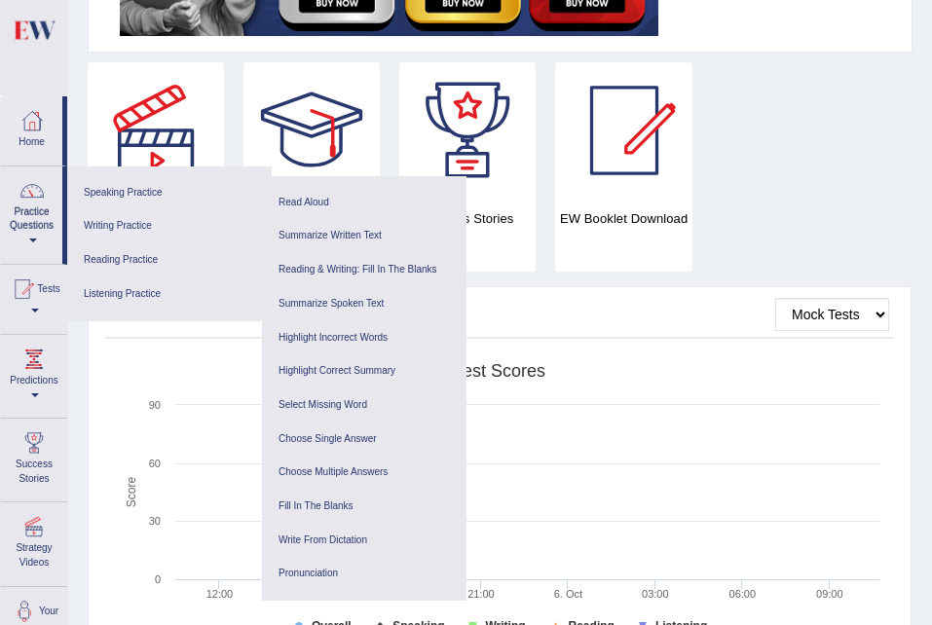
click at [142, 226] on link "Writing Practice" at bounding box center [169, 226] width 185 height 34
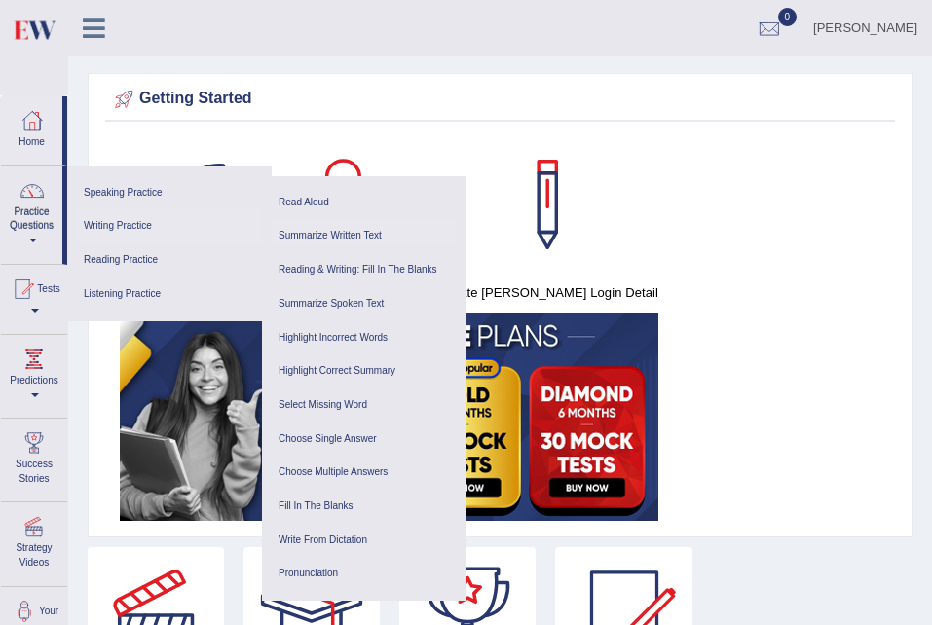
click at [356, 236] on link "Summarize Written Text" at bounding box center [364, 236] width 185 height 34
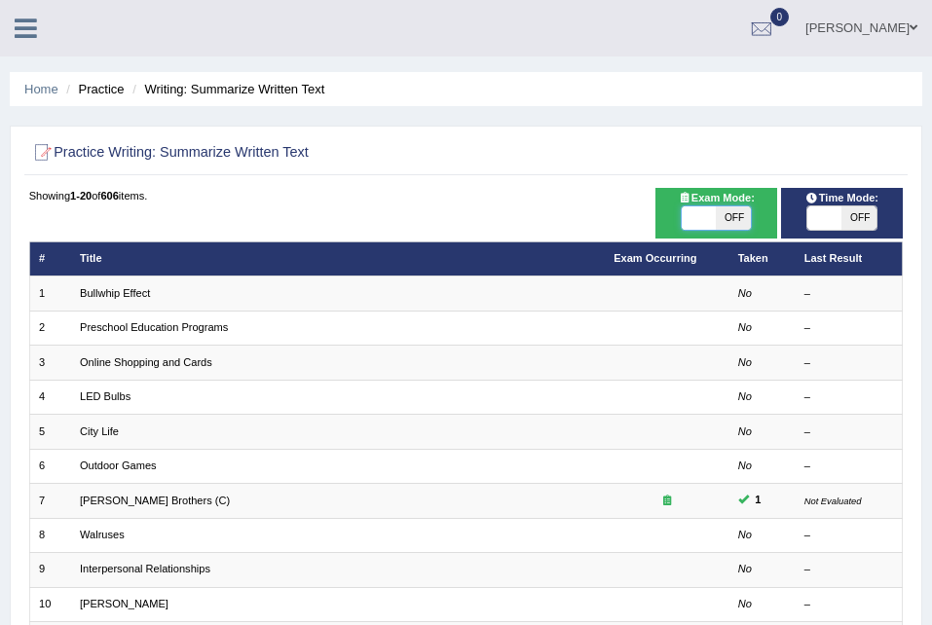
click at [713, 219] on span at bounding box center [699, 217] width 34 height 23
checkbox input "true"
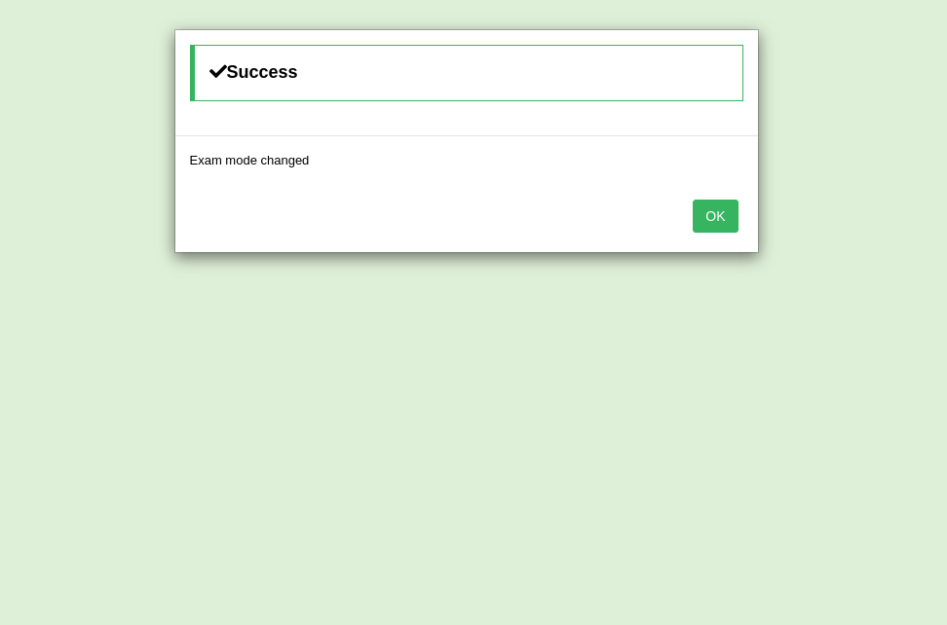
click at [729, 209] on button "OK" at bounding box center [714, 216] width 45 height 33
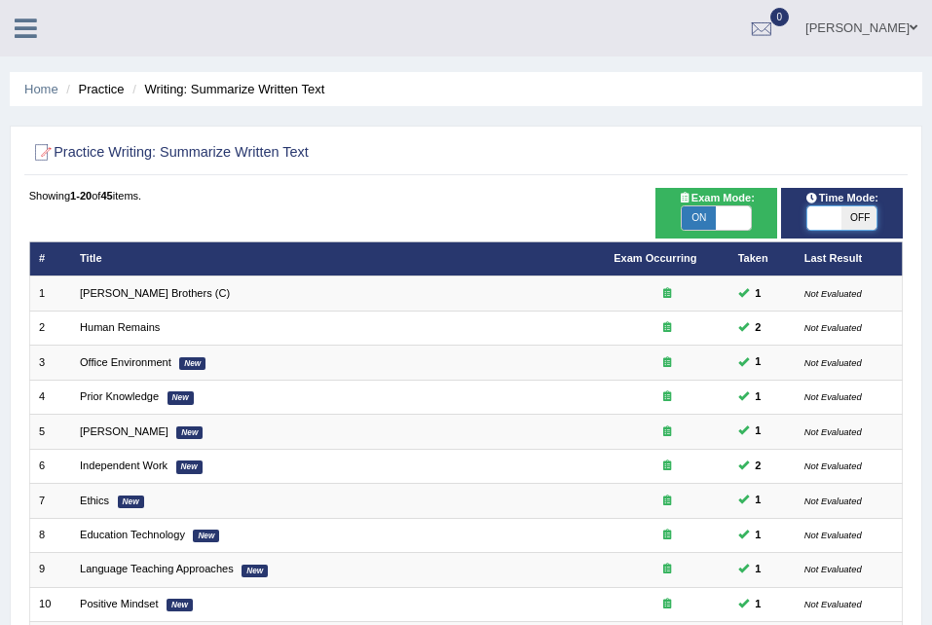
click at [840, 217] on span at bounding box center [824, 217] width 34 height 23
checkbox input "true"
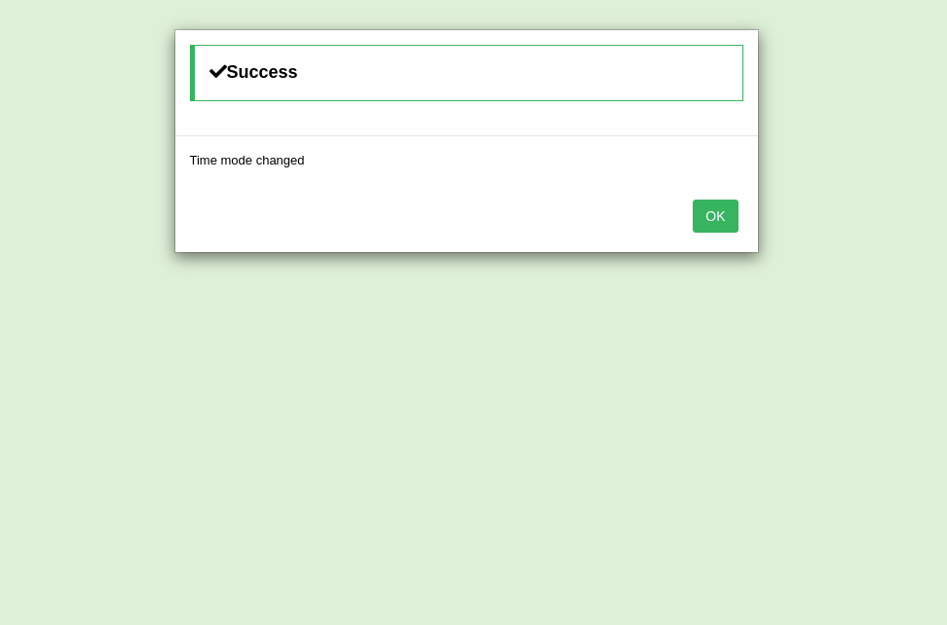
click at [723, 205] on button "OK" at bounding box center [714, 216] width 45 height 33
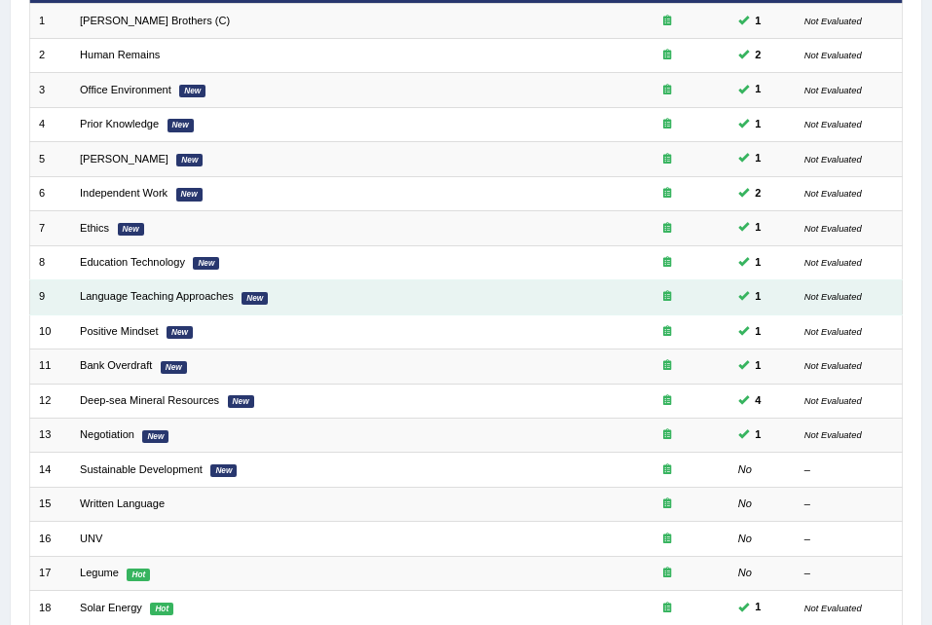
scroll to position [274, 0]
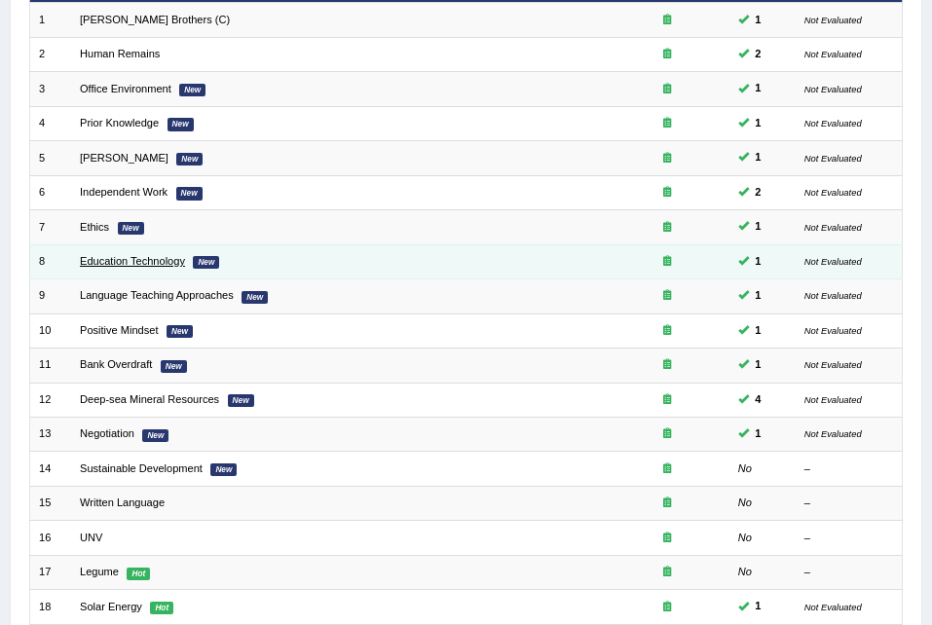
click at [144, 266] on link "Education Technology" at bounding box center [132, 261] width 105 height 12
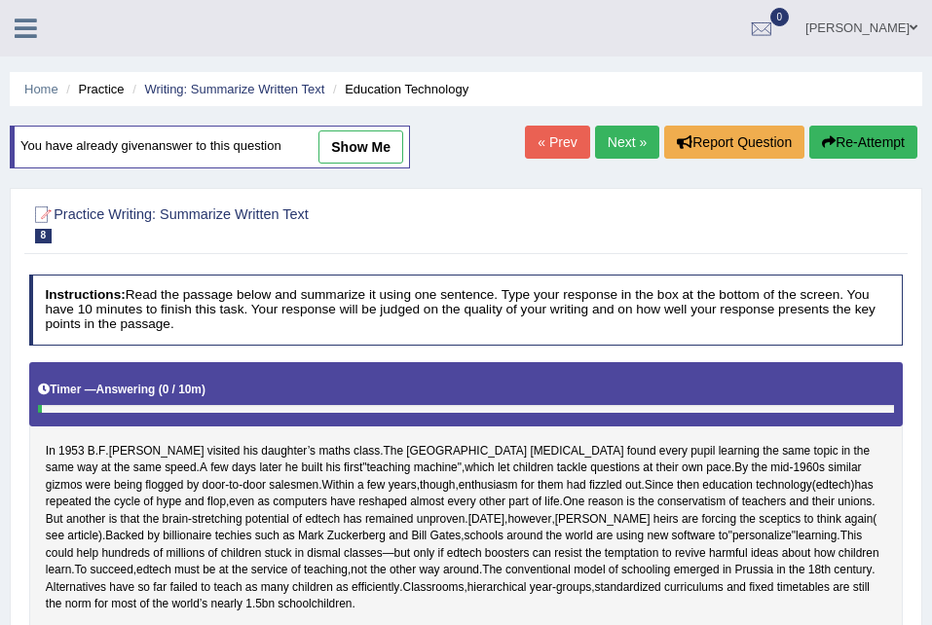
click at [371, 139] on link "show me" at bounding box center [360, 146] width 85 height 33
type textarea "In [DATE] [PERSON_NAME] visted his daughter's math class, and [DATE], however, …"
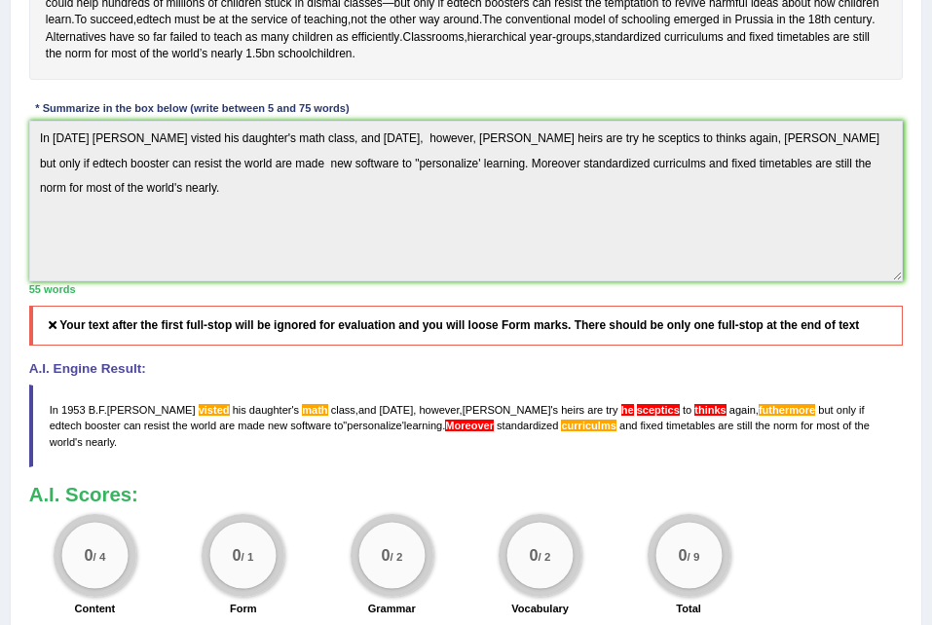
scroll to position [535, 0]
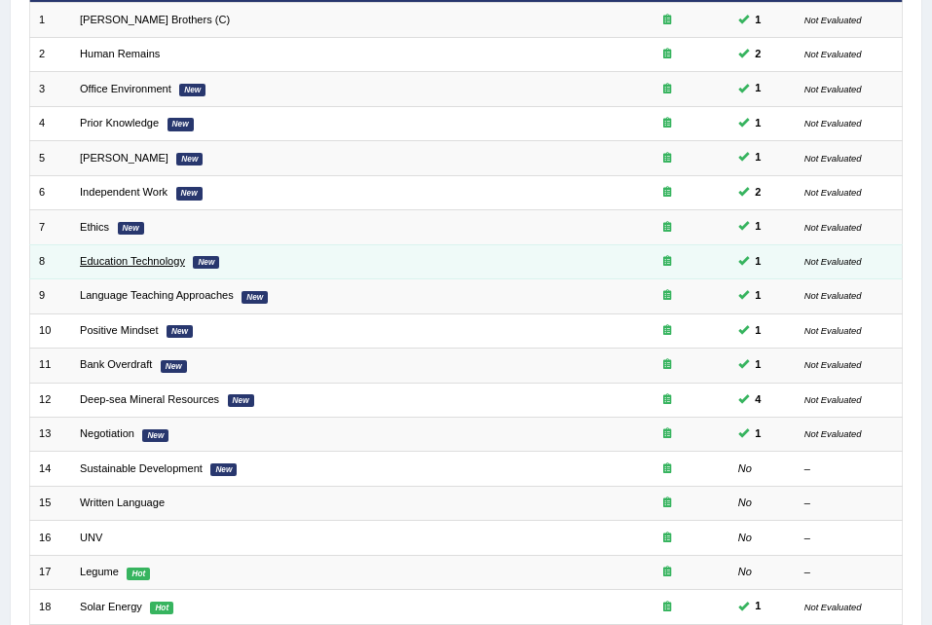
click at [142, 262] on link "Education Technology" at bounding box center [132, 261] width 105 height 12
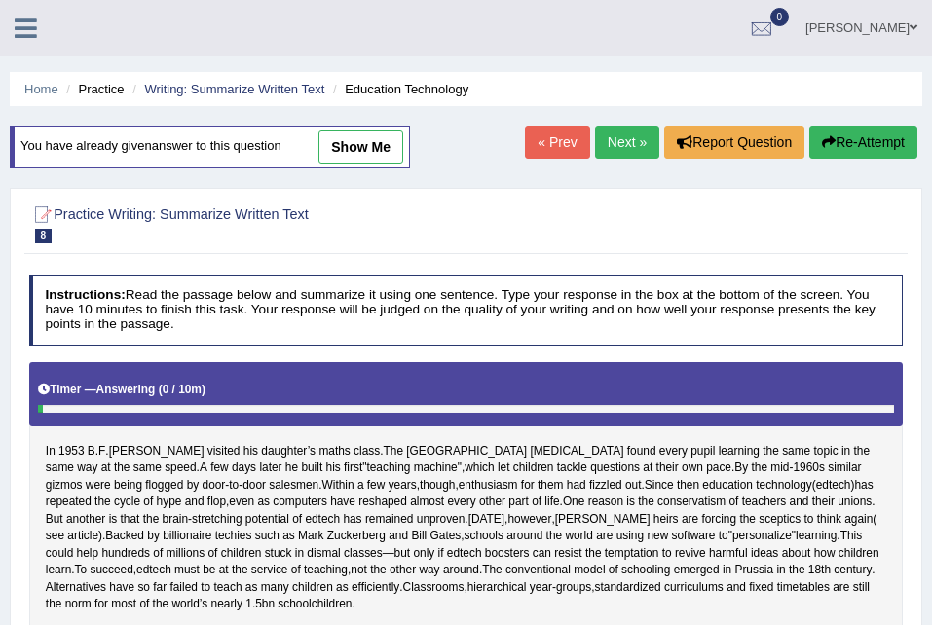
click at [378, 148] on link "show me" at bounding box center [360, 146] width 85 height 33
type textarea "In [DATE] [PERSON_NAME] visted his daughter's math class, and [DATE], however, …"
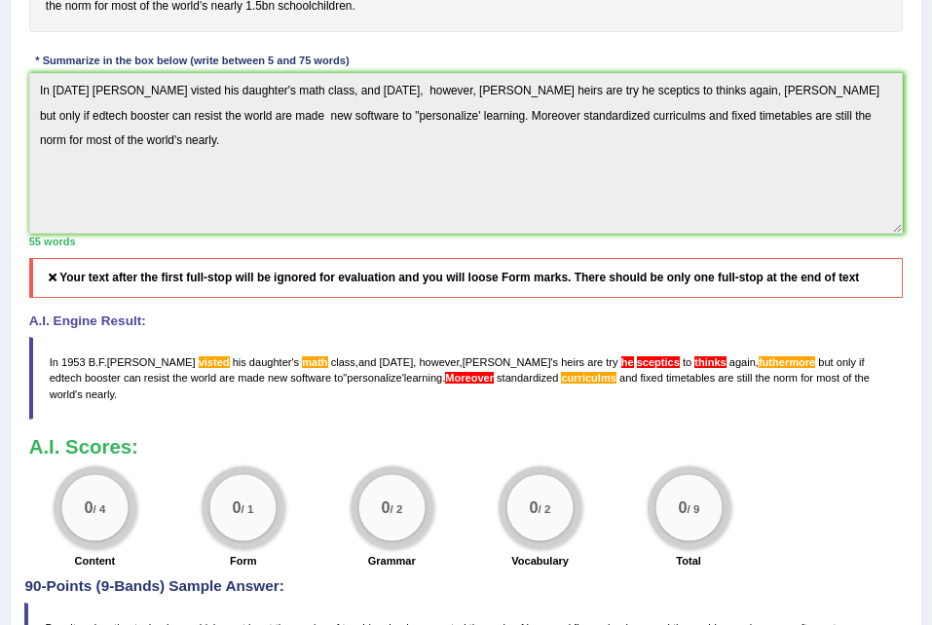
scroll to position [586, 0]
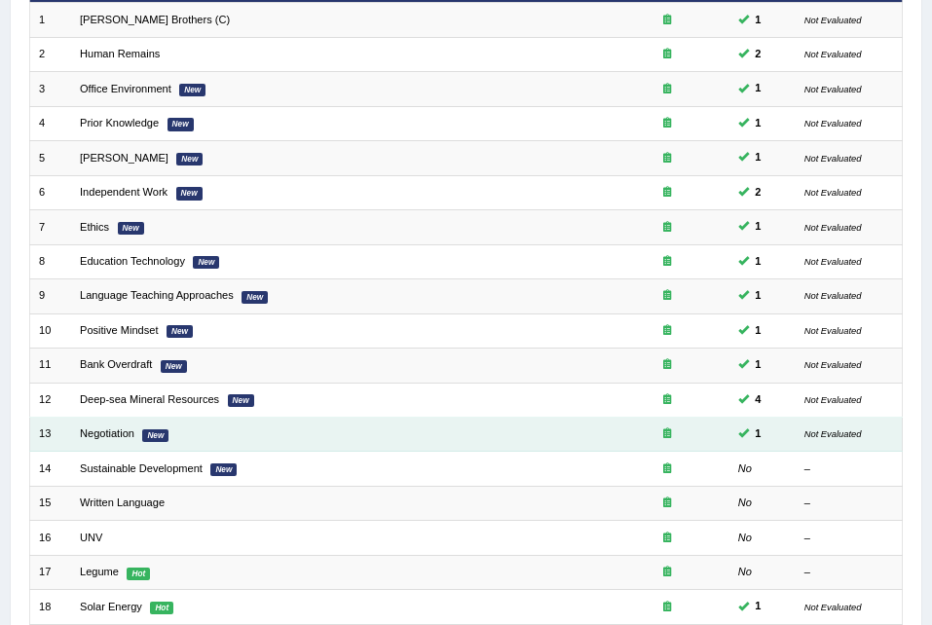
click at [122, 426] on td "Negotiation New" at bounding box center [338, 435] width 534 height 34
click at [117, 443] on td "Negotiation New" at bounding box center [338, 435] width 534 height 34
click at [114, 432] on link "Negotiation" at bounding box center [107, 434] width 55 height 12
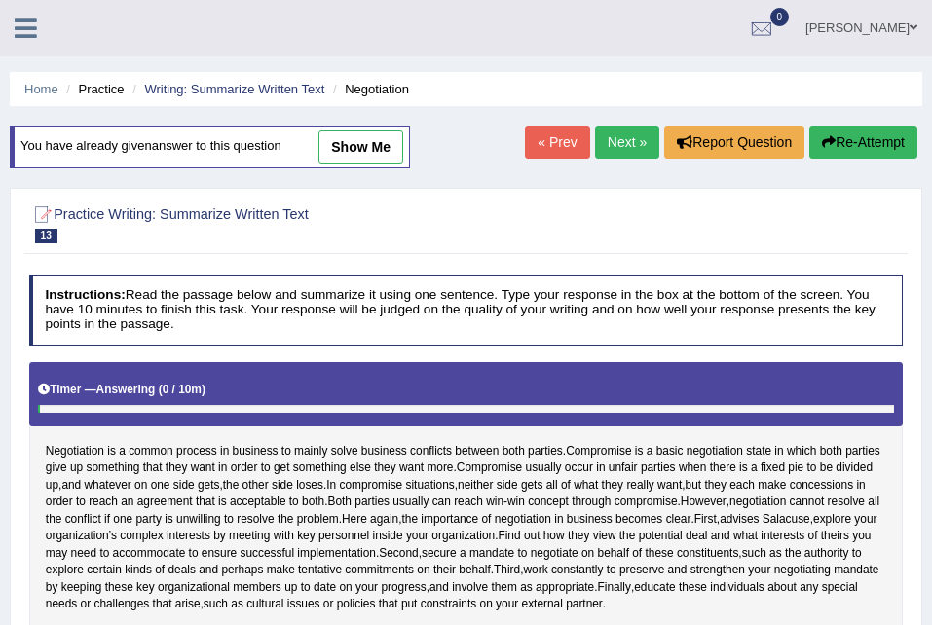
click at [374, 148] on link "show me" at bounding box center [360, 146] width 85 height 33
type textarea "Negotiation is common process in business to mainly solve business conflict bet…"
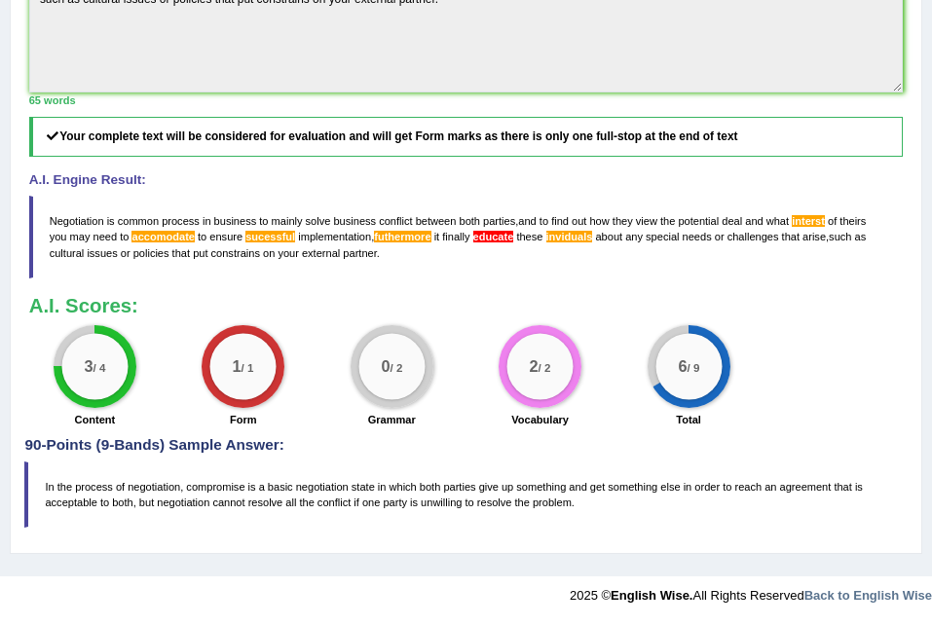
scroll to position [756, 0]
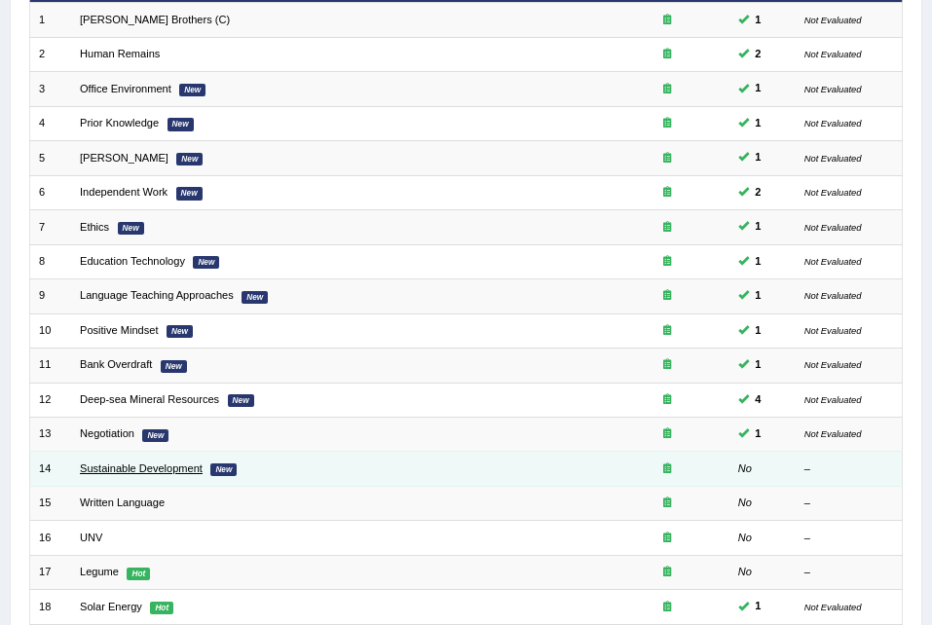
click at [130, 466] on link "Sustainable Development" at bounding box center [141, 469] width 123 height 12
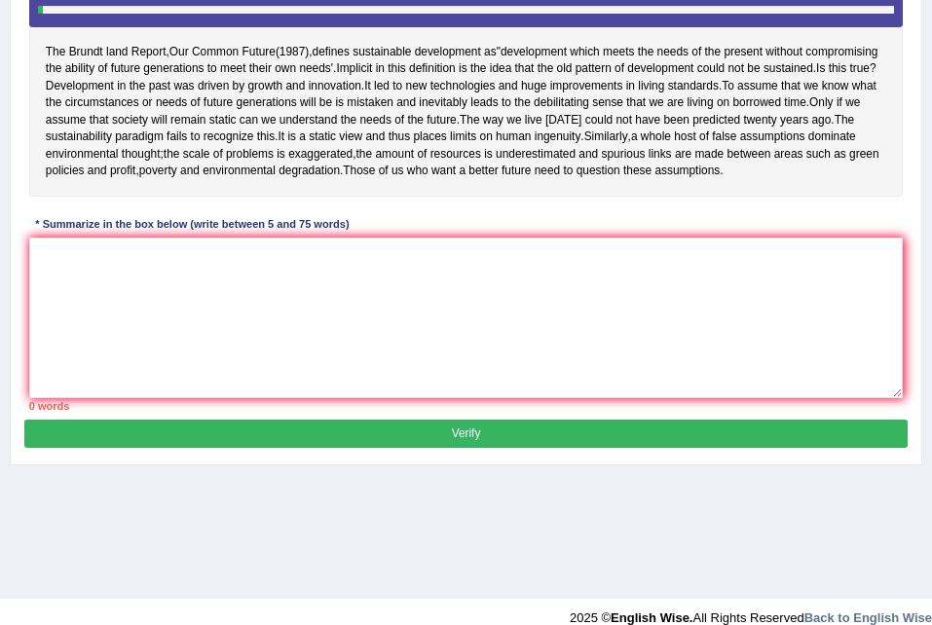
scroll to position [376, 0]
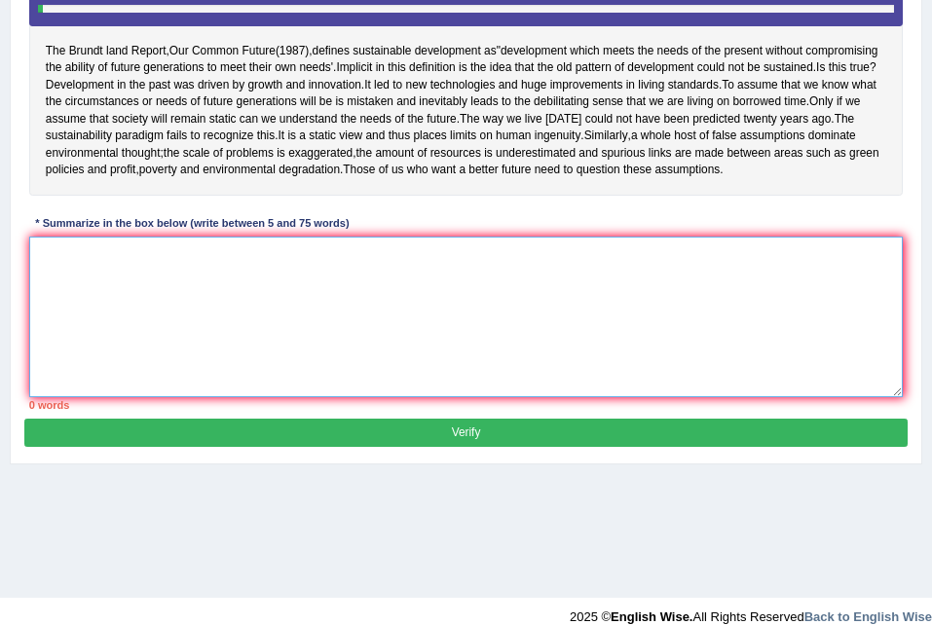
click at [322, 298] on textarea at bounding box center [466, 317] width 875 height 161
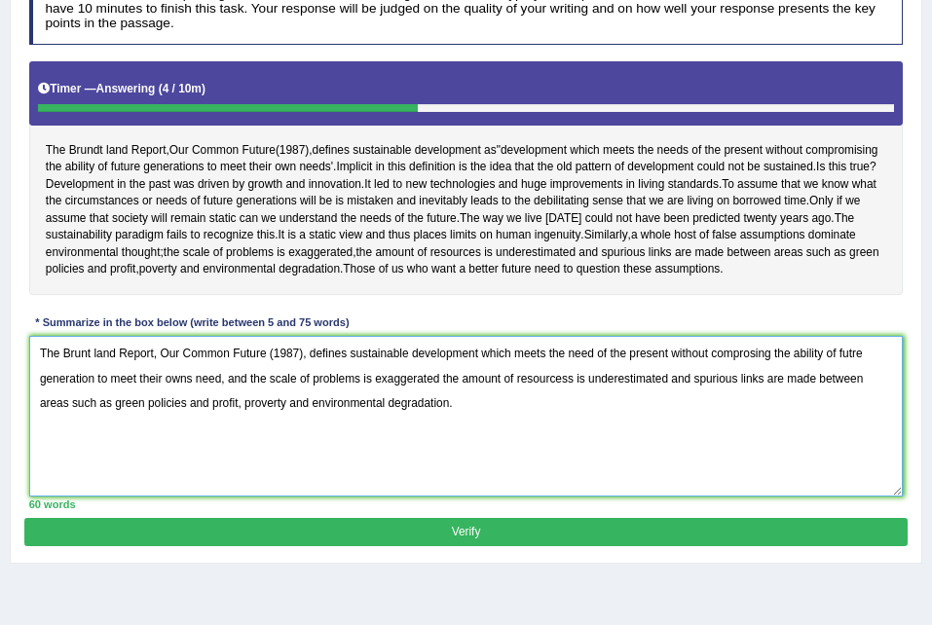
scroll to position [292, 0]
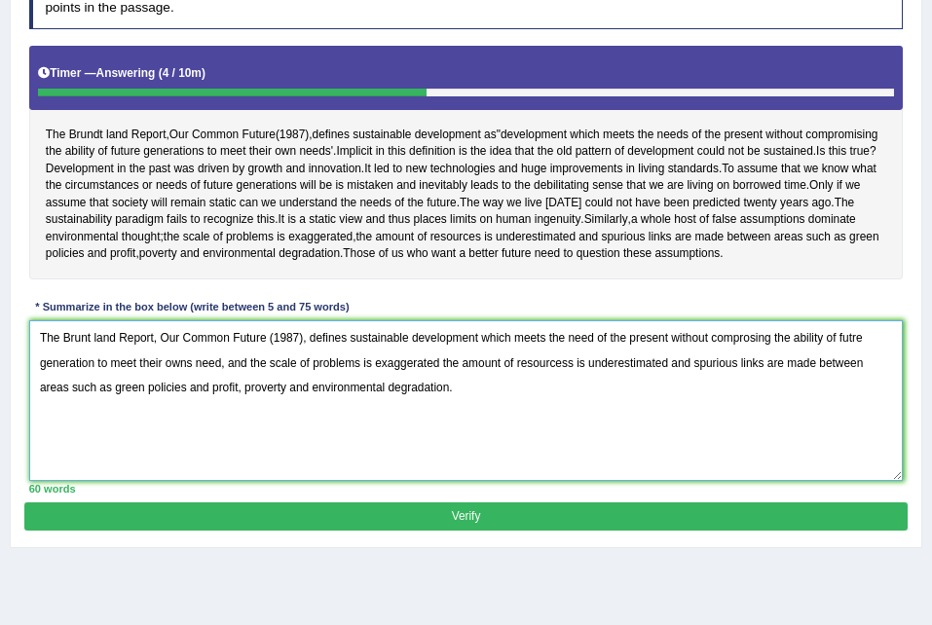
type textarea "The Brunt land Report, Our Common Future (1987), defines sustainable developmen…"
click at [596, 531] on button "Verify" at bounding box center [465, 517] width 882 height 28
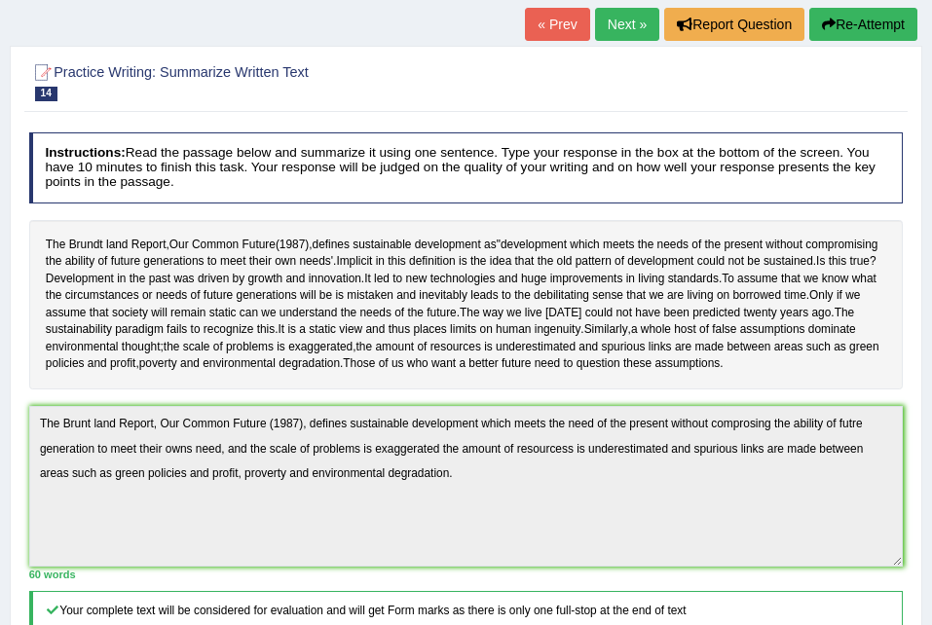
scroll to position [0, 0]
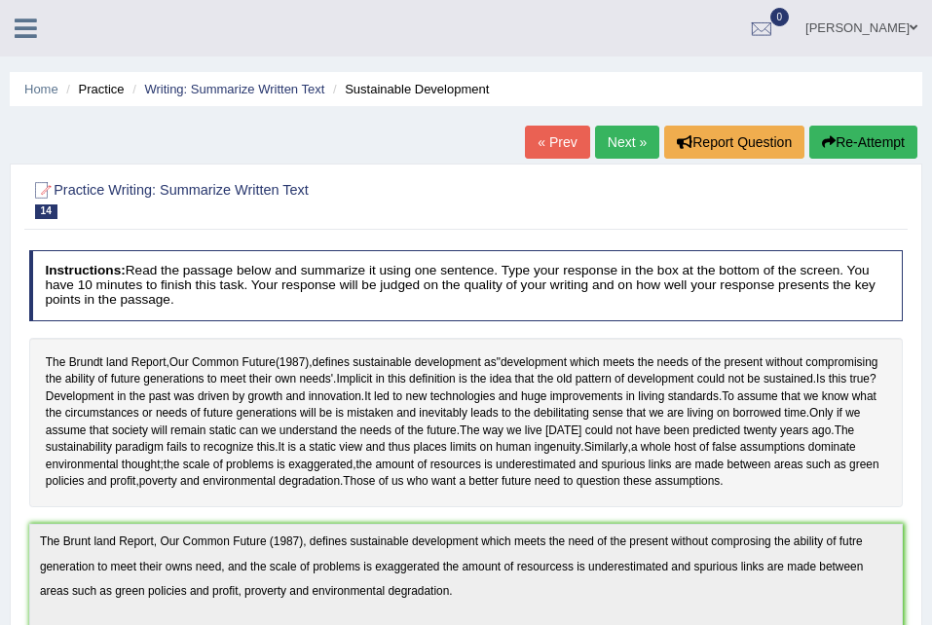
click at [28, 21] on icon at bounding box center [26, 28] width 22 height 25
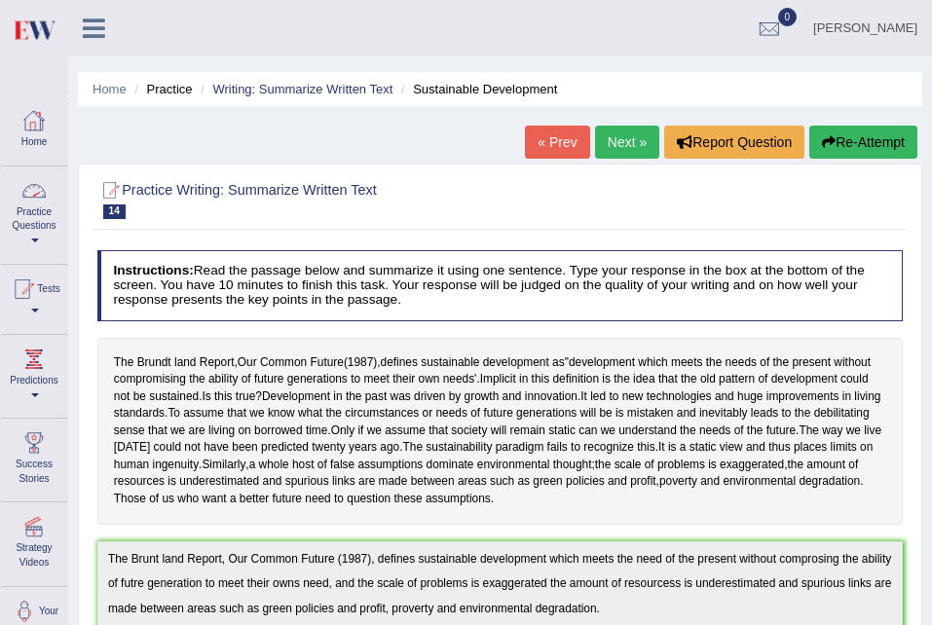
click at [42, 113] on div at bounding box center [33, 120] width 29 height 29
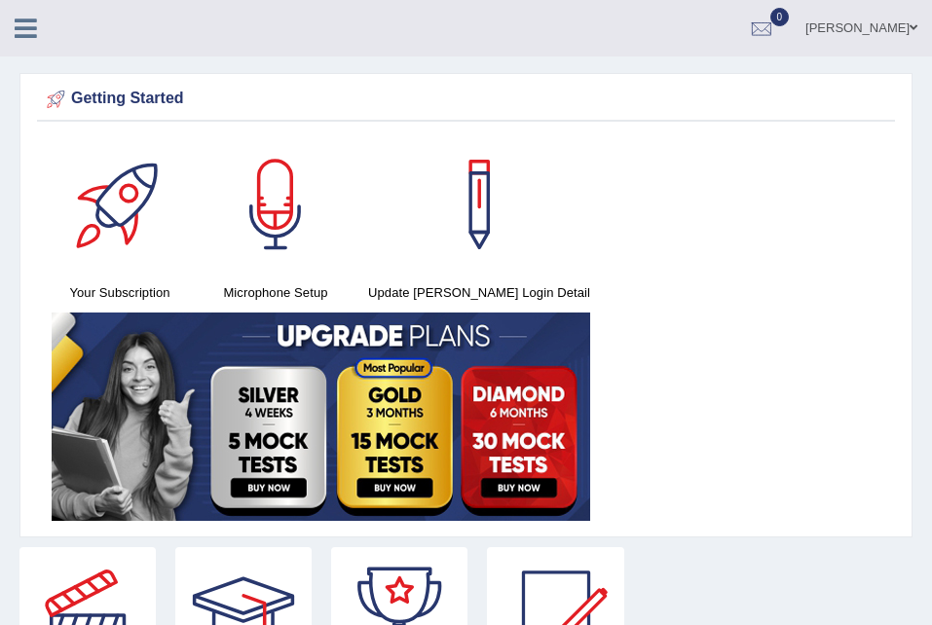
click at [35, 36] on icon at bounding box center [26, 28] width 22 height 25
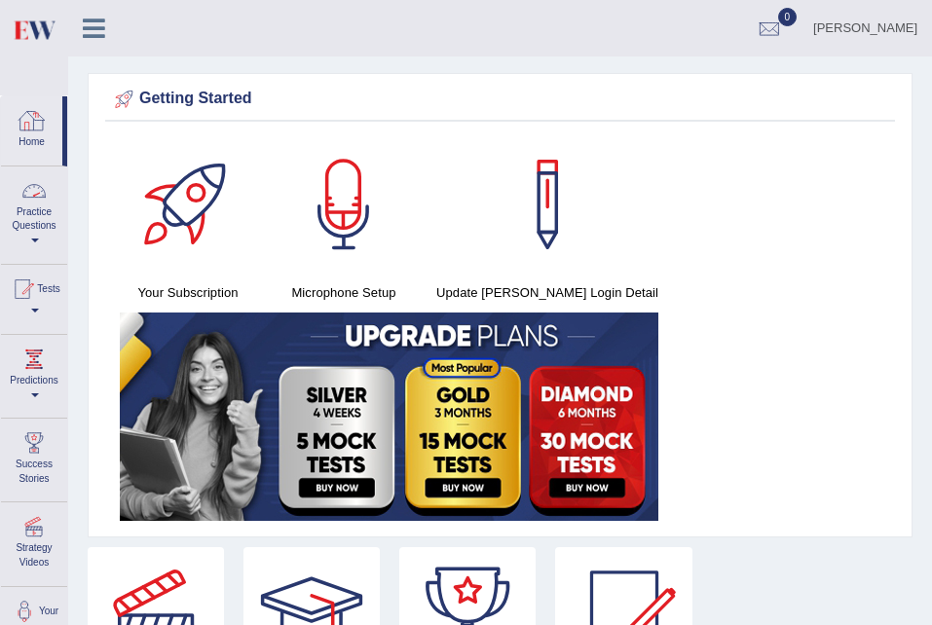
click at [54, 211] on link "Practice Questions" at bounding box center [34, 213] width 66 height 92
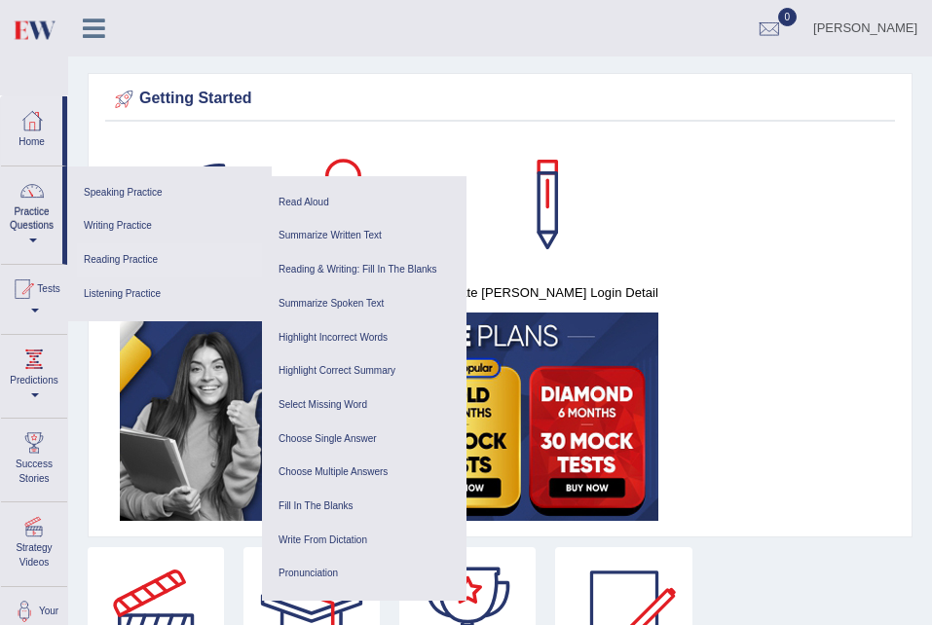
click at [134, 259] on link "Reading Practice" at bounding box center [169, 260] width 185 height 34
click at [355, 334] on link "Highlight Incorrect Words" at bounding box center [364, 338] width 185 height 34
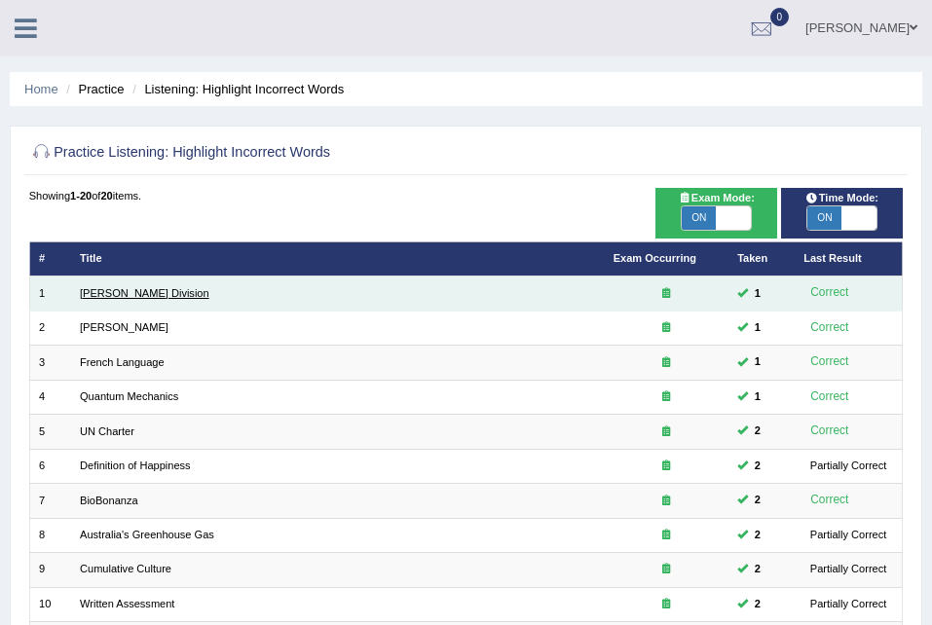
click at [134, 287] on link "[PERSON_NAME] Division" at bounding box center [145, 293] width 130 height 12
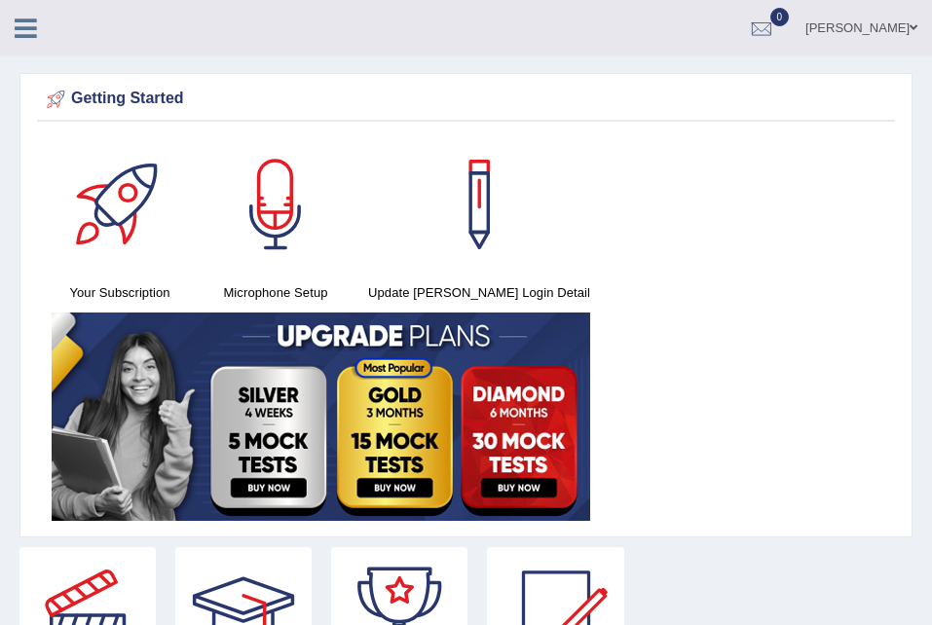
click at [24, 26] on icon at bounding box center [26, 28] width 22 height 25
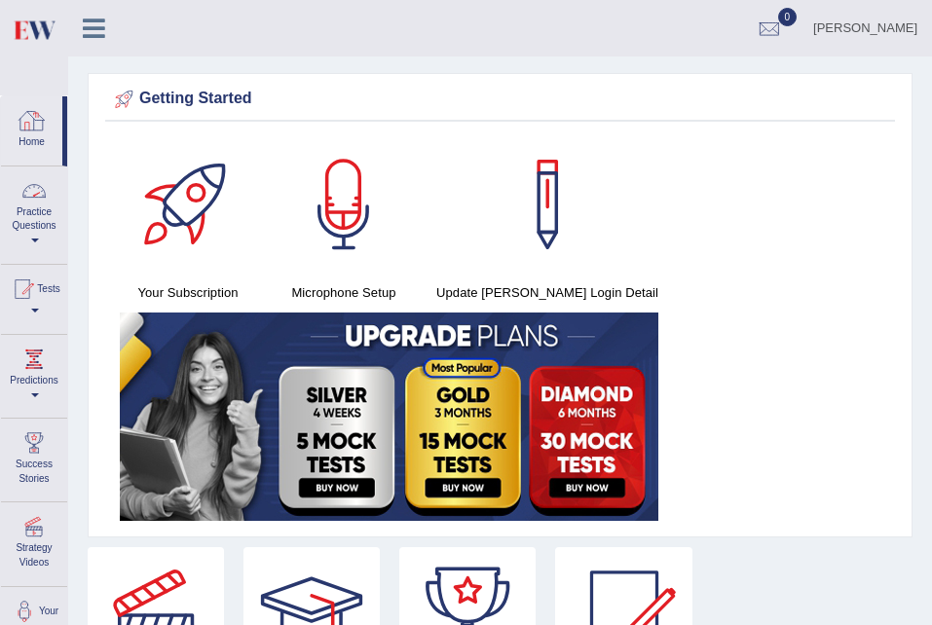
click at [39, 176] on div at bounding box center [33, 190] width 29 height 29
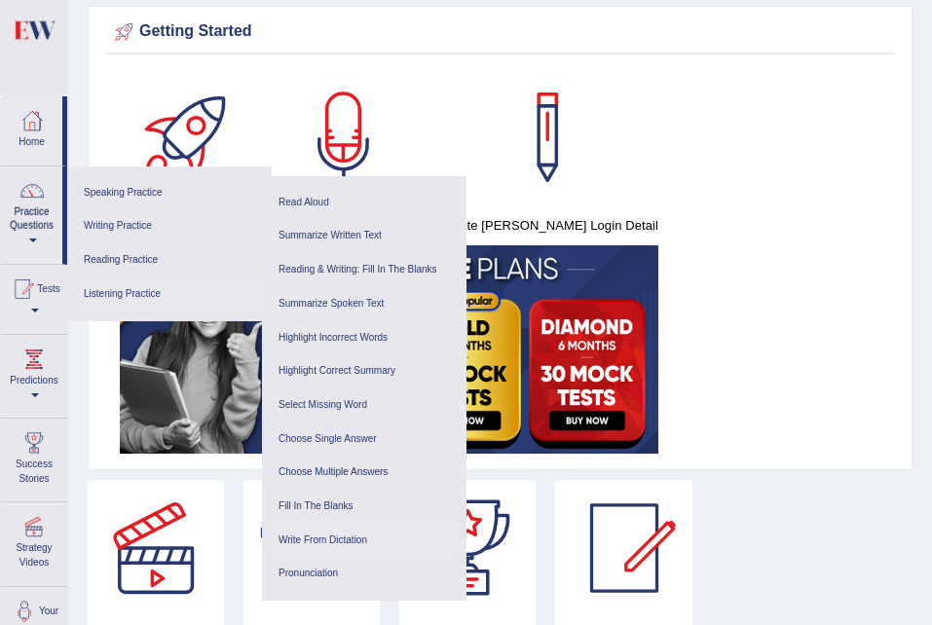
scroll to position [68, 0]
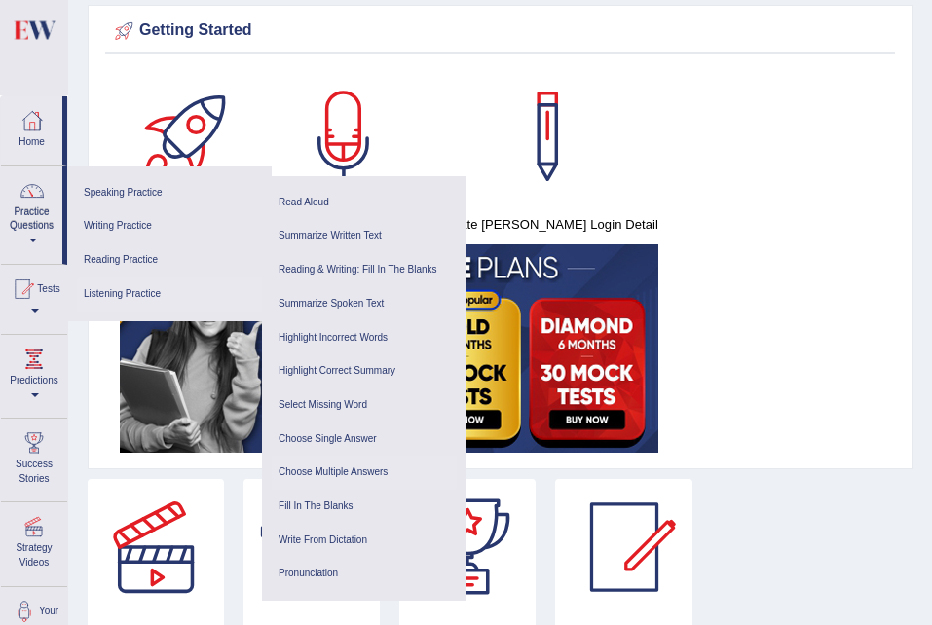
click at [350, 469] on link "Choose Multiple Answers" at bounding box center [364, 473] width 185 height 34
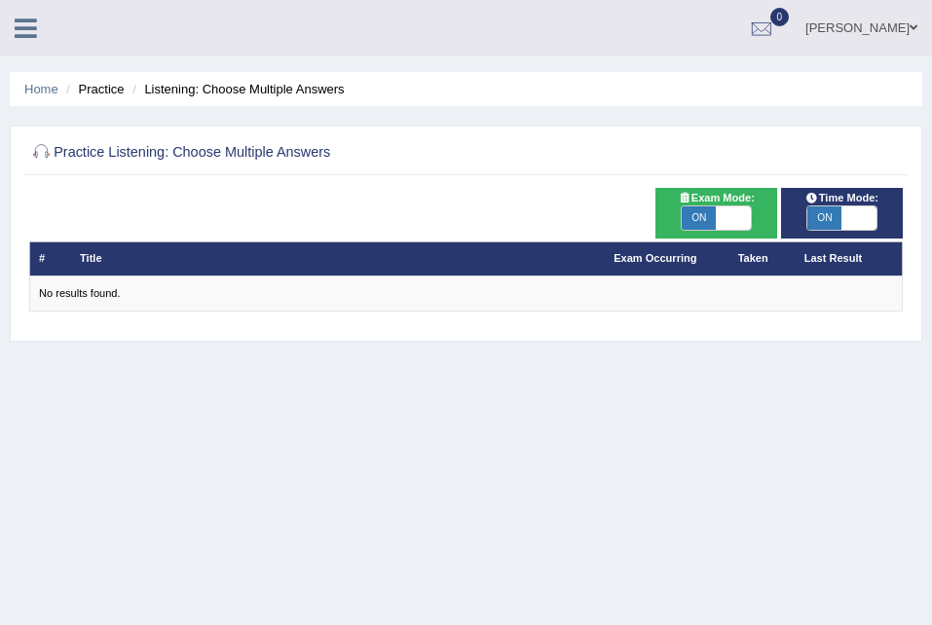
click at [25, 25] on icon at bounding box center [26, 28] width 22 height 25
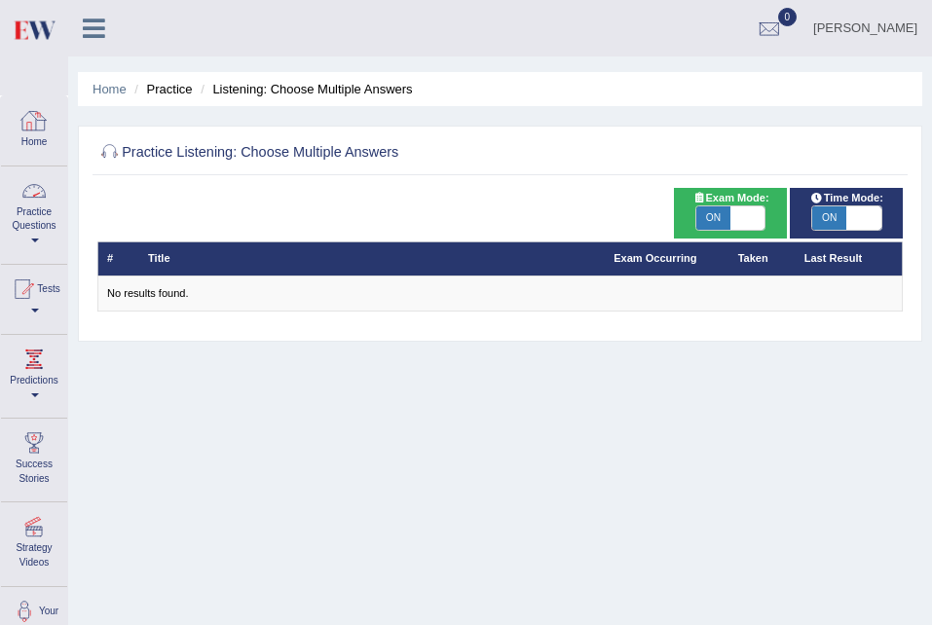
click at [45, 206] on link "Practice Questions" at bounding box center [34, 213] width 66 height 92
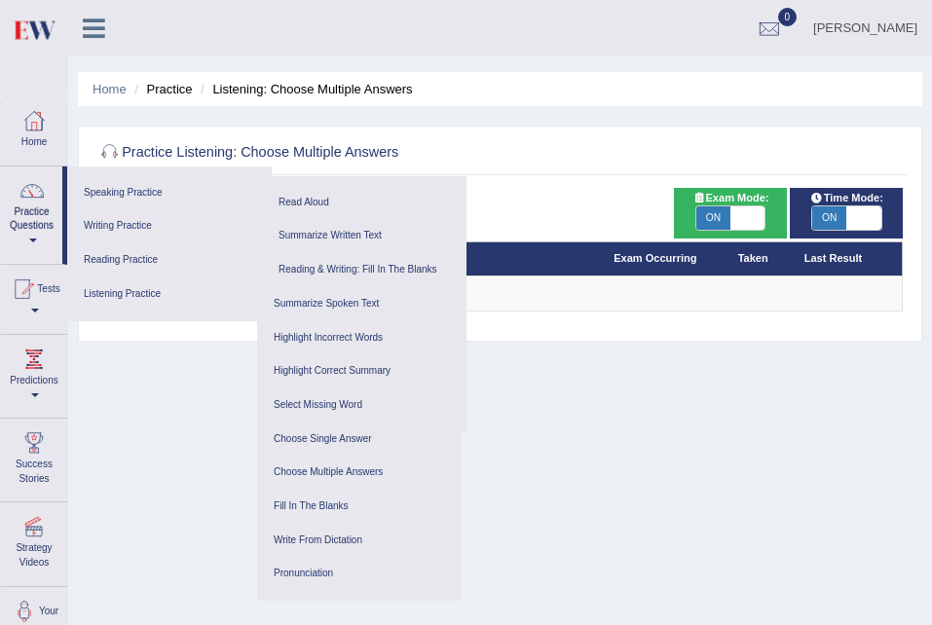
click at [329, 503] on link "Fill In The Blanks" at bounding box center [359, 507] width 185 height 34
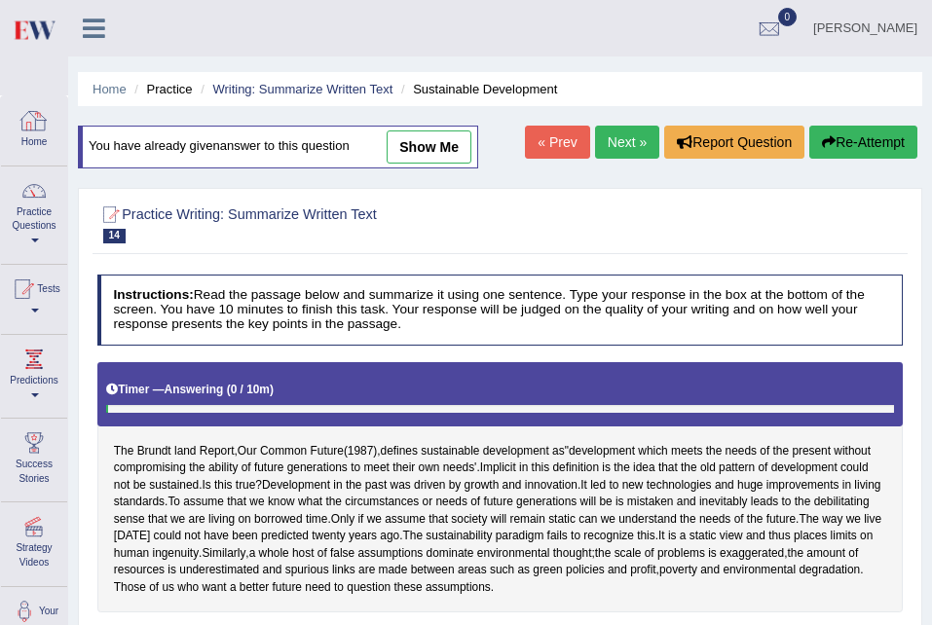
click at [39, 144] on link "Home" at bounding box center [34, 127] width 66 height 63
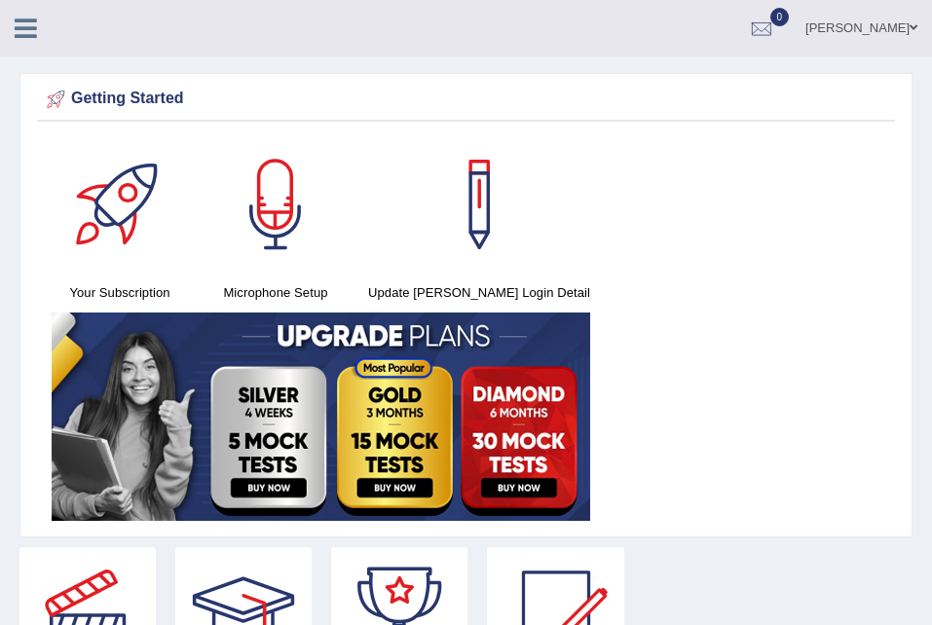
click at [20, 54] on div "Seruwaia Vakalakovi Toggle navigation Username: seruwaia_parramatta Access Type…" at bounding box center [466, 28] width 932 height 56
click at [27, 44] on div "Seruwaia Vakalakovi Toggle navigation Username: seruwaia_parramatta Access Type…" at bounding box center [466, 28] width 932 height 56
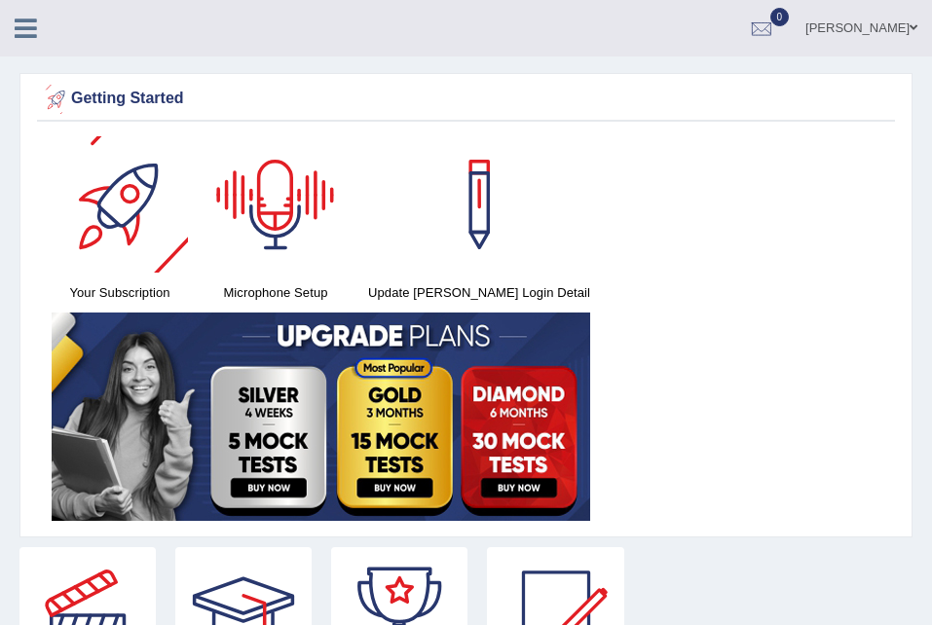
click at [23, 7] on div at bounding box center [34, 21] width 68 height 43
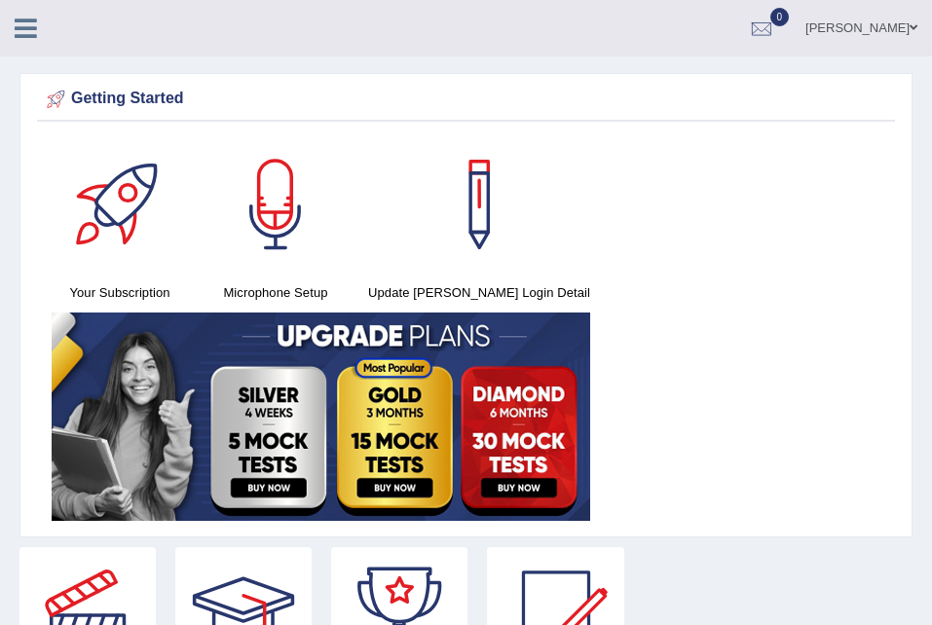
click at [23, 15] on link at bounding box center [26, 26] width 52 height 29
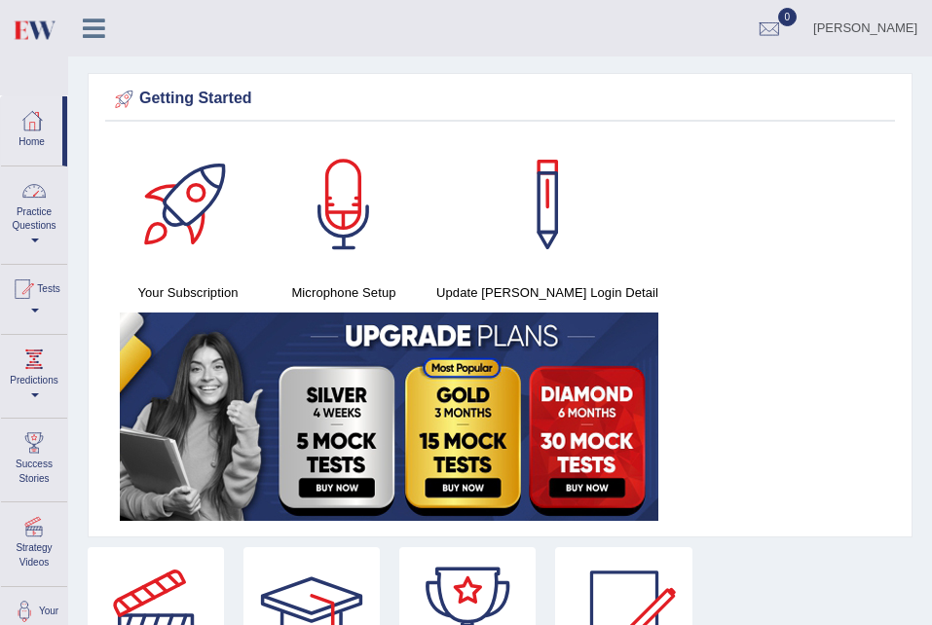
click at [39, 130] on div at bounding box center [32, 120] width 29 height 29
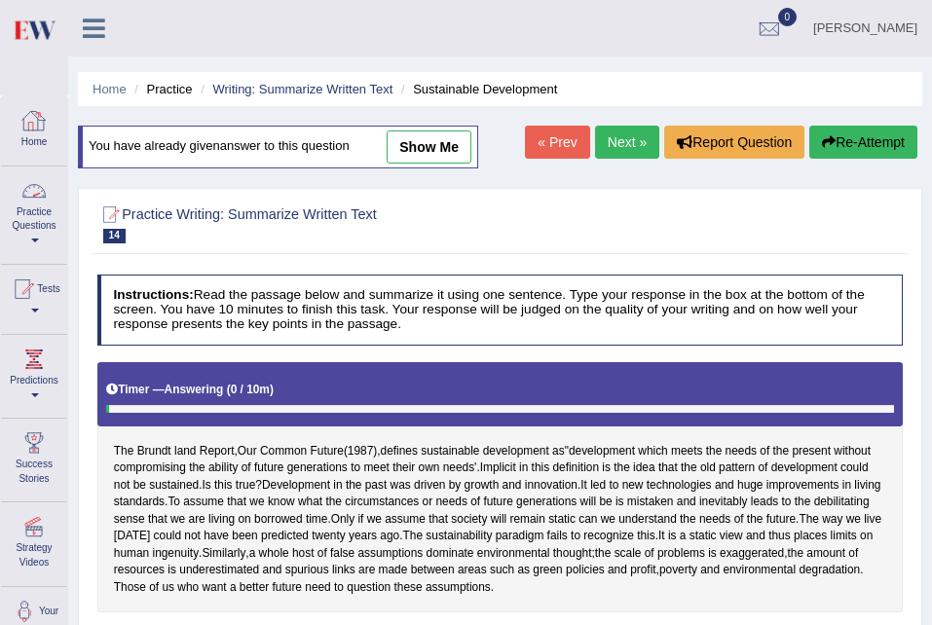
click at [47, 136] on link "Home" at bounding box center [34, 127] width 66 height 63
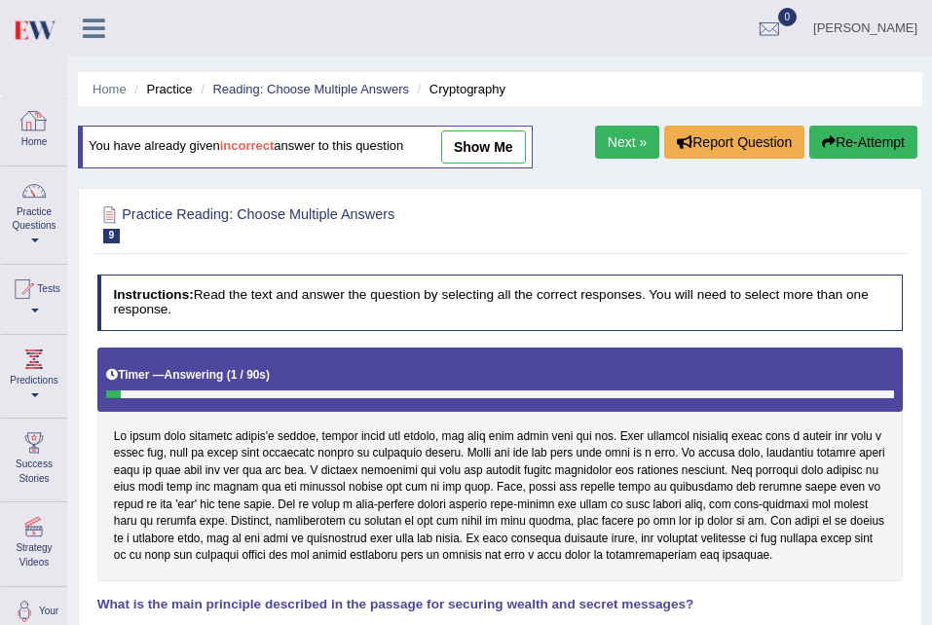
click at [52, 116] on link "Home" at bounding box center [34, 127] width 66 height 63
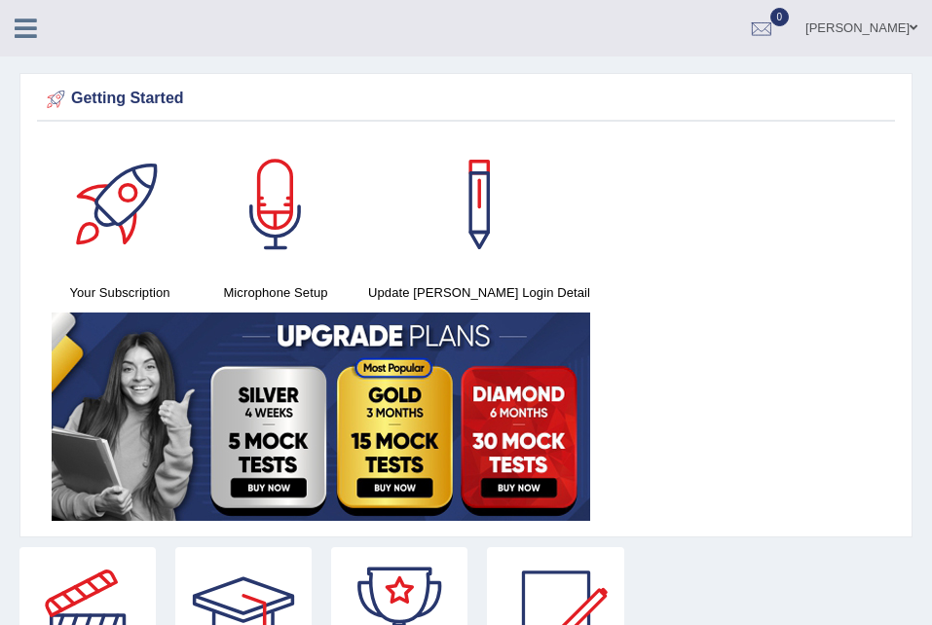
click at [30, 22] on icon at bounding box center [26, 28] width 22 height 25
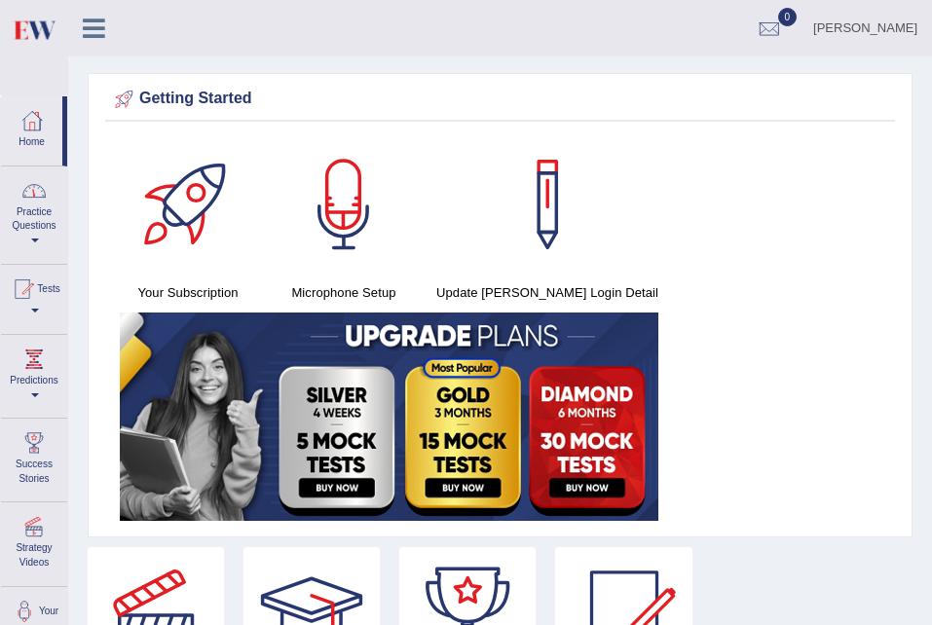
click at [42, 120] on div at bounding box center [32, 120] width 29 height 29
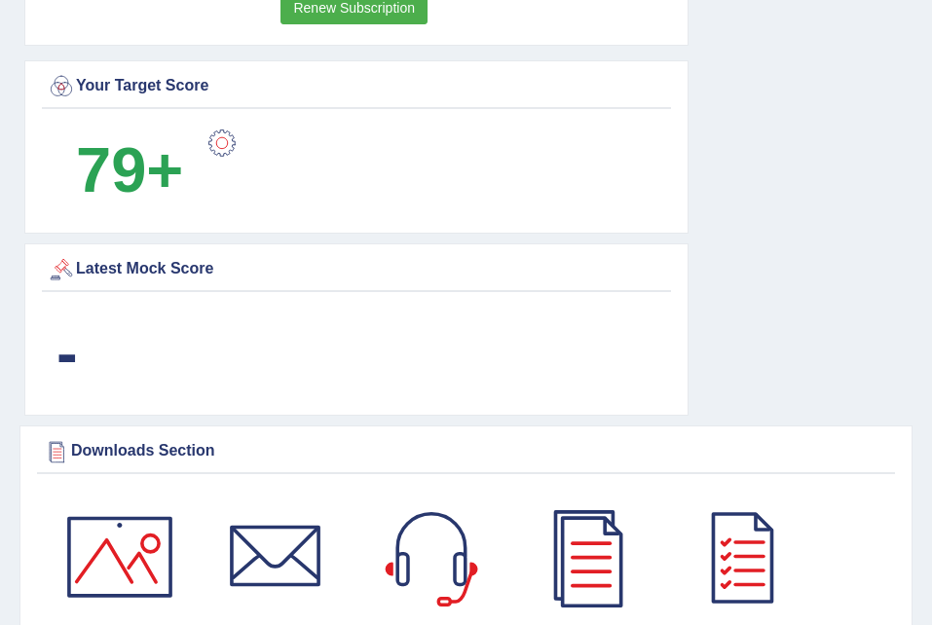
scroll to position [1364, 0]
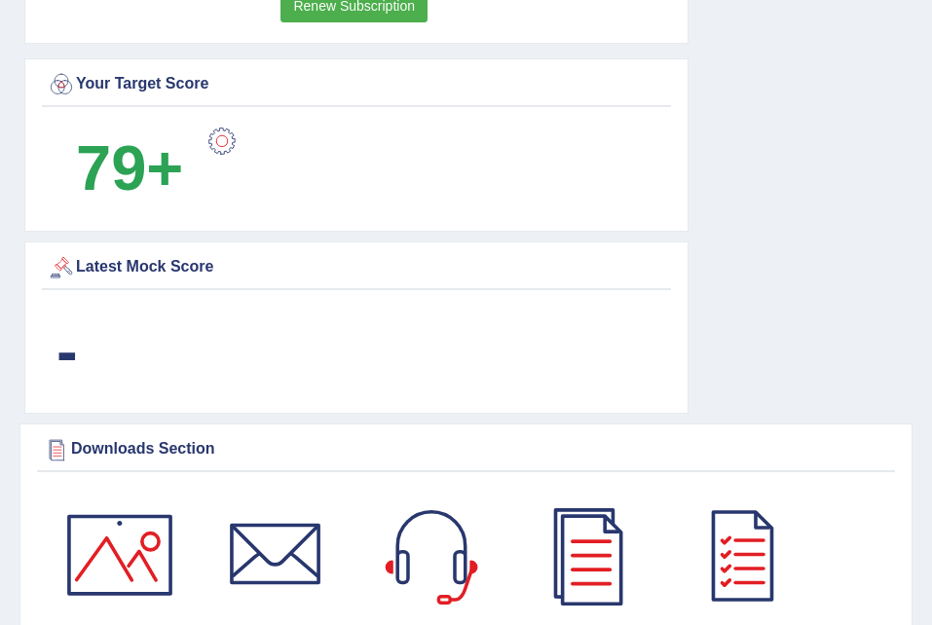
click at [224, 148] on div at bounding box center [222, 141] width 39 height 39
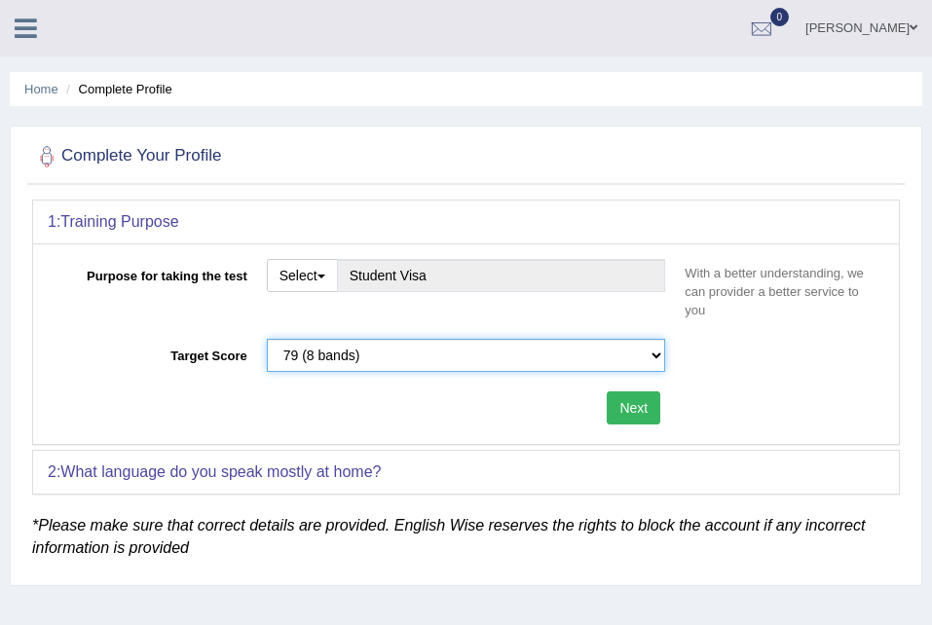
click at [522, 363] on select "Please select the correct value 50 (6 bands) 58 (6.5 bands) 65 (7 bands) 79 (8 …" at bounding box center [466, 355] width 399 height 33
click at [522, 248] on div "Purpose for taking the test Select Student Visa Permanent Residency Nursing Oth…" at bounding box center [466, 343] width 866 height 201
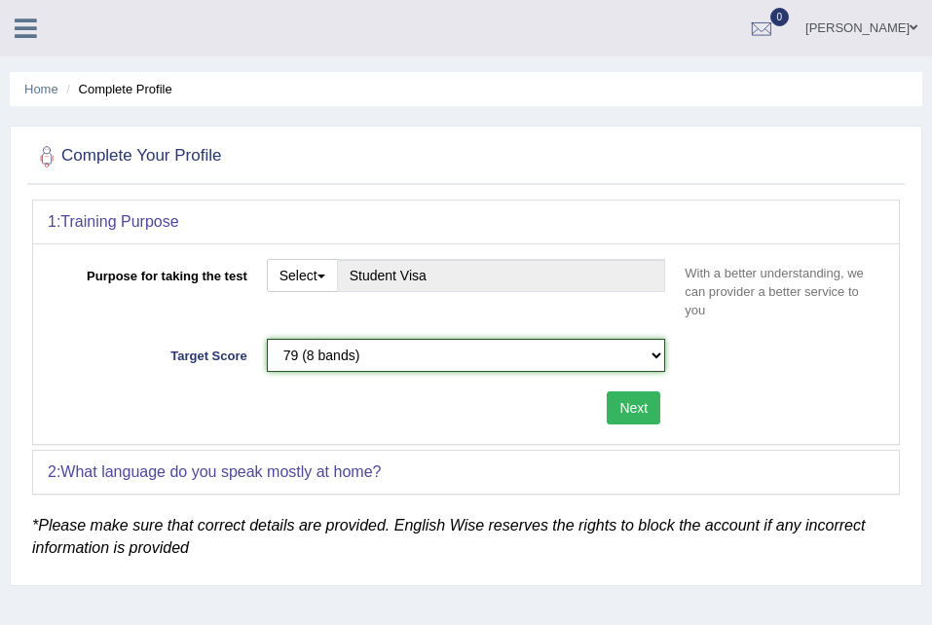
click at [544, 354] on select "Please select the correct value 50 (6 bands) 58 (6.5 bands) 65 (7 bands) 79 (8 …" at bounding box center [466, 355] width 399 height 33
select select "58"
click at [267, 339] on select "Please select the correct value 50 (6 bands) 58 (6.5 bands) 65 (7 bands) 79 (8 …" at bounding box center [466, 355] width 399 height 33
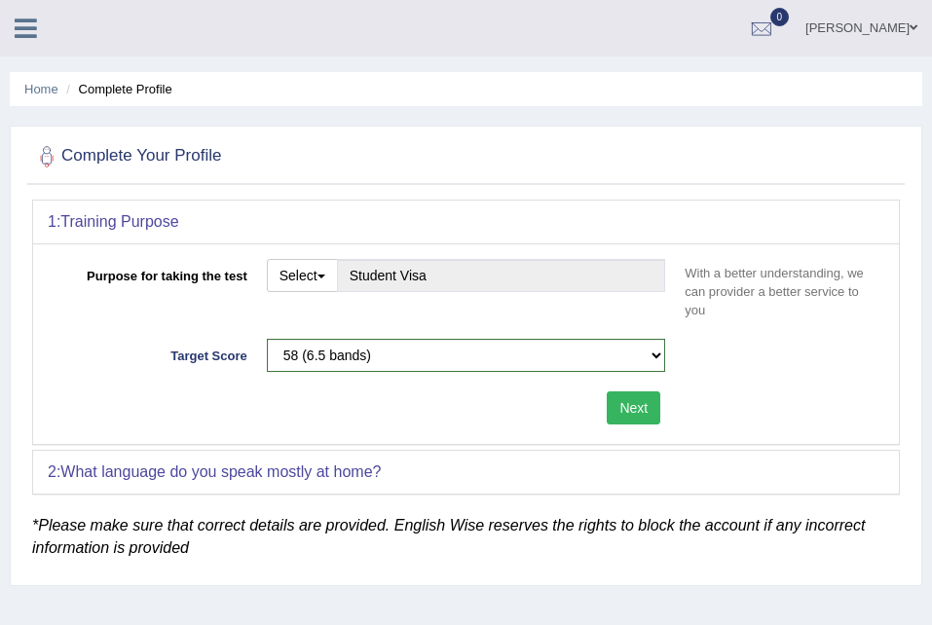
click at [649, 412] on button "Next" at bounding box center [634, 407] width 54 height 33
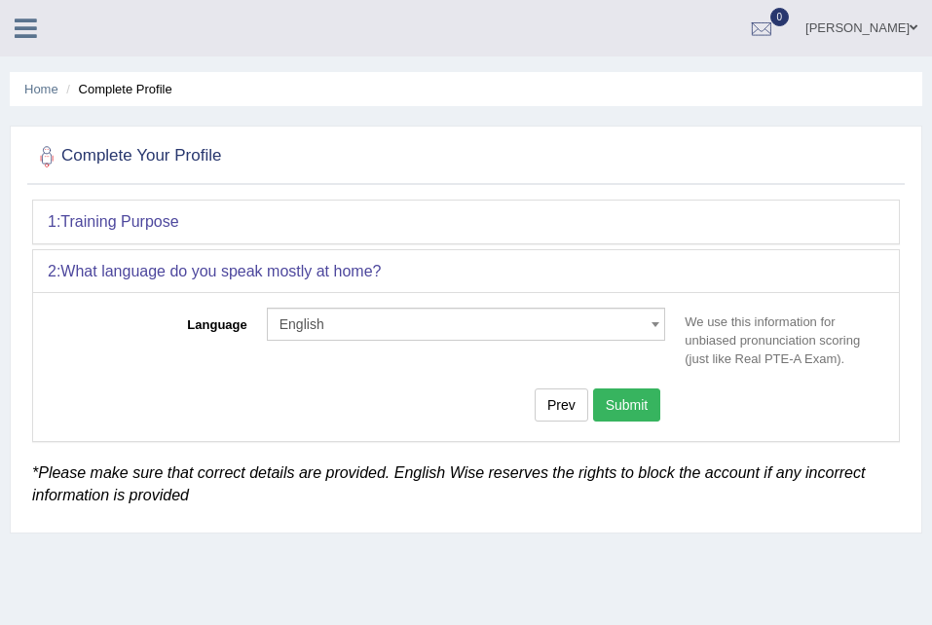
click at [641, 412] on button "Submit" at bounding box center [627, 405] width 68 height 33
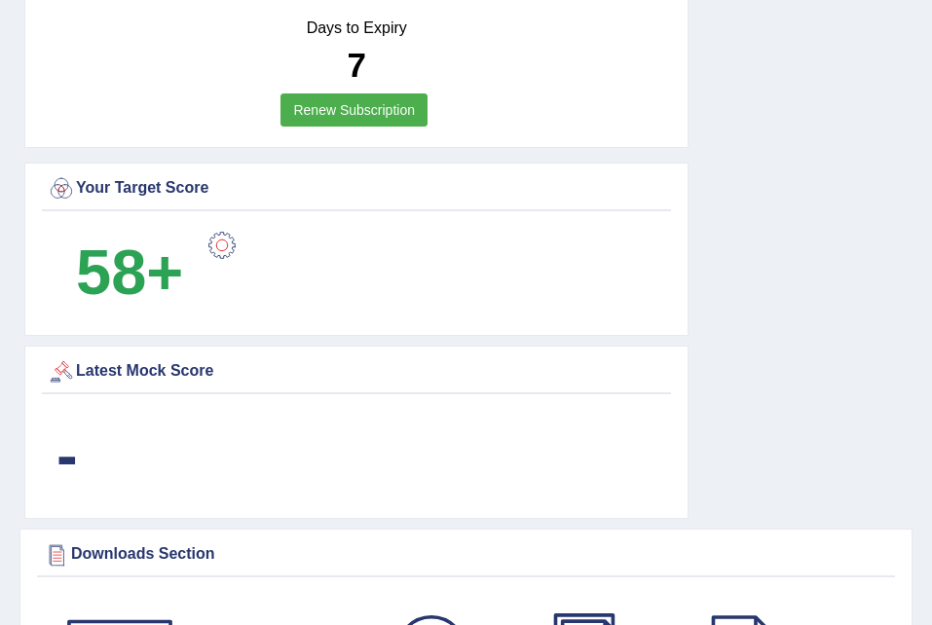
scroll to position [1333, 0]
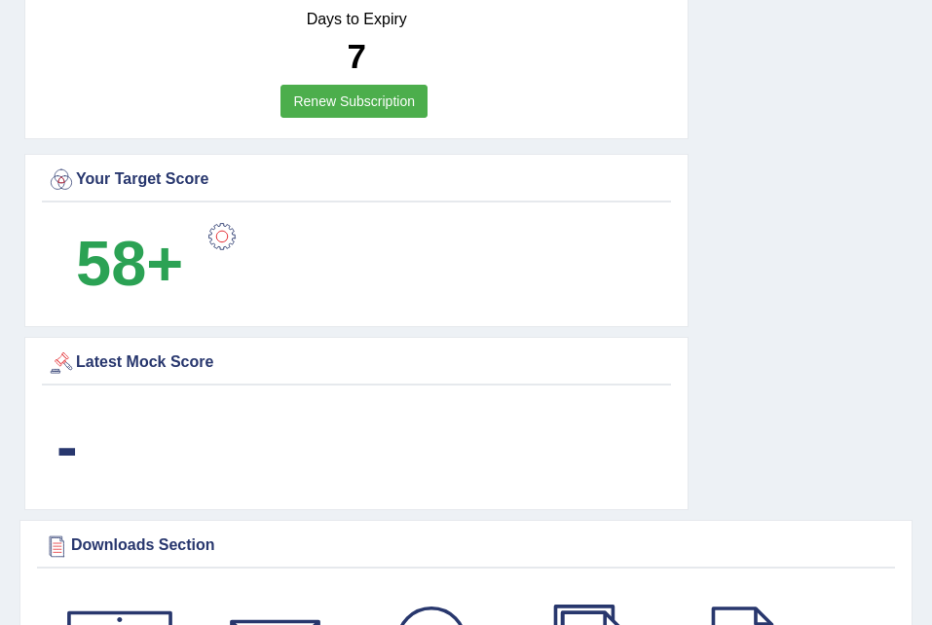
click at [535, 351] on div "Latest Mock Score" at bounding box center [356, 363] width 619 height 29
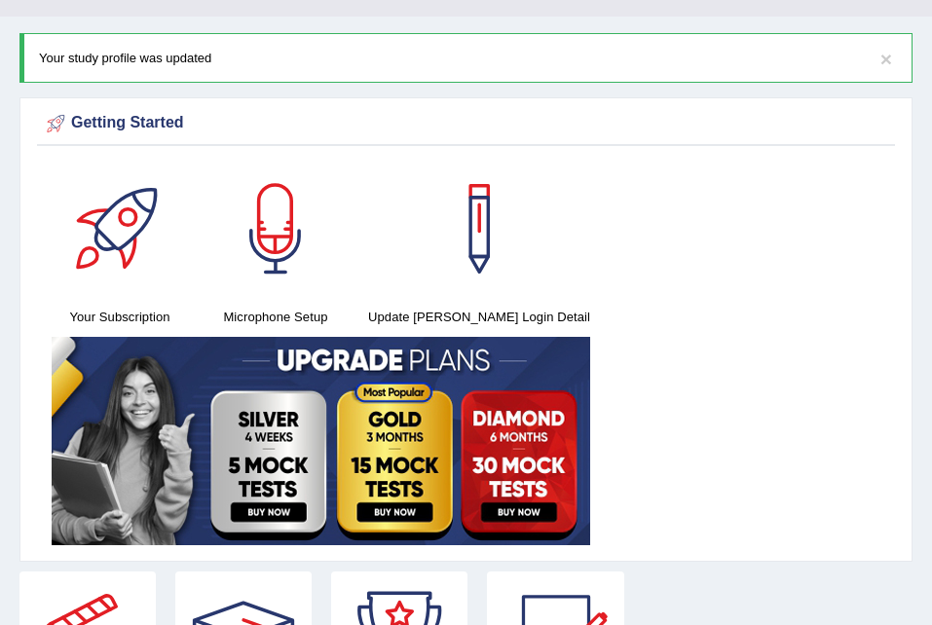
scroll to position [0, 0]
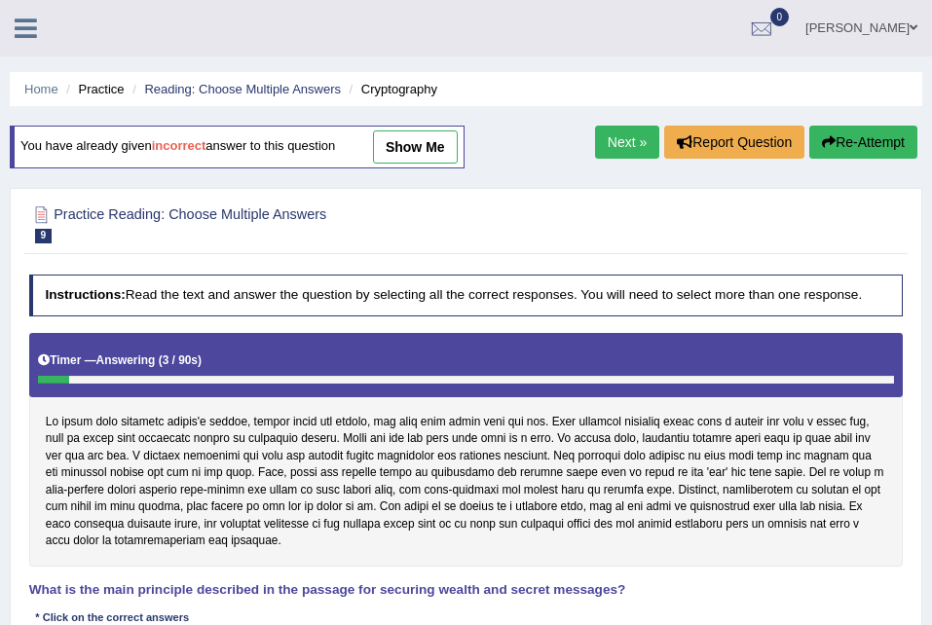
click at [412, 149] on link "show me" at bounding box center [415, 146] width 85 height 33
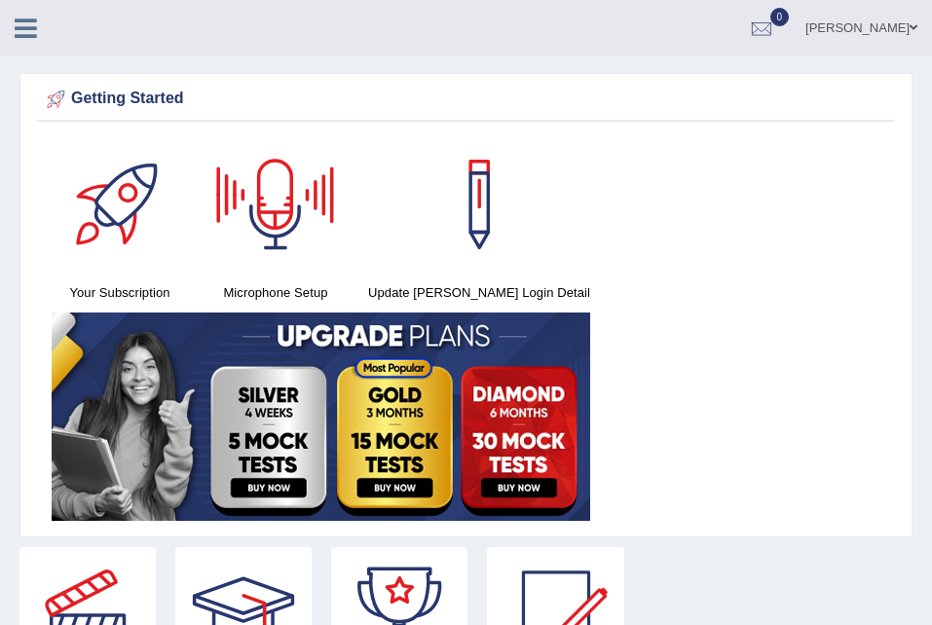
click at [41, 31] on link at bounding box center [26, 26] width 52 height 29
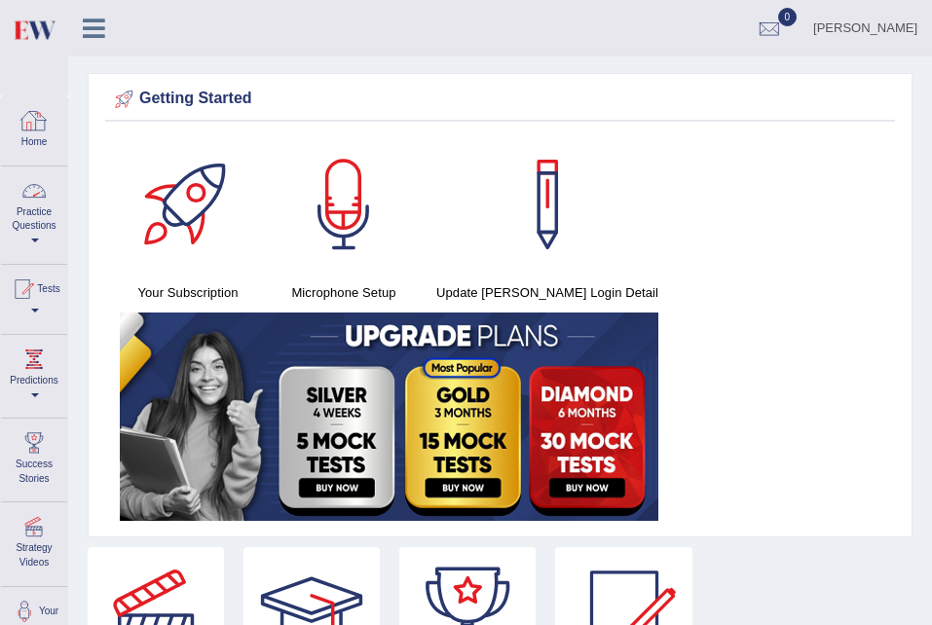
click at [52, 150] on link "Home" at bounding box center [34, 127] width 66 height 63
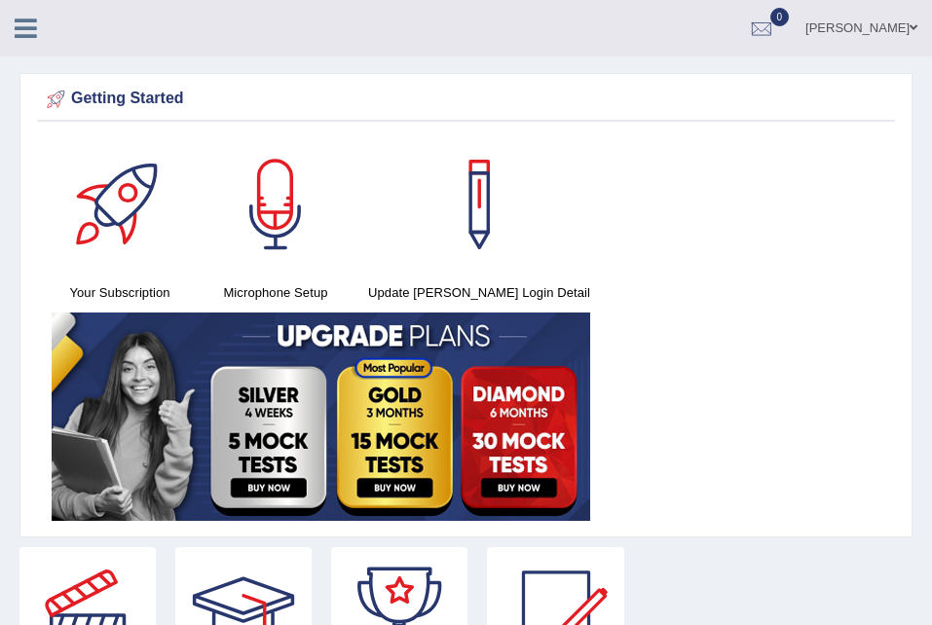
click at [24, 24] on icon at bounding box center [26, 28] width 22 height 25
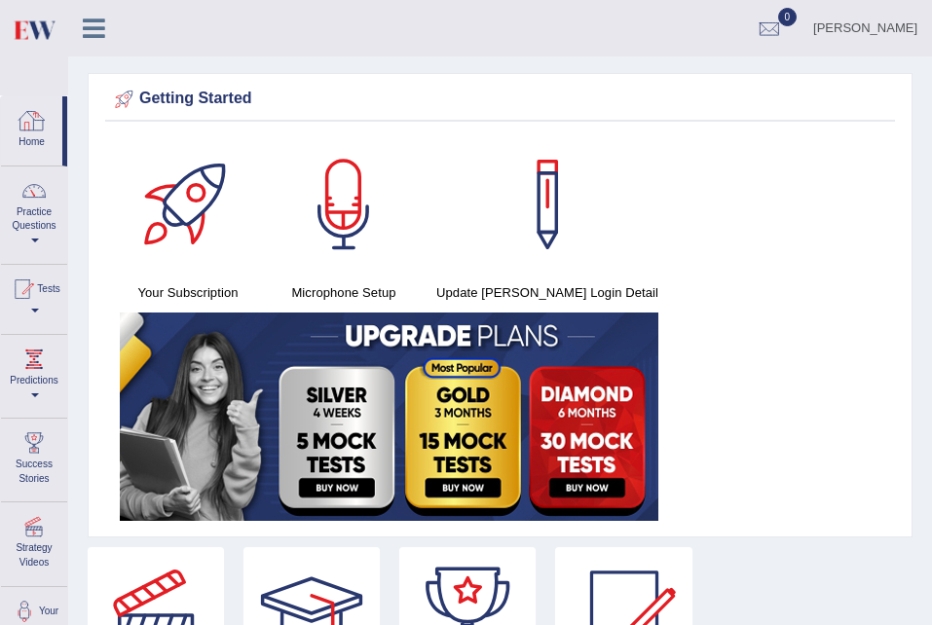
click at [42, 112] on div at bounding box center [32, 120] width 29 height 29
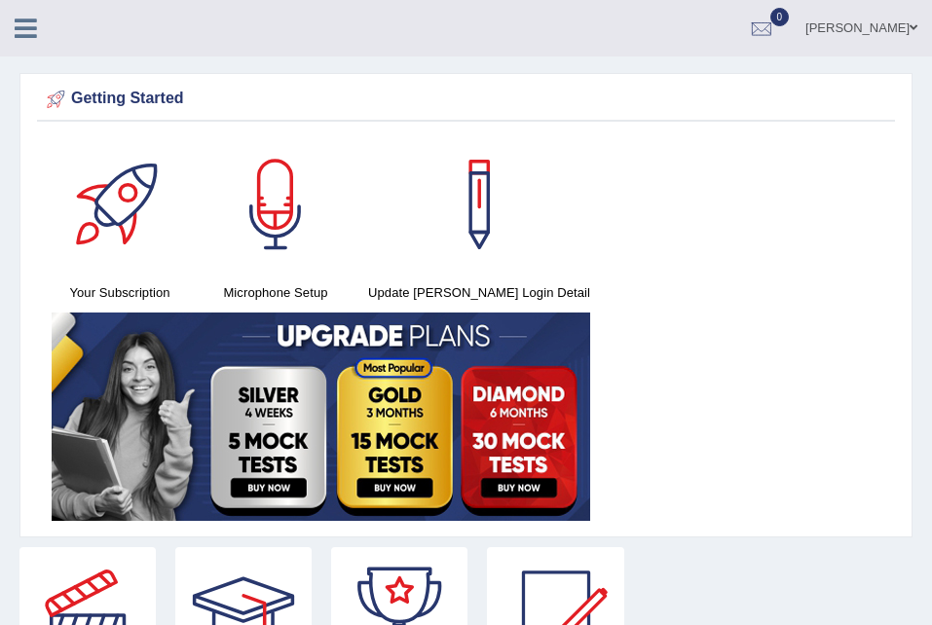
click at [23, 45] on div "Seruwaia Vakalakovi Toggle navigation Username: seruwaia_parramatta Access Type…" at bounding box center [466, 28] width 932 height 56
click at [23, 36] on icon at bounding box center [26, 28] width 22 height 25
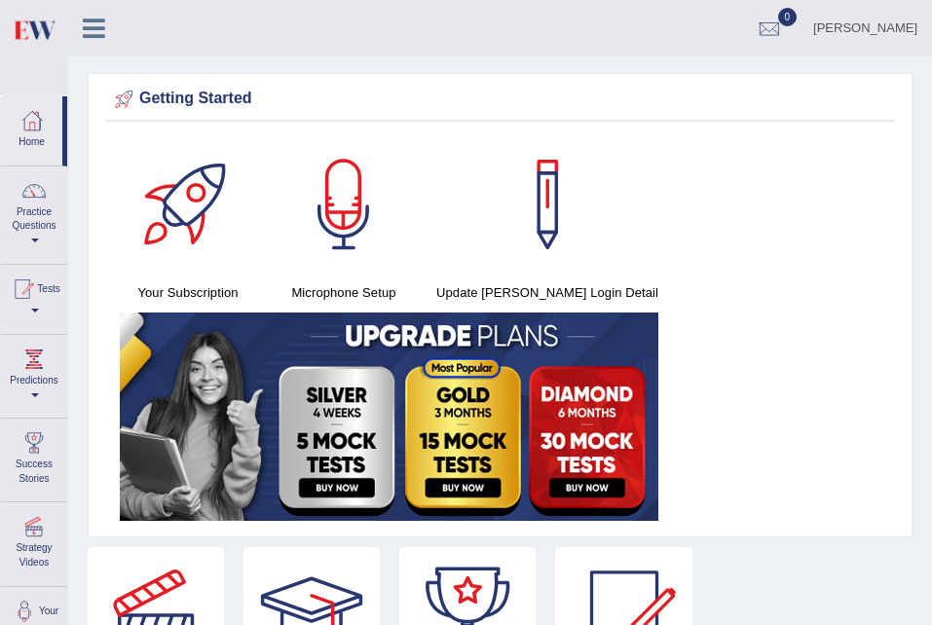
click at [37, 225] on link "Practice Questions" at bounding box center [34, 213] width 66 height 92
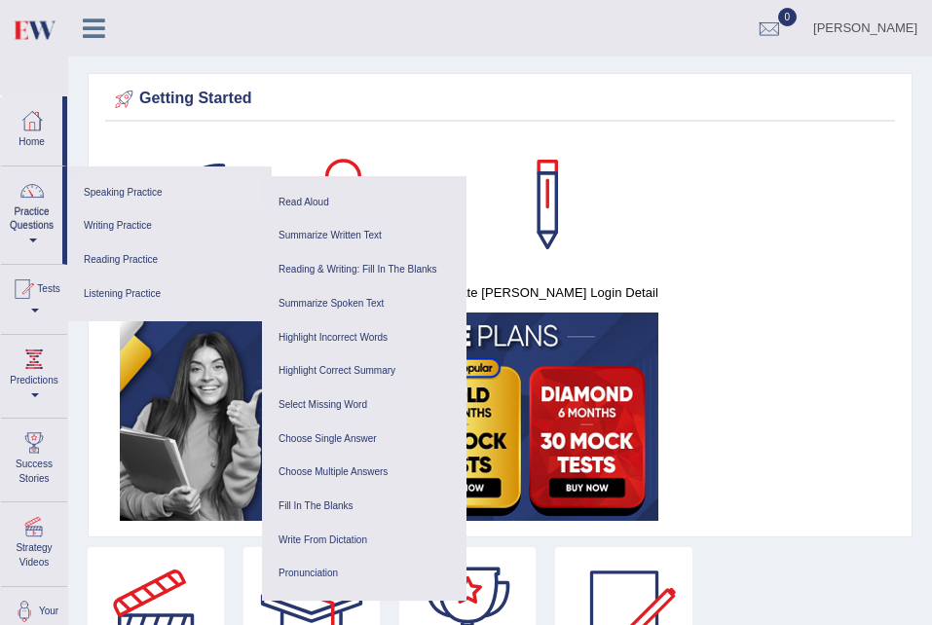
click at [185, 200] on link "Speaking Practice" at bounding box center [169, 193] width 185 height 34
click at [335, 229] on link "Summarize Written Text" at bounding box center [364, 236] width 185 height 34
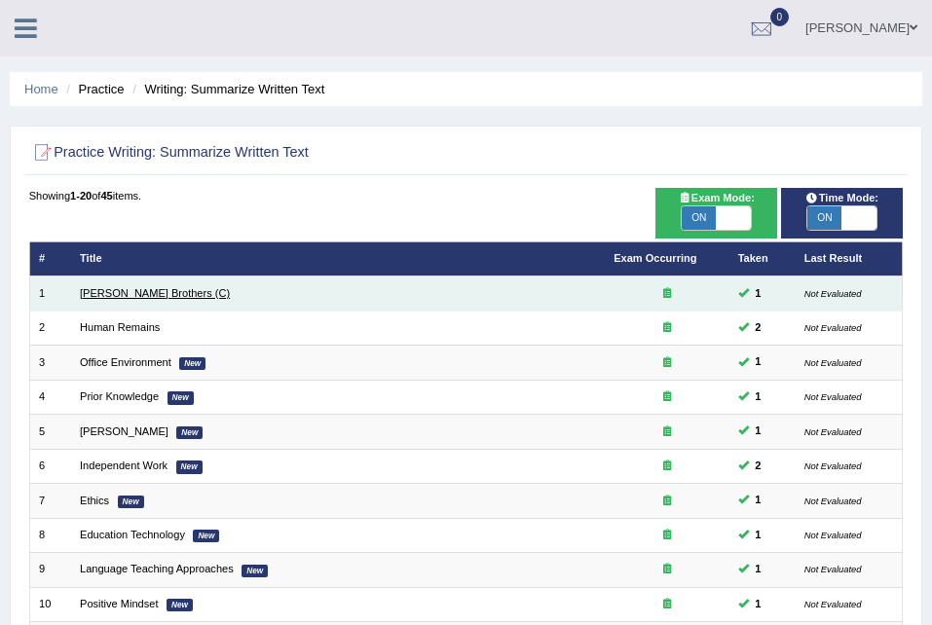
click at [139, 287] on link "[PERSON_NAME] Brothers (C)" at bounding box center [155, 293] width 150 height 12
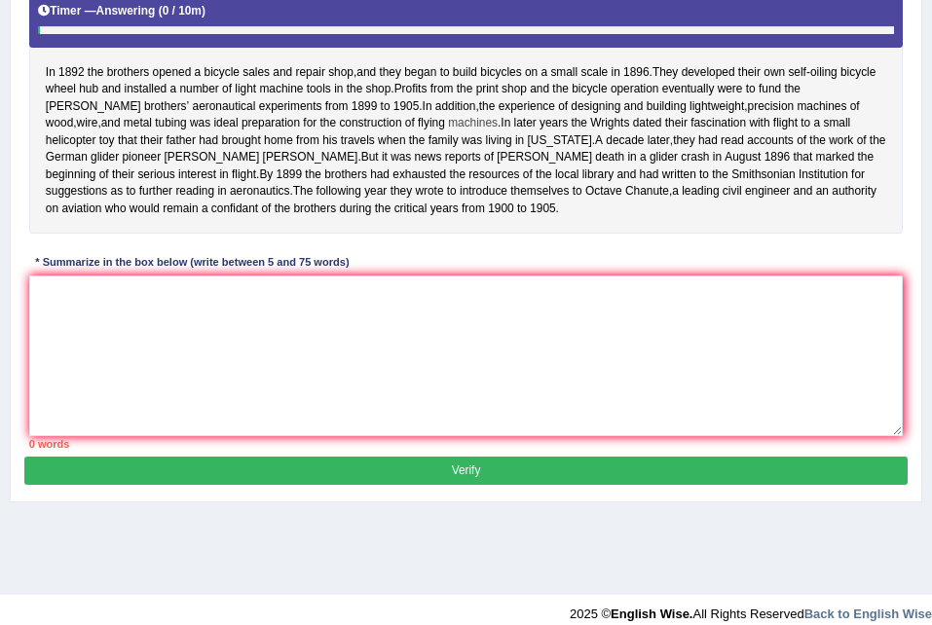
scroll to position [397, 0]
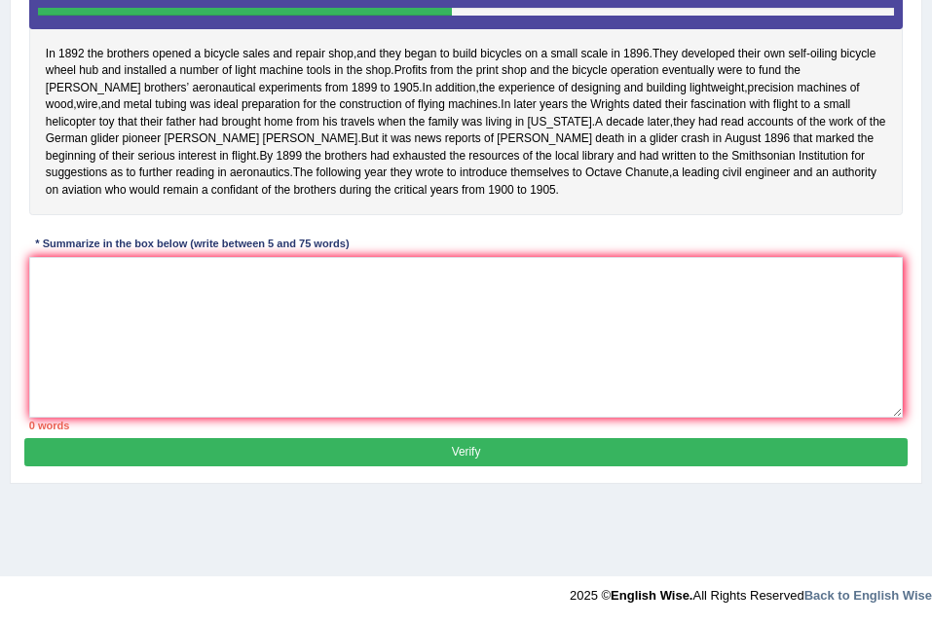
click at [410, 556] on div "Home Practice Writing: Summarize Written Text Wright Brothers (C) You have alre…" at bounding box center [466, 90] width 932 height 974
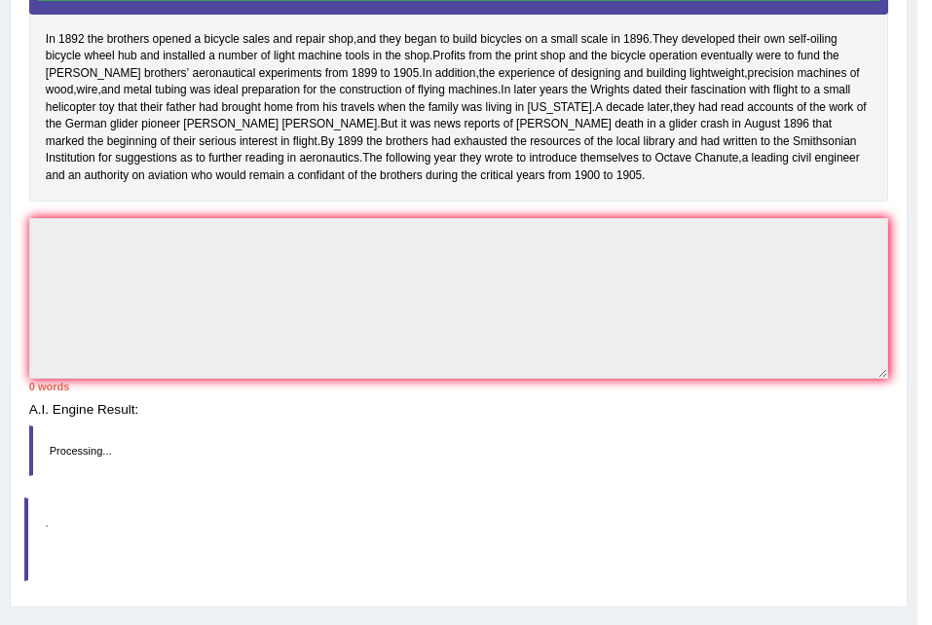
scroll to position [383, 0]
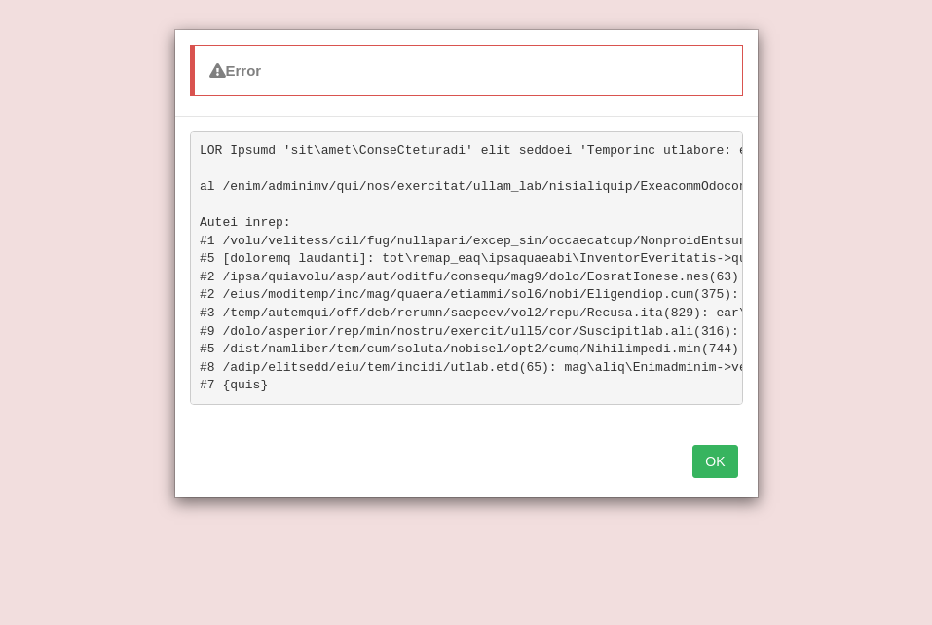
click at [709, 465] on button "OK" at bounding box center [714, 461] width 45 height 33
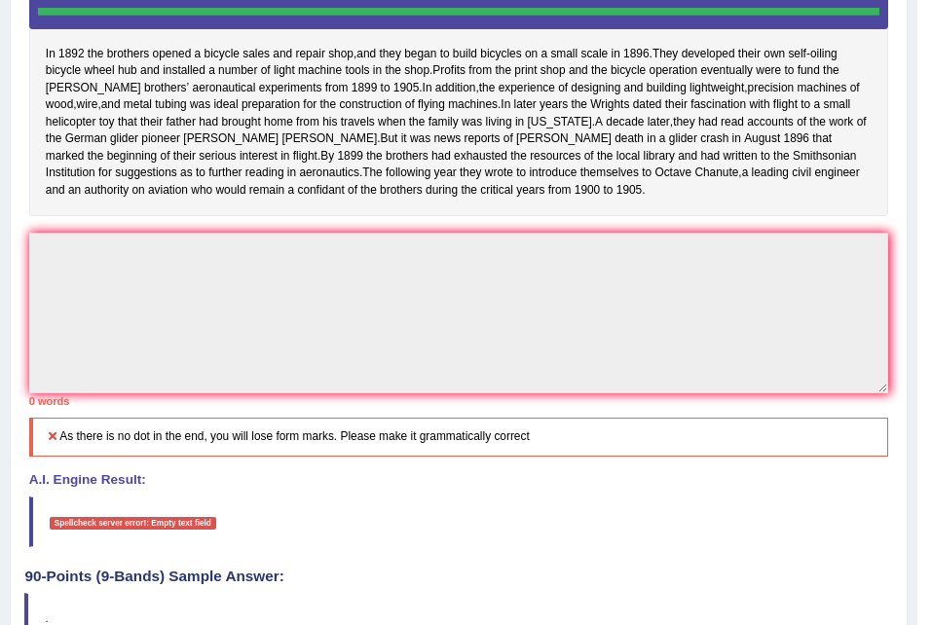
scroll to position [516, 0]
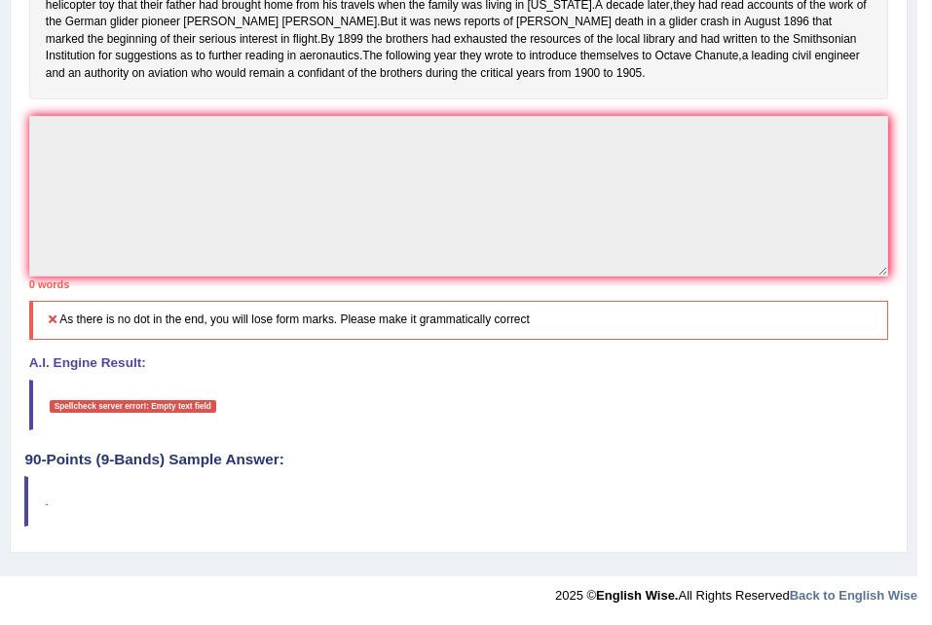
click at [278, 300] on div "Instructions: Read the passage below and summarize it using one sentence. Type …" at bounding box center [458, 102] width 868 height 699
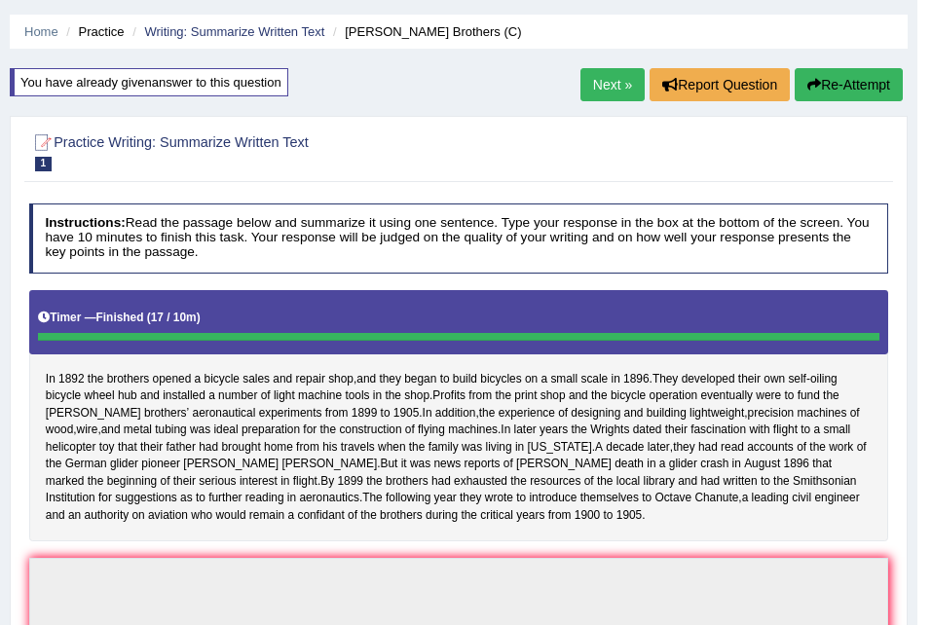
scroll to position [54, 0]
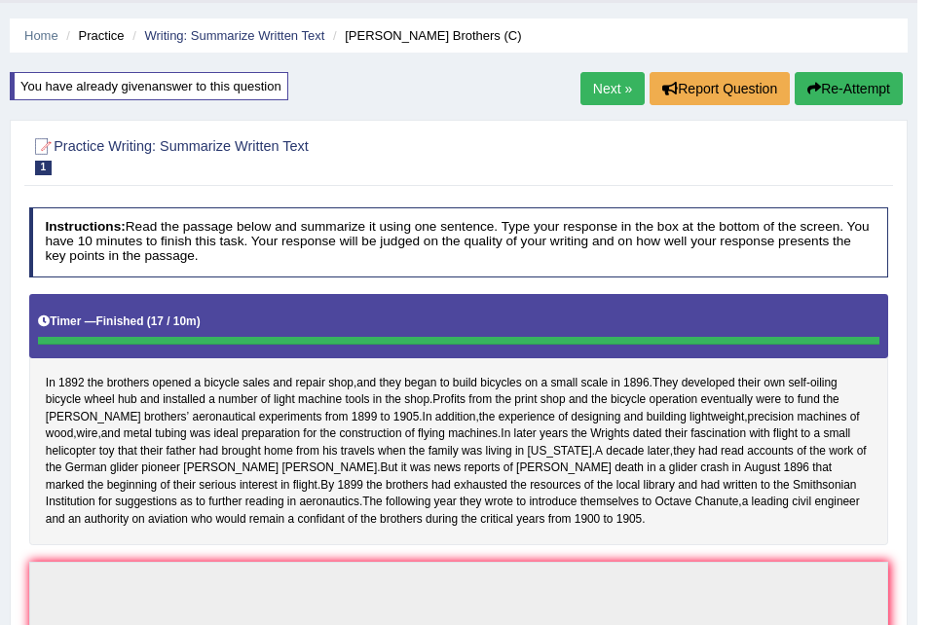
click at [845, 81] on button "Re-Attempt" at bounding box center [849, 88] width 108 height 33
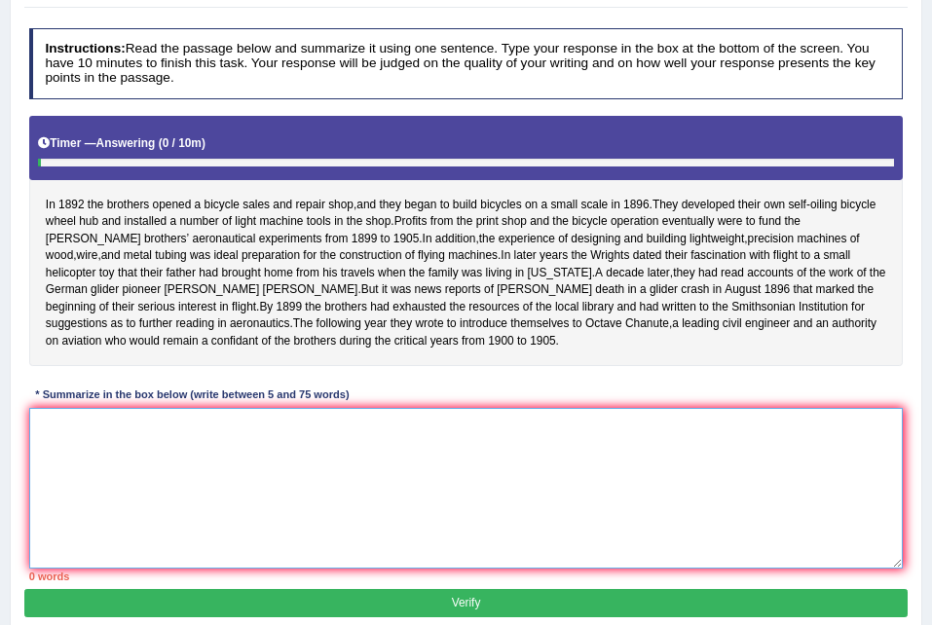
click at [198, 453] on textarea at bounding box center [466, 488] width 875 height 161
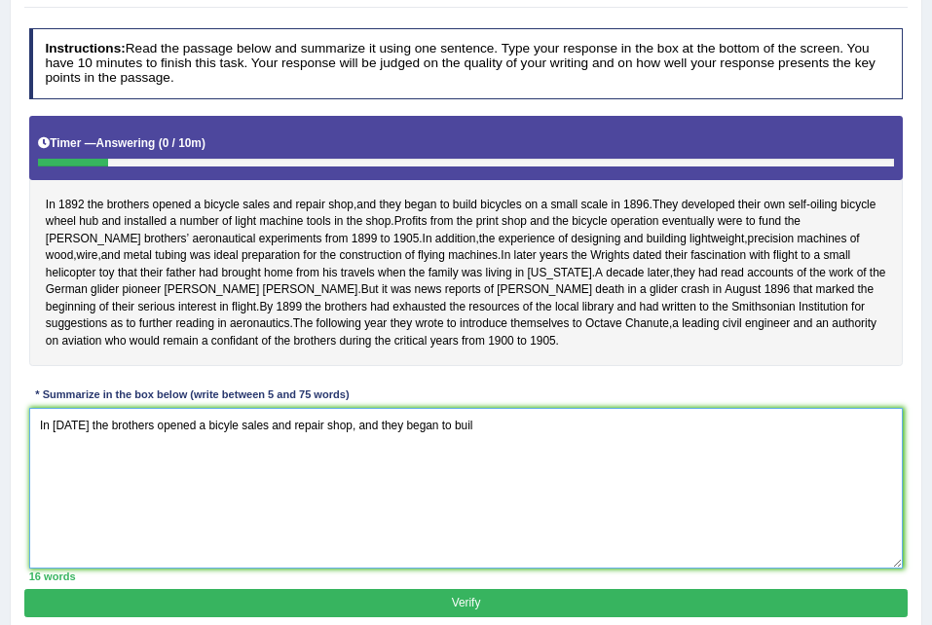
type textarea "In [DATE] the brothers opened a bicyle sales and repair shop, and they began to…"
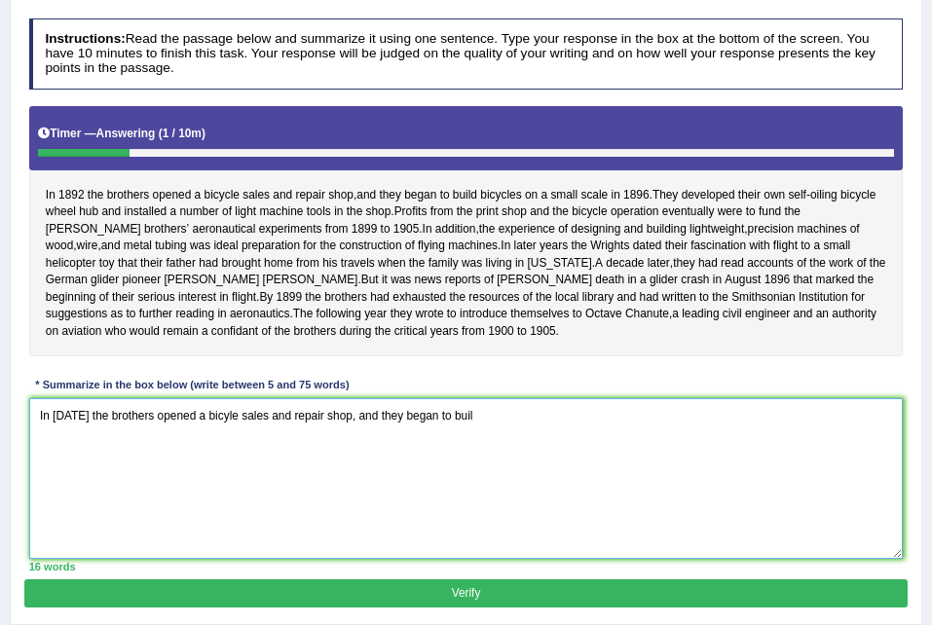
click at [476, 446] on textarea "In 1892 the brothers opened a bicyle sales and repair shop, and they began to b…" at bounding box center [466, 478] width 875 height 161
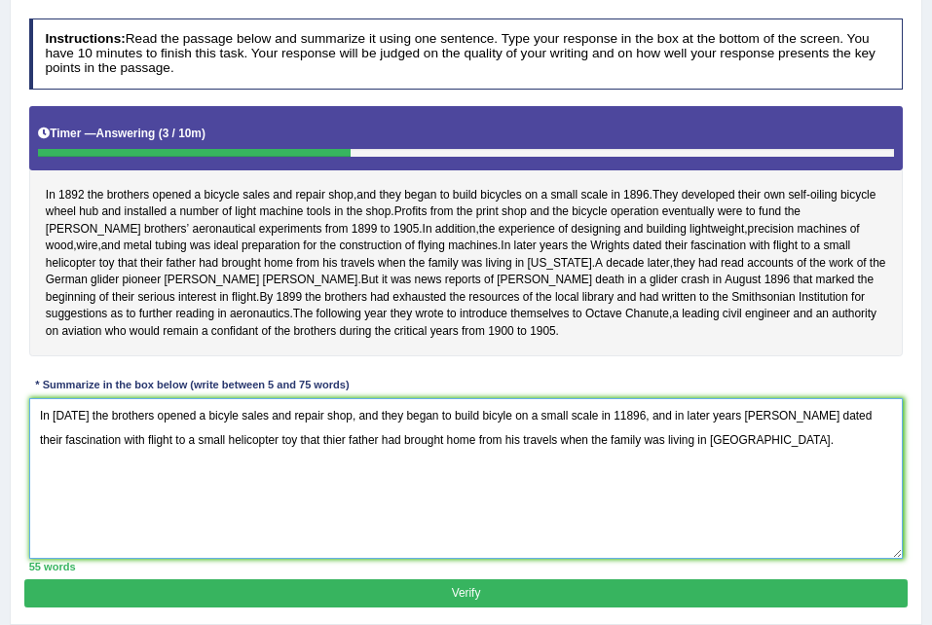
click at [464, 432] on textarea "In 1892 the brothers opened a bicyle sales and repair shop, and they began to b…" at bounding box center [466, 478] width 875 height 161
click at [555, 428] on textarea "In 1892 the brothers opened a bicyle sales and repair shop, and they began to b…" at bounding box center [466, 478] width 875 height 161
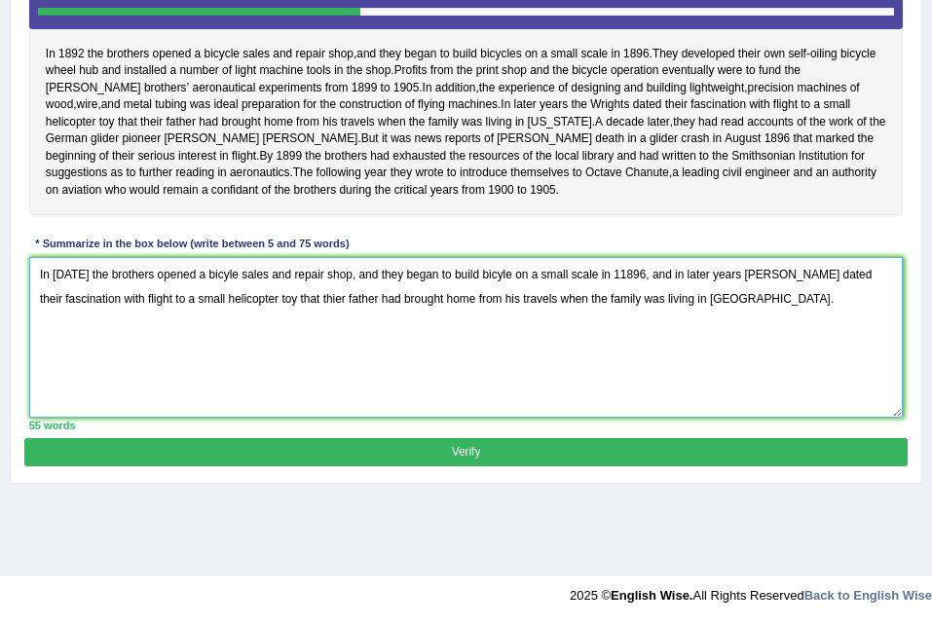
type textarea "In 1892 the brothers opened a bicyle sales and repair shop, and they began to b…"
click at [607, 466] on button "Verify" at bounding box center [465, 452] width 882 height 28
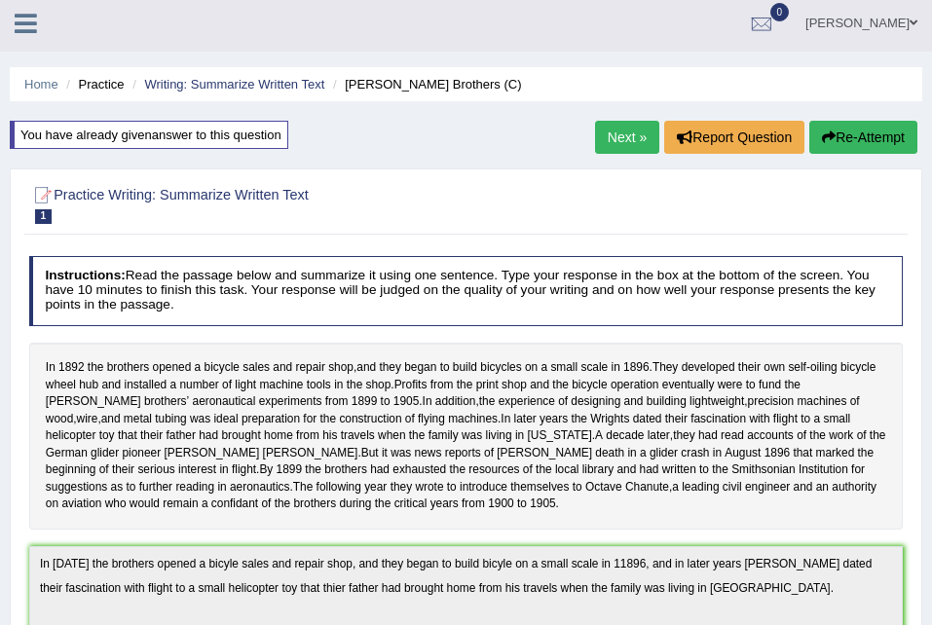
scroll to position [0, 0]
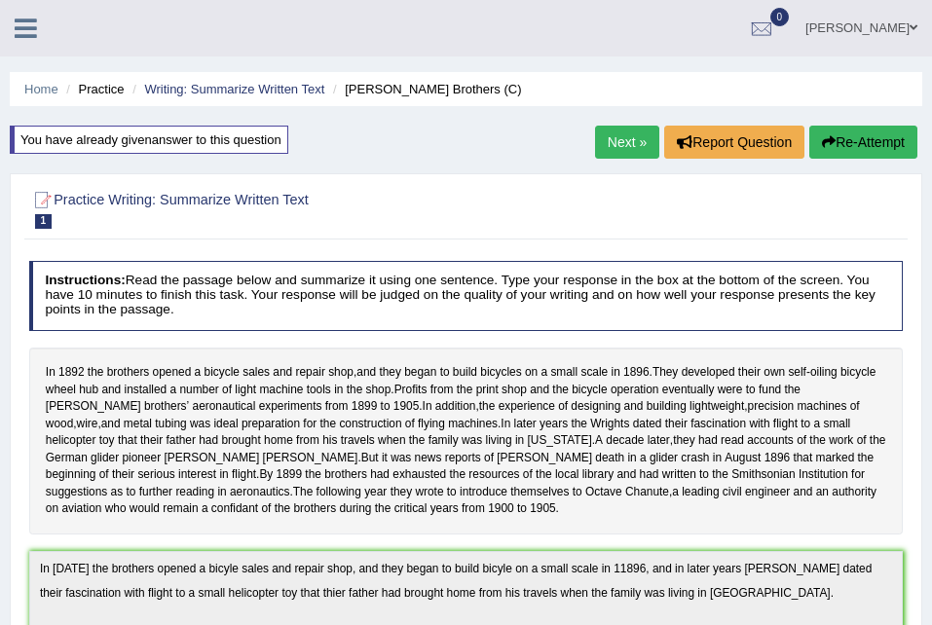
click at [628, 123] on div "Home Practice Writing: Summarize Written Text Wright Brothers (C) You have alre…" at bounding box center [466, 582] width 932 height 1164
click at [623, 128] on link "Next »" at bounding box center [627, 142] width 64 height 33
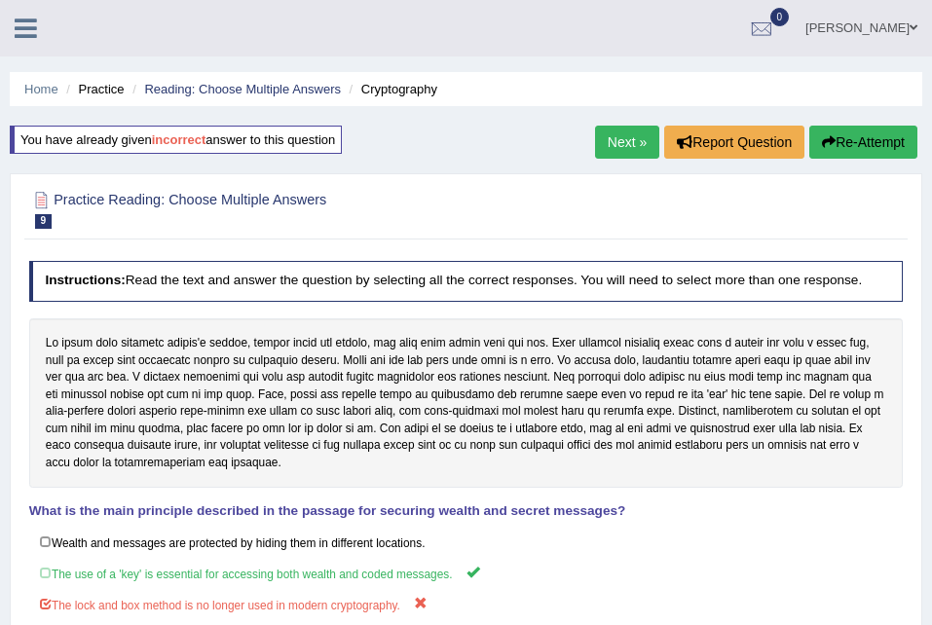
click at [629, 141] on link "Next »" at bounding box center [627, 142] width 64 height 33
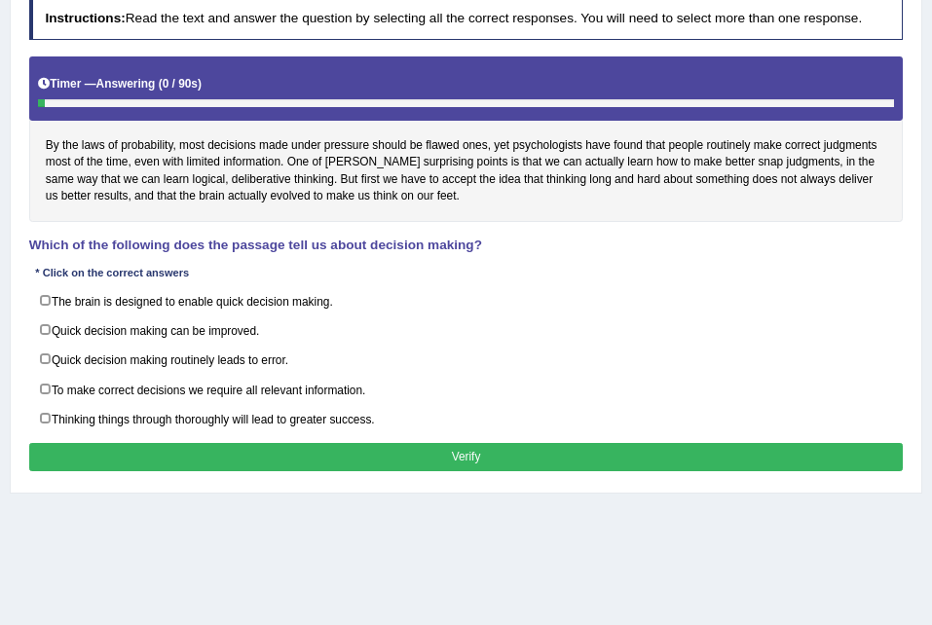
scroll to position [253, 0]
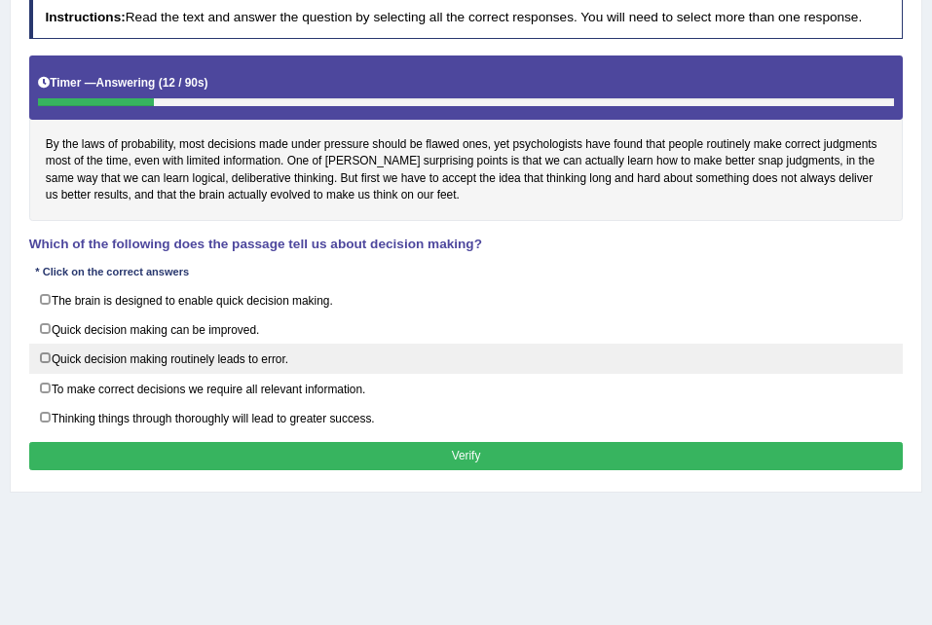
click at [193, 373] on label "Quick decision making routinely leads to error." at bounding box center [466, 359] width 875 height 30
checkbox input "true"
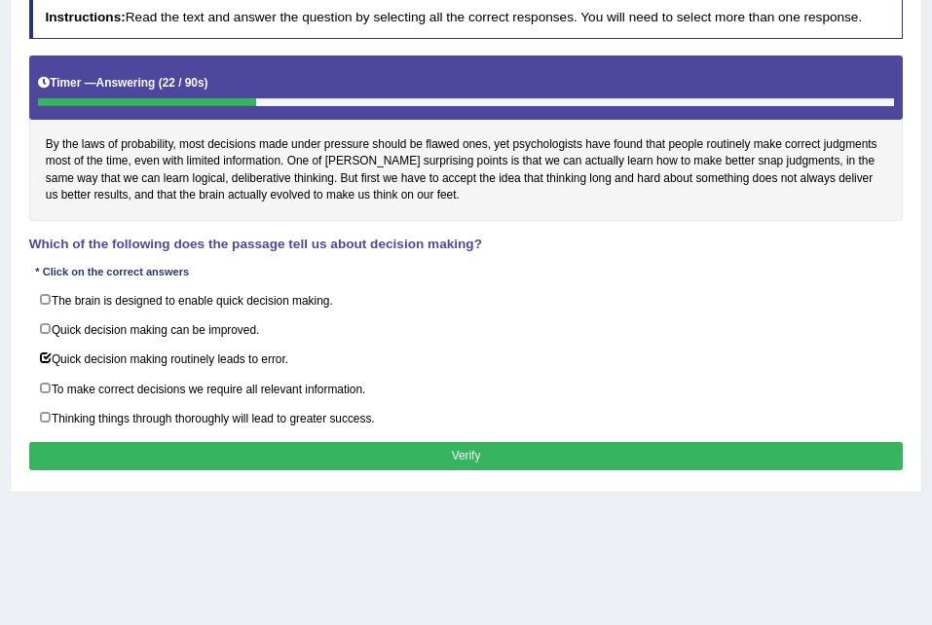
click at [261, 452] on button "Verify" at bounding box center [466, 456] width 875 height 28
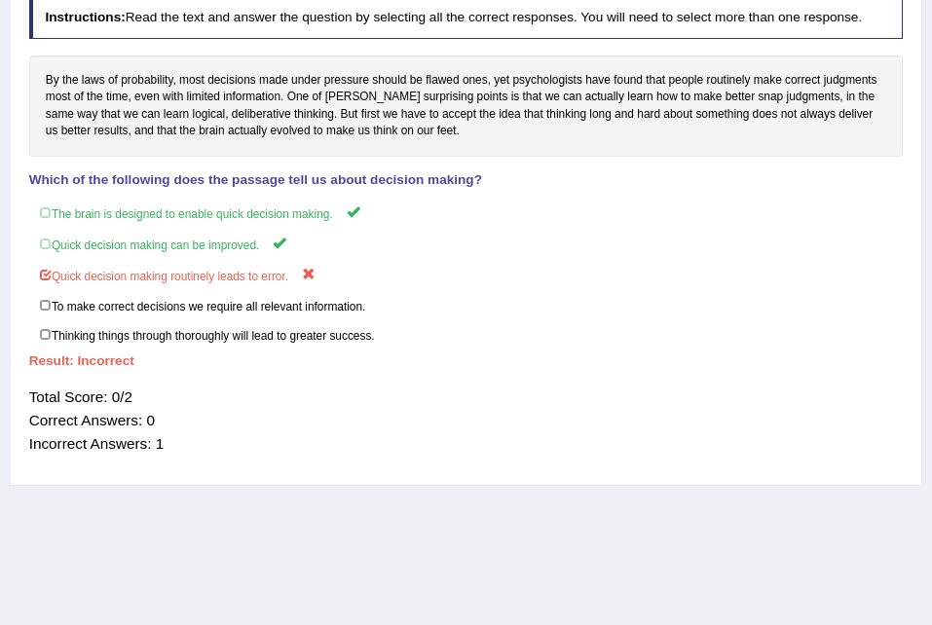
scroll to position [0, 0]
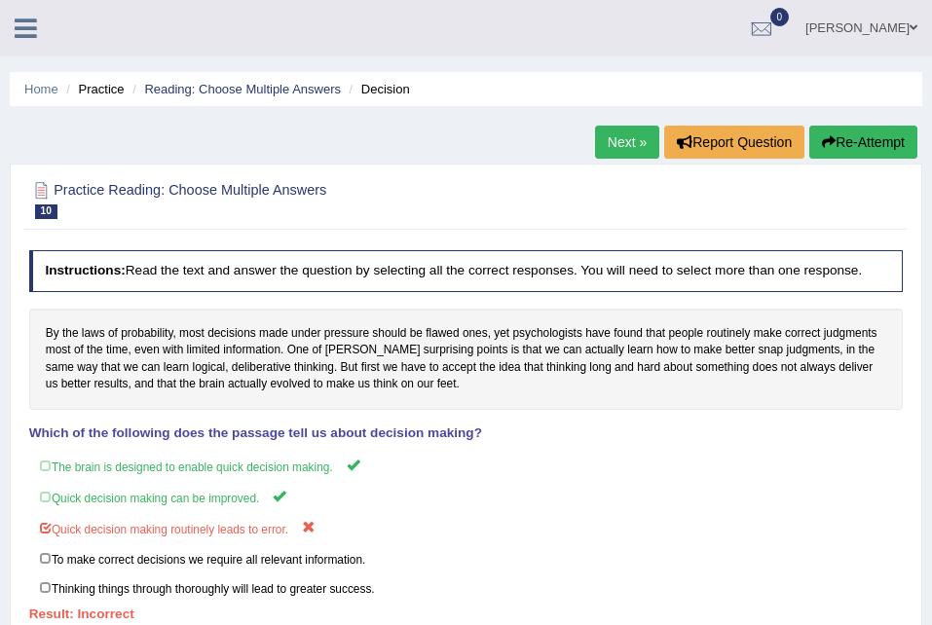
click at [614, 144] on link "Next »" at bounding box center [627, 142] width 64 height 33
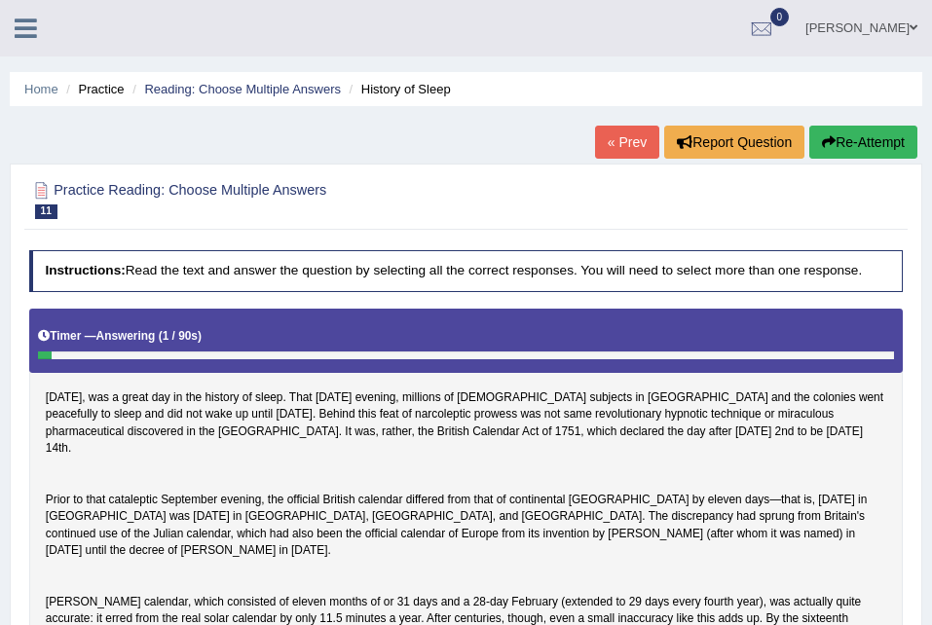
drag, startPoint x: 0, startPoint y: 0, endPoint x: 614, endPoint y: 144, distance: 630.2
click at [614, 144] on link "« Prev" at bounding box center [627, 142] width 64 height 33
